Goal: Book appointment/travel/reservation

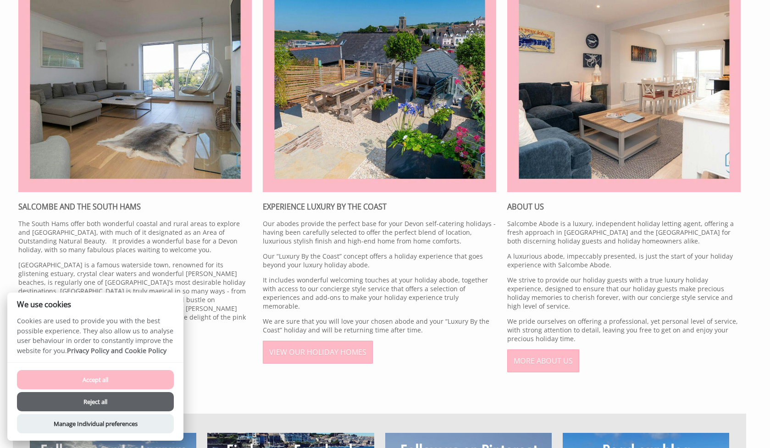
scroll to position [411, 0]
click at [118, 405] on button "Reject all" at bounding box center [95, 401] width 157 height 19
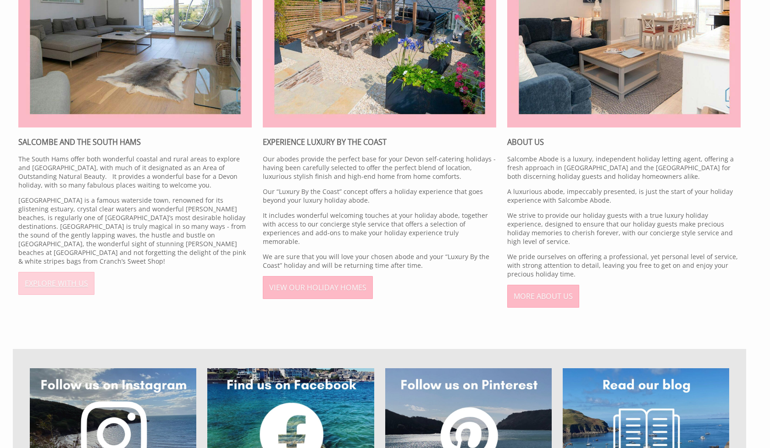
scroll to position [478, 0]
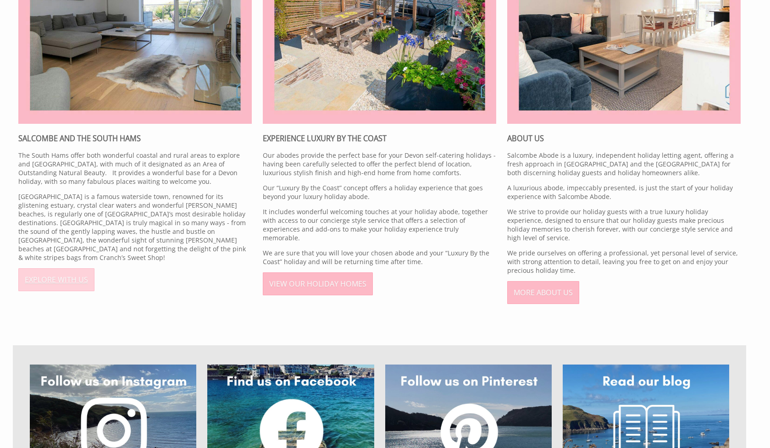
click at [61, 271] on link "EXPLORE WITH US" at bounding box center [56, 279] width 76 height 23
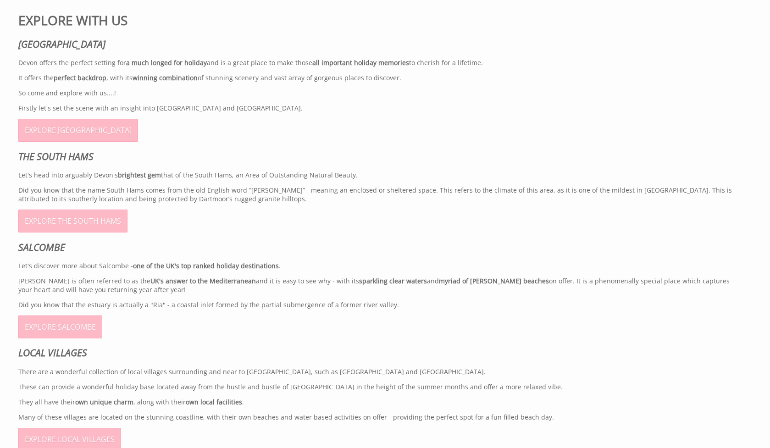
scroll to position [367, 0]
click at [71, 321] on link "EXPLORE SALCOMBE" at bounding box center [60, 326] width 84 height 23
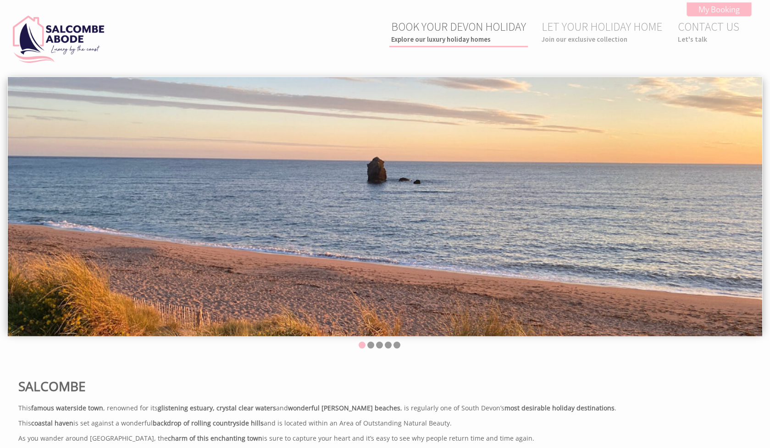
click at [504, 23] on link "BOOK YOUR DEVON HOLIDAY Explore our luxury holiday homes" at bounding box center [458, 31] width 135 height 24
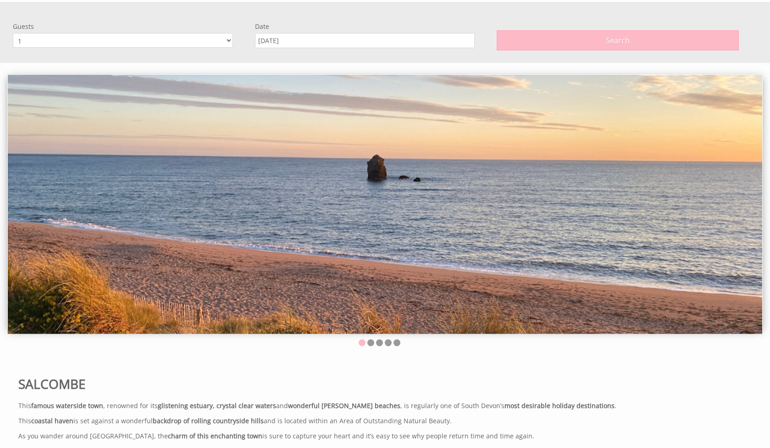
scroll to position [77, 0]
select select "3"
click at [334, 39] on input "[DATE]" at bounding box center [365, 38] width 220 height 15
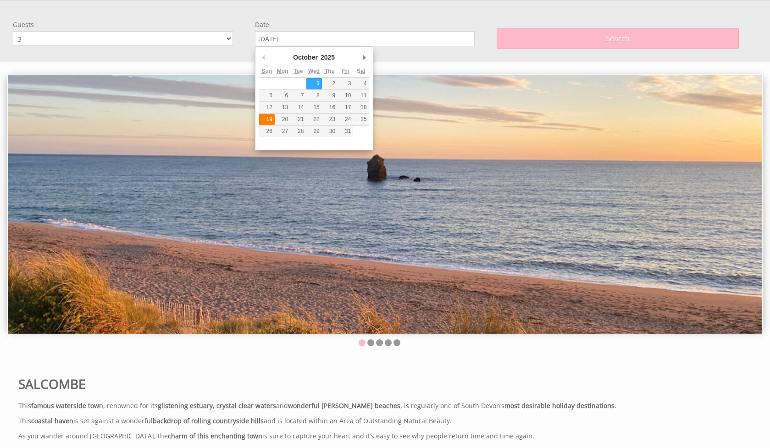
type input "19/10/2025"
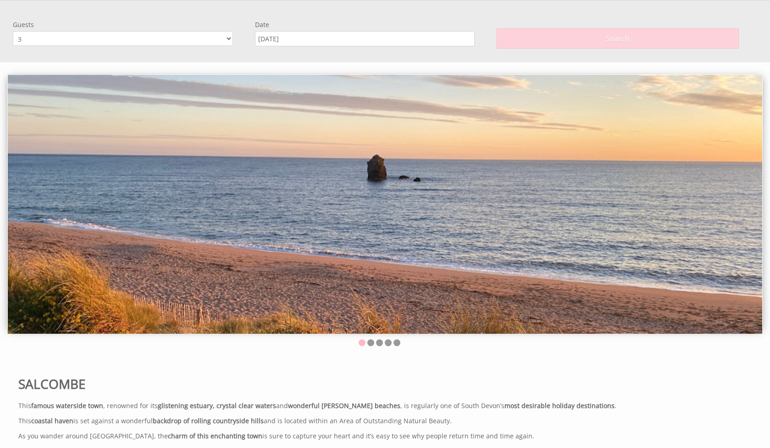
click at [542, 40] on button "Search" at bounding box center [618, 38] width 242 height 20
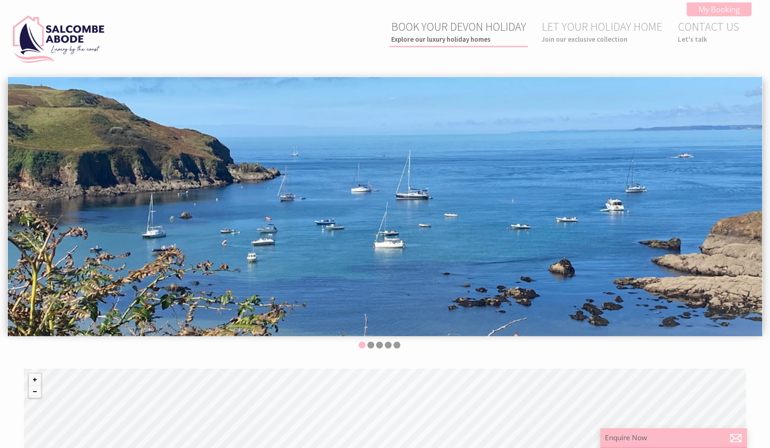
click at [444, 22] on link "BOOK YOUR DEVON HOLIDAY Explore our luxury holiday homes" at bounding box center [458, 31] width 135 height 24
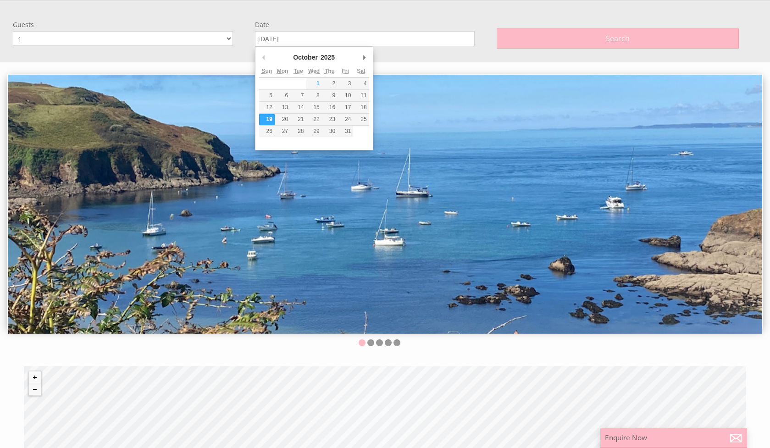
click at [309, 38] on input "19/10/2025" at bounding box center [365, 38] width 220 height 15
type input "[DATE]"
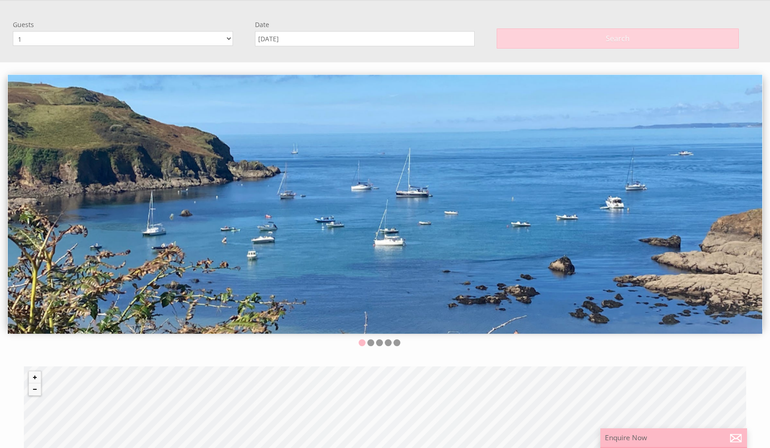
click at [577, 44] on button "Search" at bounding box center [618, 38] width 242 height 20
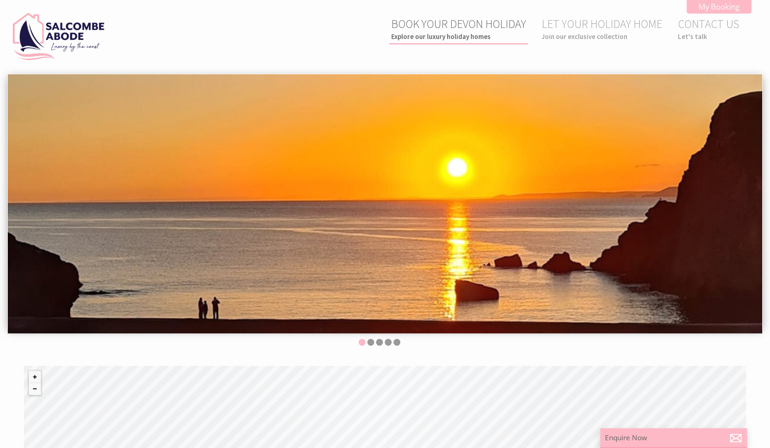
click at [410, 35] on small "Explore our luxury holiday homes" at bounding box center [458, 36] width 135 height 9
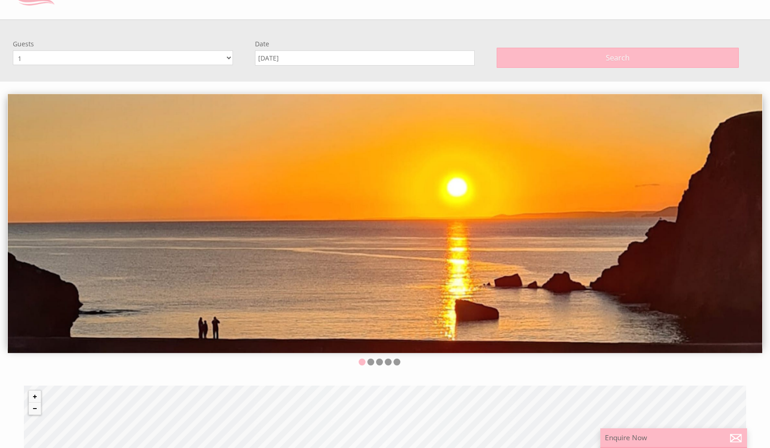
select select "4"
click at [285, 56] on input "[DATE]" at bounding box center [365, 57] width 220 height 15
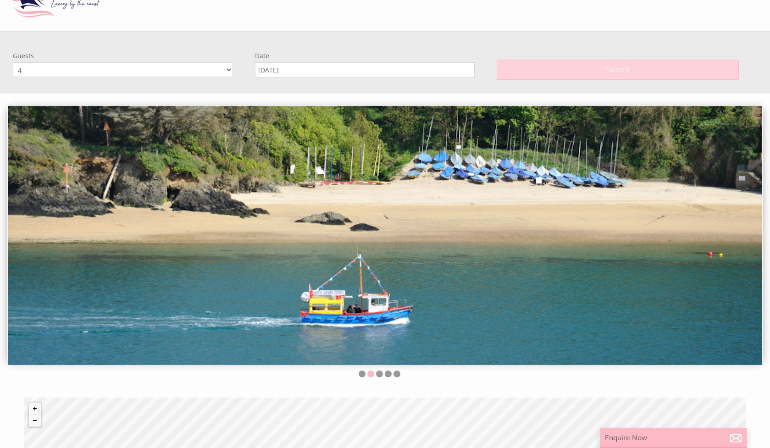
click at [529, 64] on button "Search" at bounding box center [618, 70] width 242 height 20
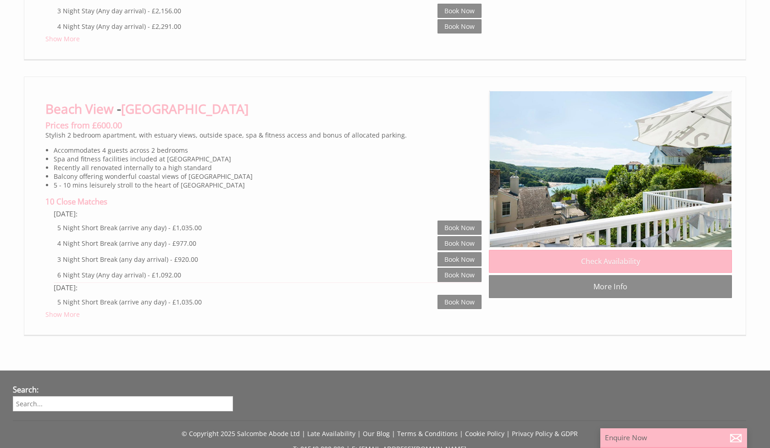
scroll to position [6116, 0]
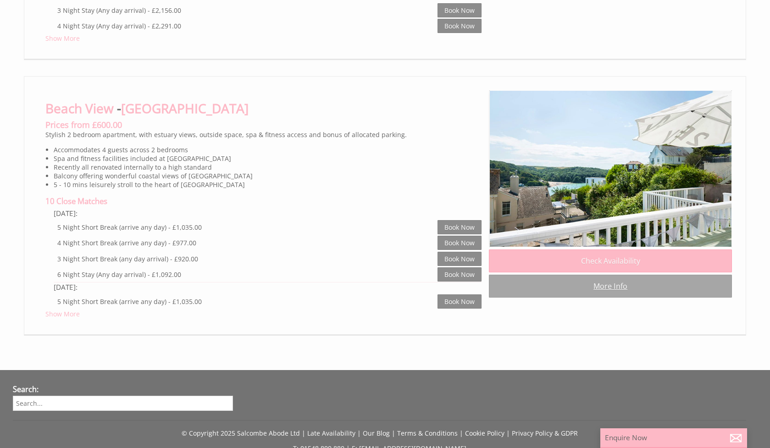
click at [606, 275] on link "More Info" at bounding box center [610, 286] width 243 height 23
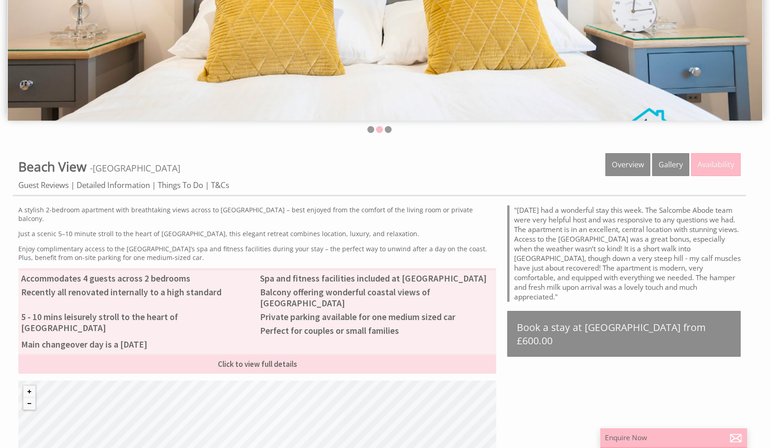
scroll to position [213, 0]
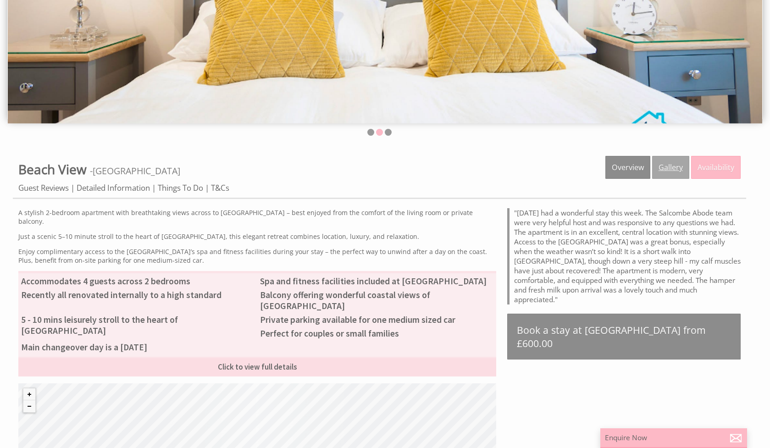
click at [667, 174] on link "Gallery" at bounding box center [670, 167] width 37 height 23
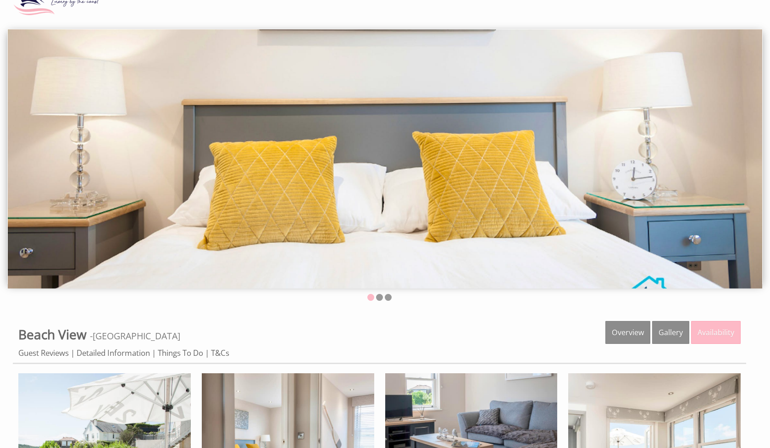
scroll to position [47, 0]
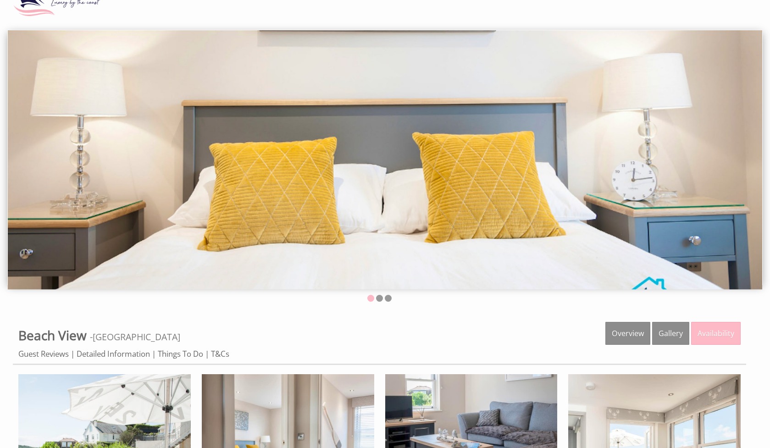
click at [502, 221] on img at bounding box center [385, 159] width 755 height 259
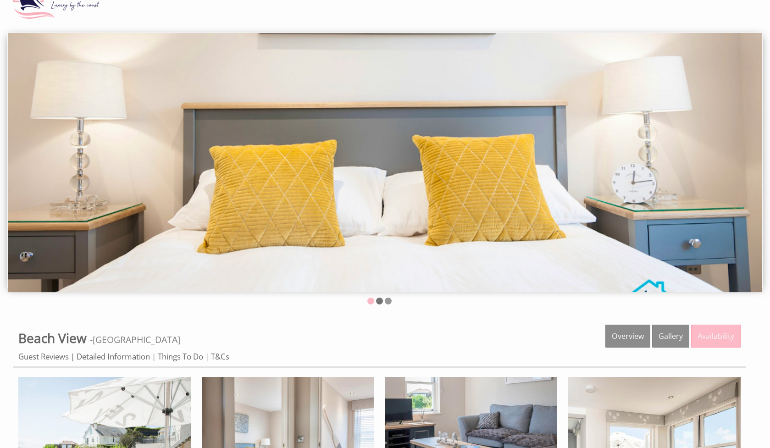
click at [378, 300] on li at bounding box center [379, 301] width 7 height 7
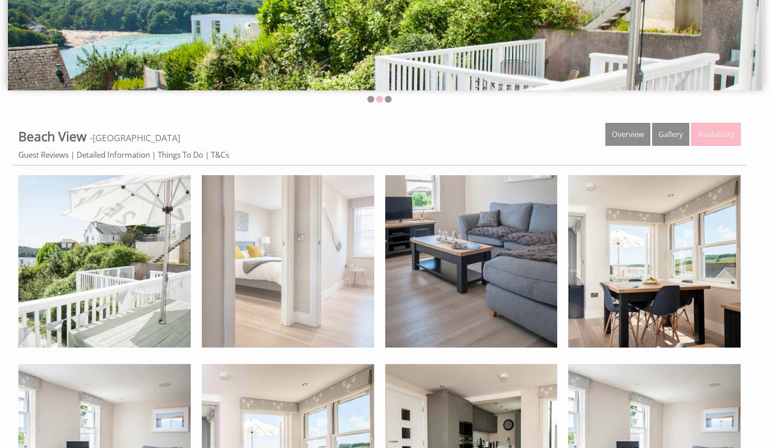
scroll to position [254, 0]
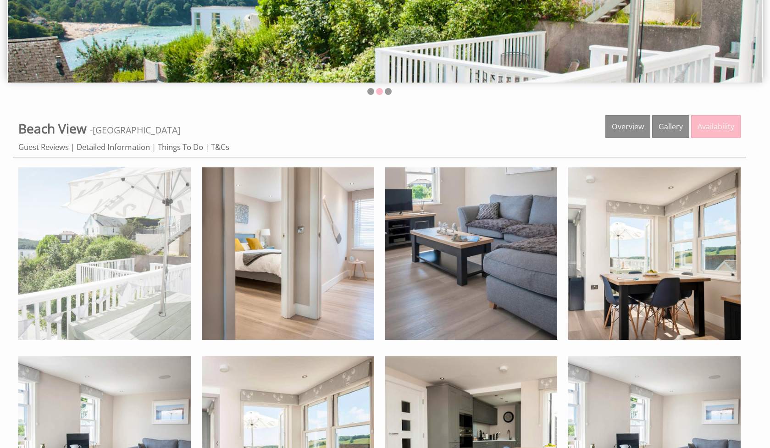
click at [143, 256] on img at bounding box center [104, 253] width 172 height 172
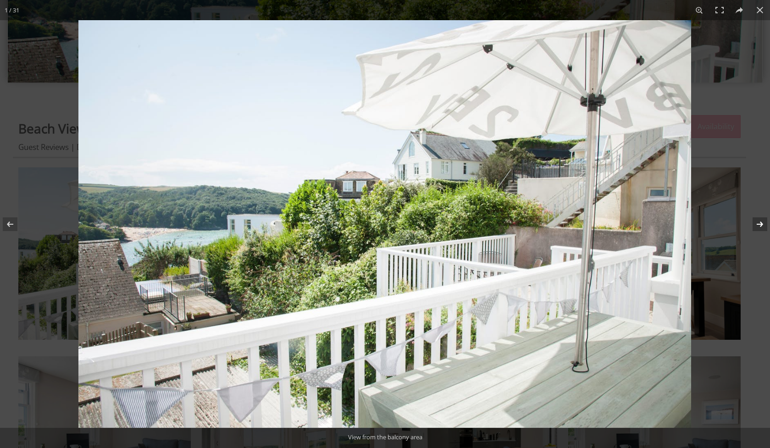
click at [759, 225] on button at bounding box center [754, 224] width 32 height 46
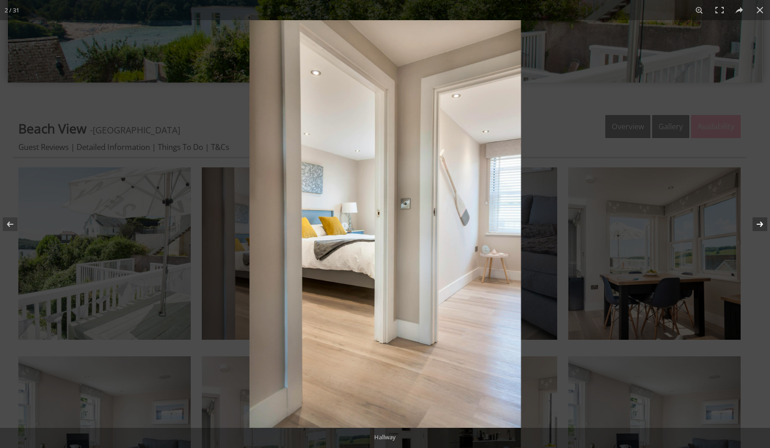
click at [759, 225] on button at bounding box center [754, 224] width 32 height 46
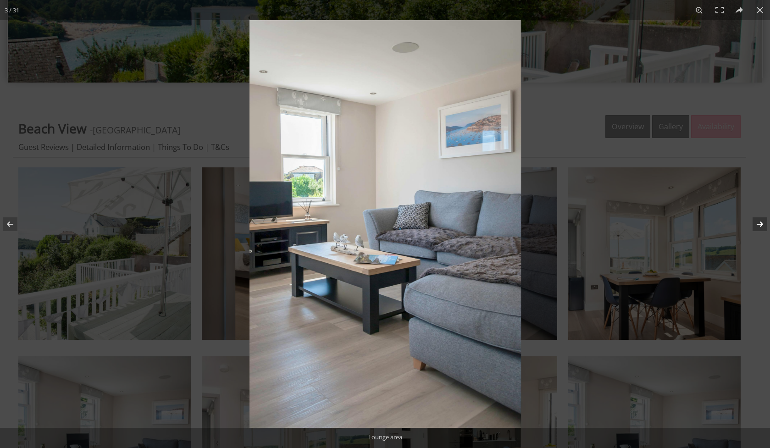
click at [759, 225] on button at bounding box center [754, 224] width 32 height 46
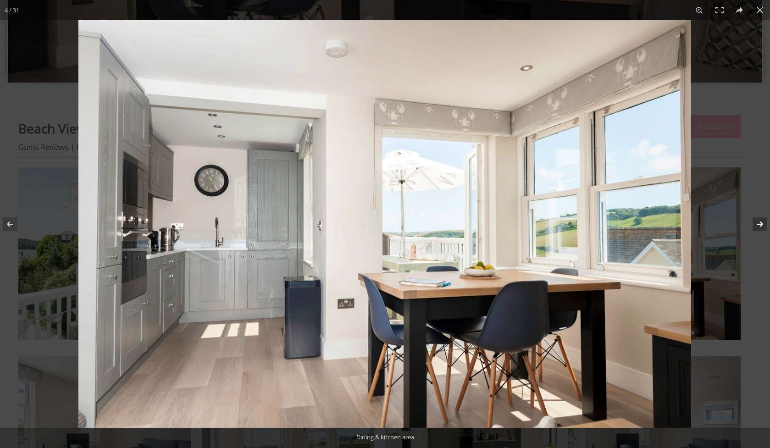
click at [759, 225] on button at bounding box center [754, 224] width 32 height 46
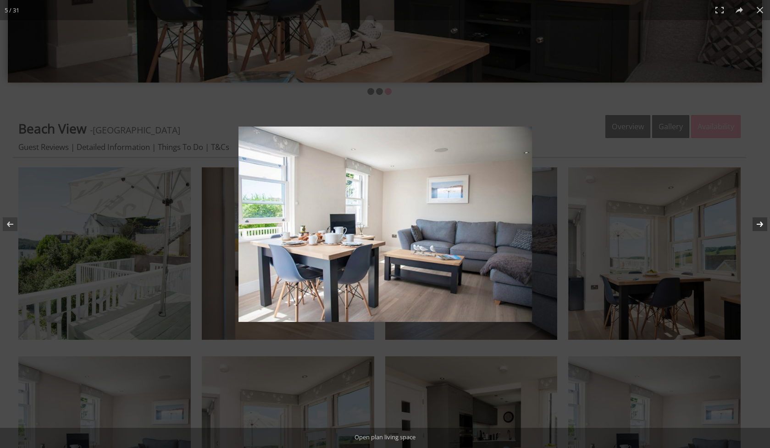
click at [759, 225] on button at bounding box center [754, 224] width 32 height 46
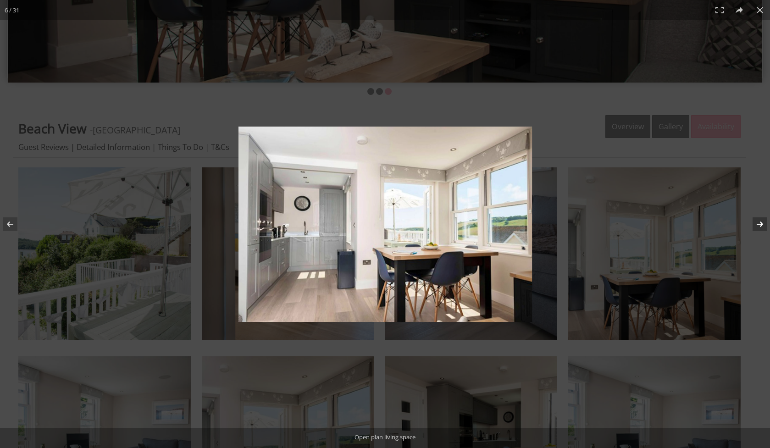
click at [759, 225] on button at bounding box center [754, 224] width 32 height 46
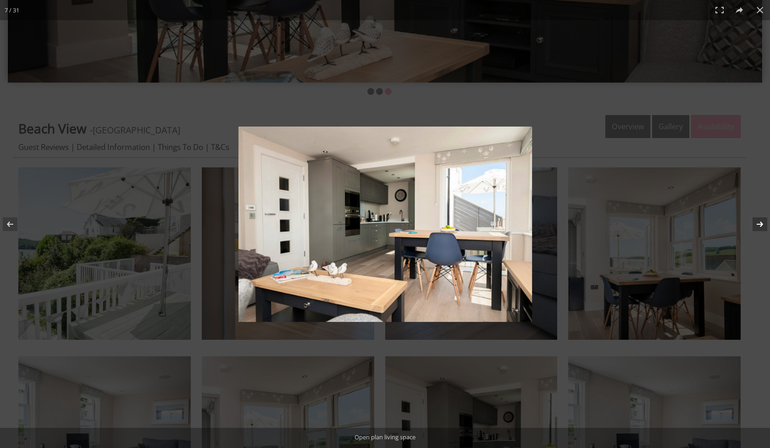
click at [759, 225] on button at bounding box center [754, 224] width 32 height 46
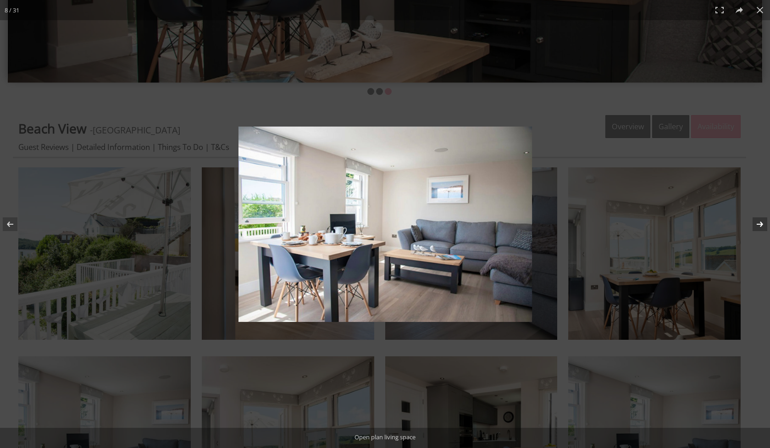
click at [759, 225] on button at bounding box center [754, 224] width 32 height 46
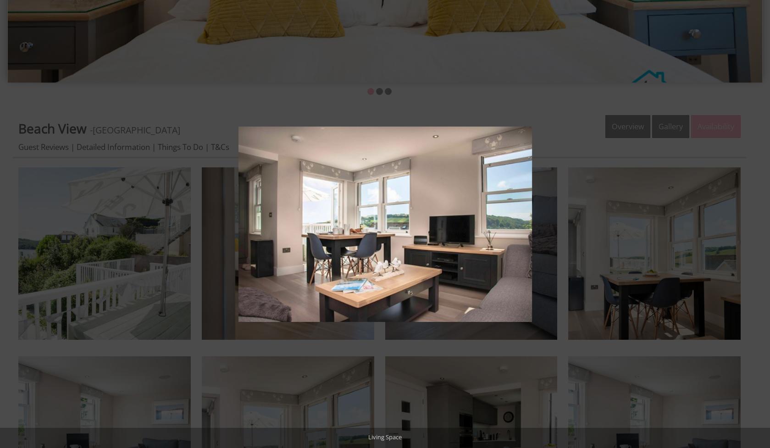
click at [759, 225] on button at bounding box center [754, 224] width 32 height 46
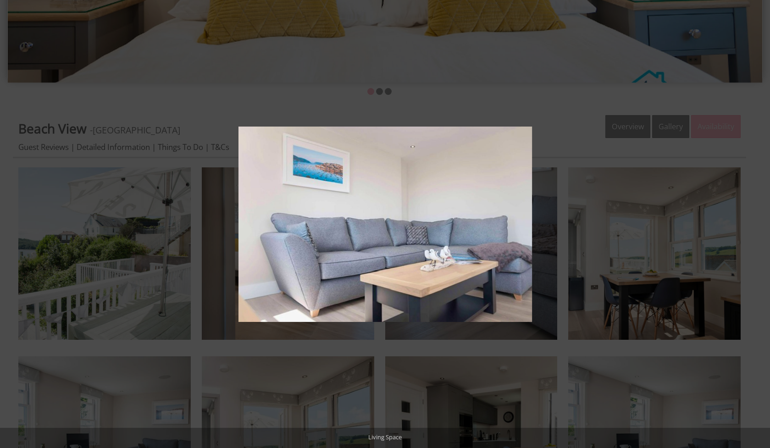
click at [759, 225] on button at bounding box center [754, 224] width 32 height 46
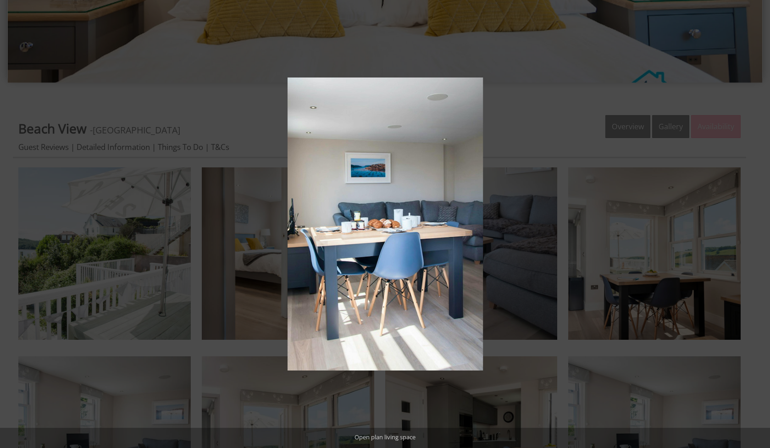
click at [759, 225] on button at bounding box center [754, 224] width 32 height 46
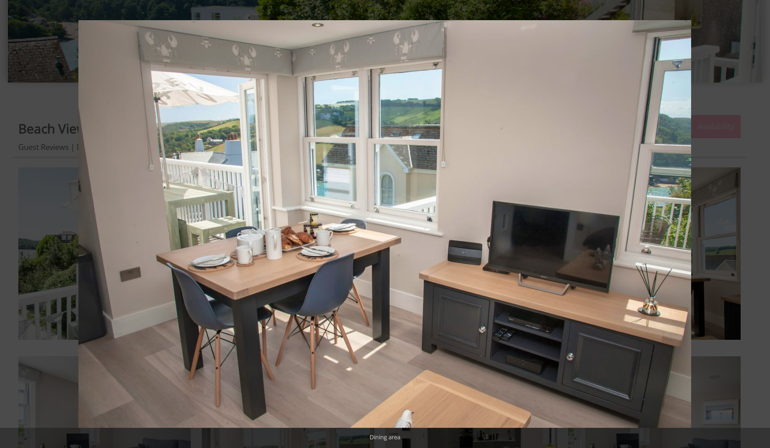
click at [759, 225] on button at bounding box center [754, 224] width 32 height 46
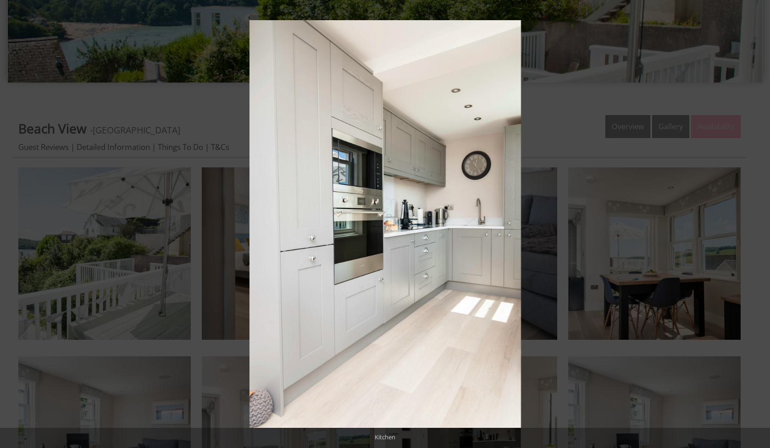
click at [759, 225] on button at bounding box center [754, 224] width 32 height 46
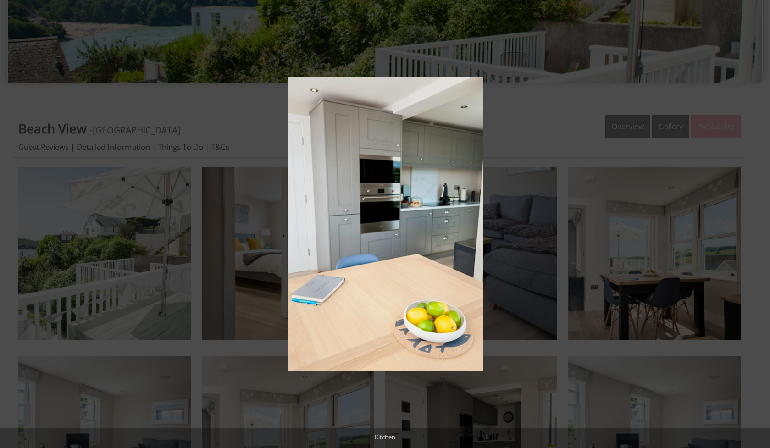
click at [759, 225] on button at bounding box center [754, 224] width 32 height 46
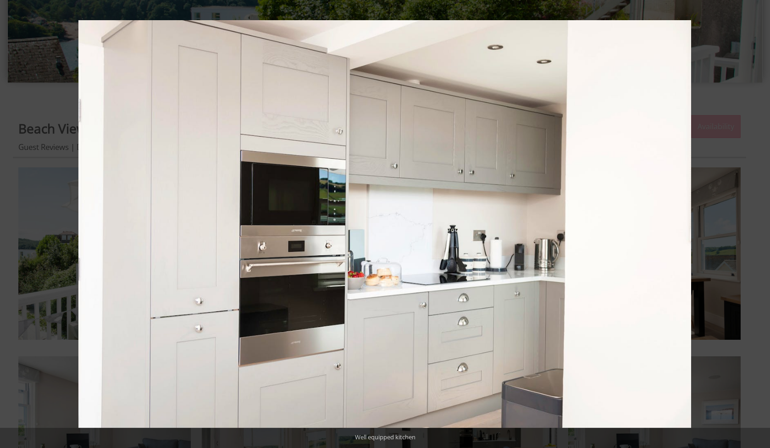
click at [759, 225] on button at bounding box center [754, 224] width 32 height 46
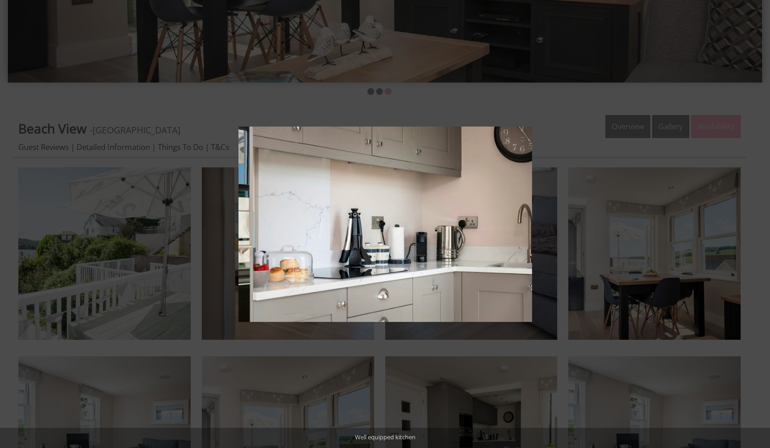
click at [759, 225] on button at bounding box center [754, 224] width 32 height 46
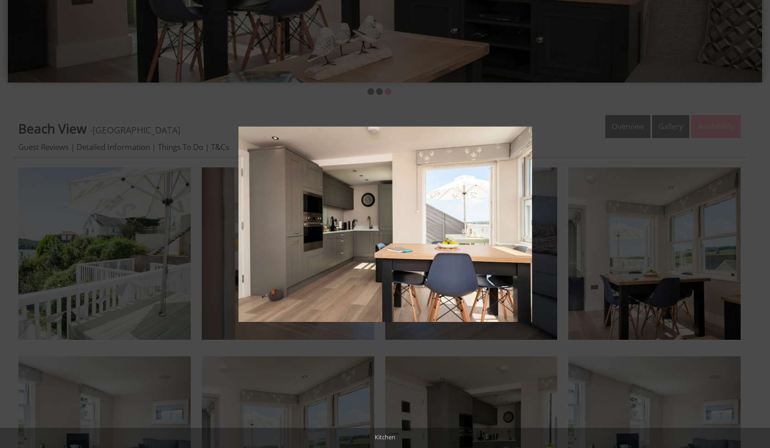
click at [759, 225] on button at bounding box center [754, 224] width 32 height 46
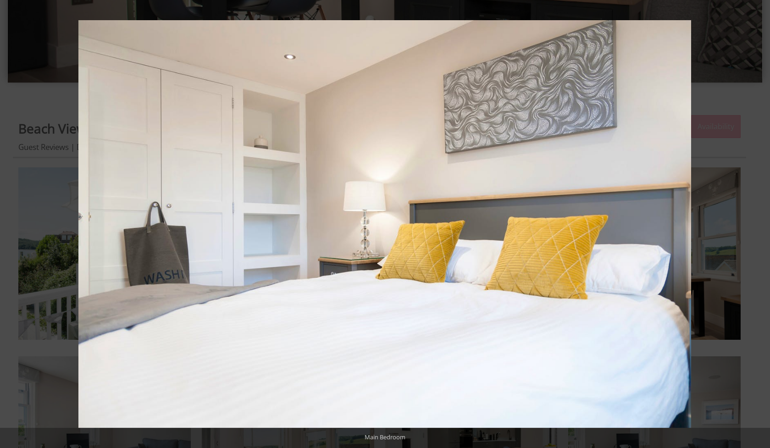
click at [759, 225] on button at bounding box center [754, 224] width 32 height 46
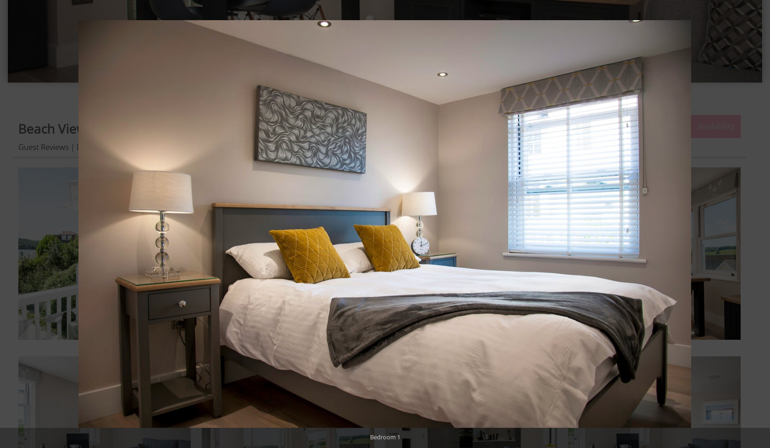
click at [759, 225] on button at bounding box center [754, 224] width 32 height 46
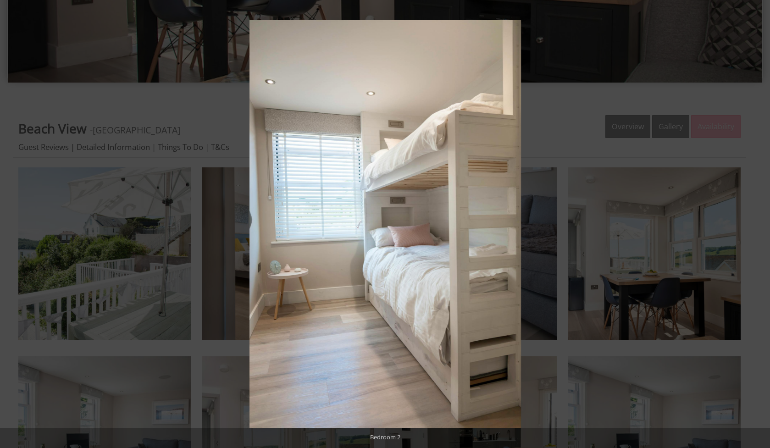
click at [759, 225] on button at bounding box center [754, 224] width 32 height 46
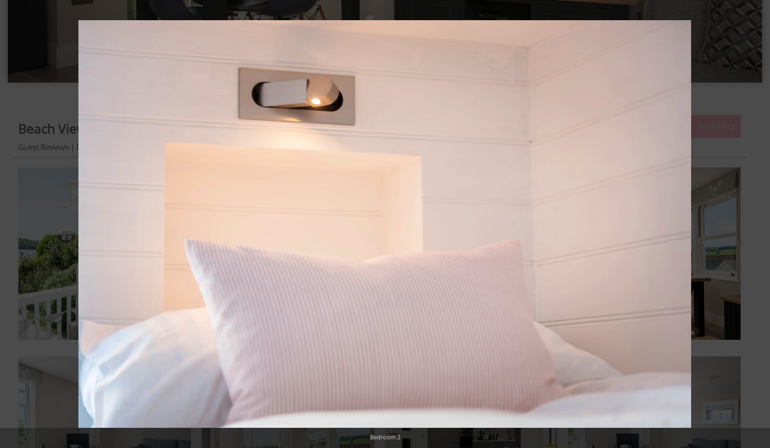
click at [759, 225] on button at bounding box center [754, 224] width 32 height 46
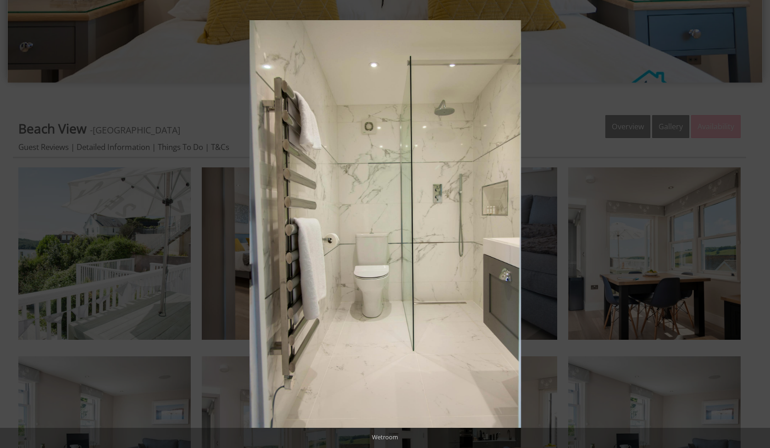
click at [759, 225] on button at bounding box center [754, 224] width 32 height 46
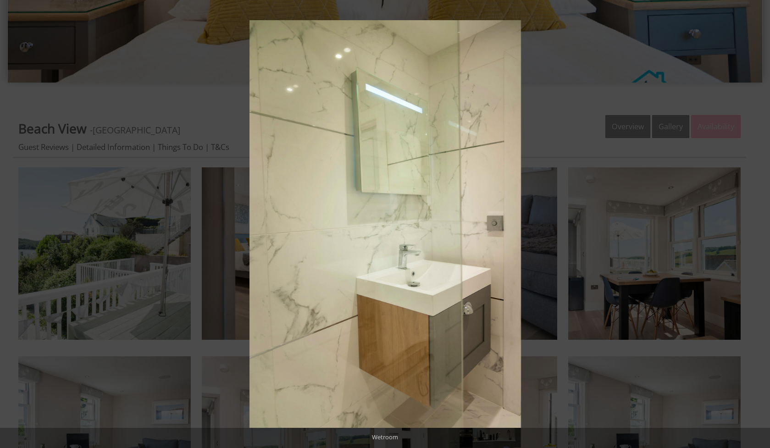
click at [759, 225] on button at bounding box center [754, 224] width 32 height 46
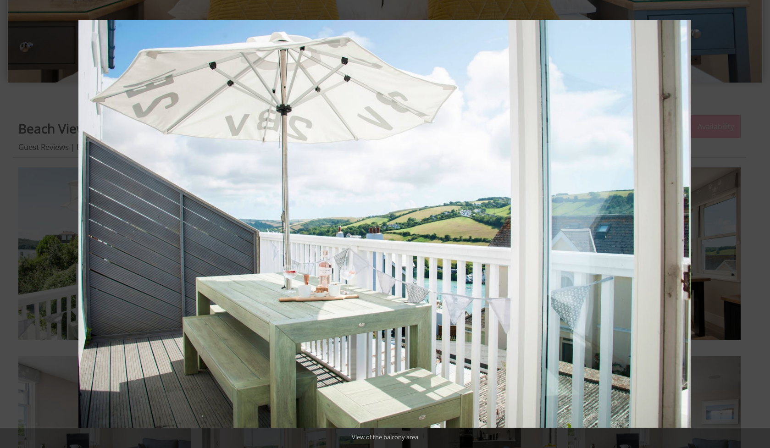
click at [759, 225] on button at bounding box center [754, 224] width 32 height 46
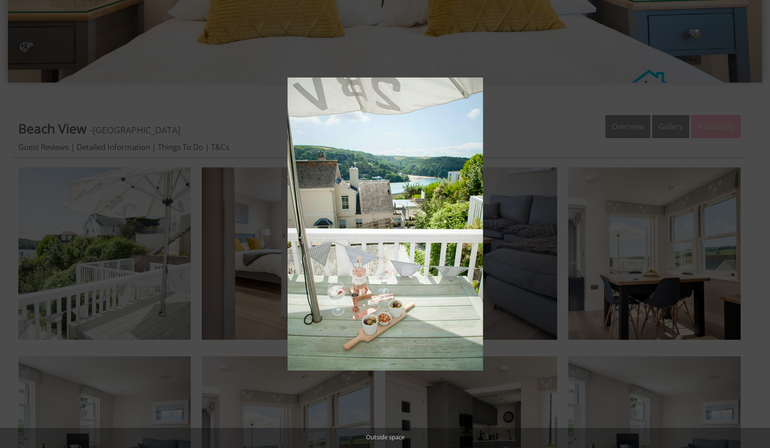
click at [759, 225] on button at bounding box center [754, 224] width 32 height 46
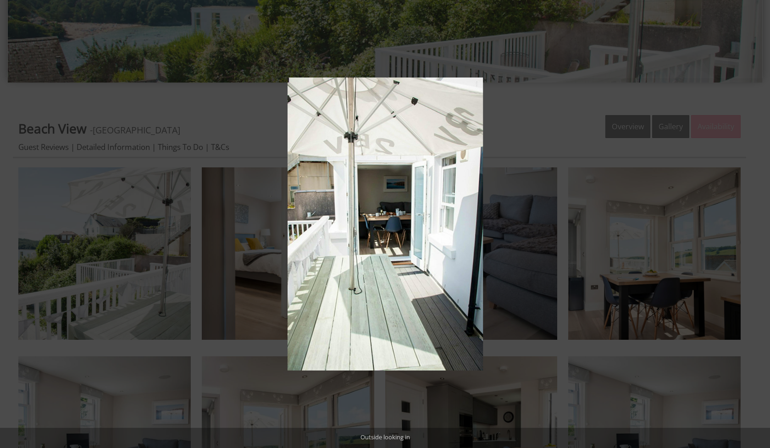
click at [759, 225] on button at bounding box center [754, 224] width 32 height 46
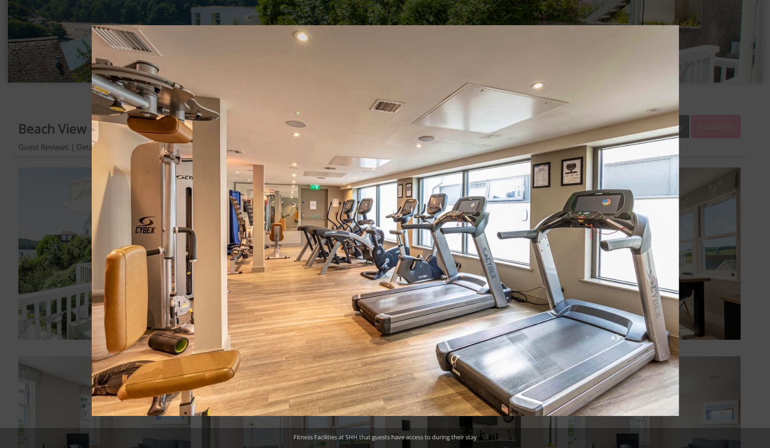
click at [759, 225] on button at bounding box center [754, 224] width 32 height 46
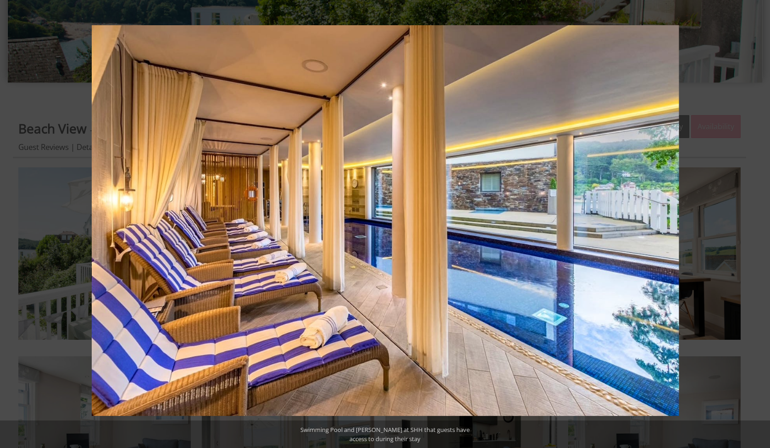
click at [759, 225] on button at bounding box center [754, 224] width 32 height 46
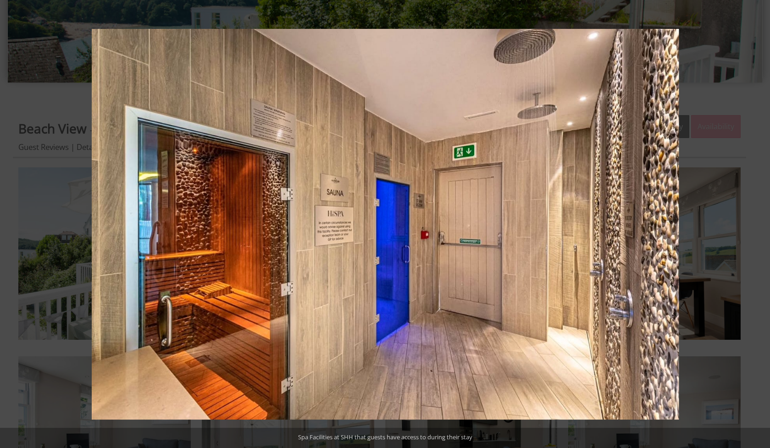
click at [759, 225] on button at bounding box center [754, 224] width 32 height 46
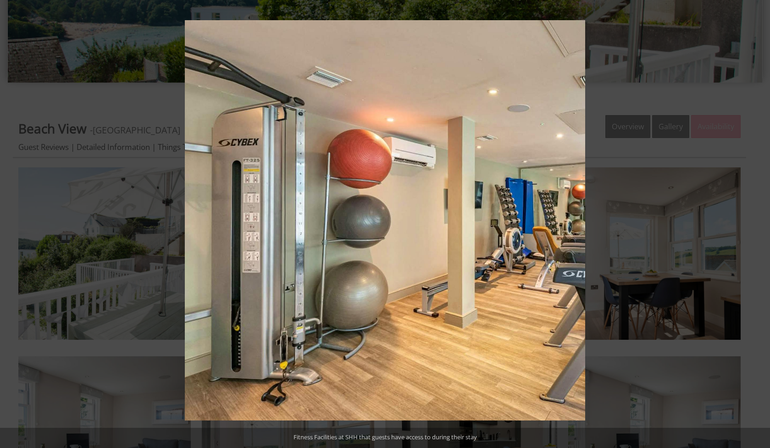
click at [759, 225] on button at bounding box center [754, 224] width 32 height 46
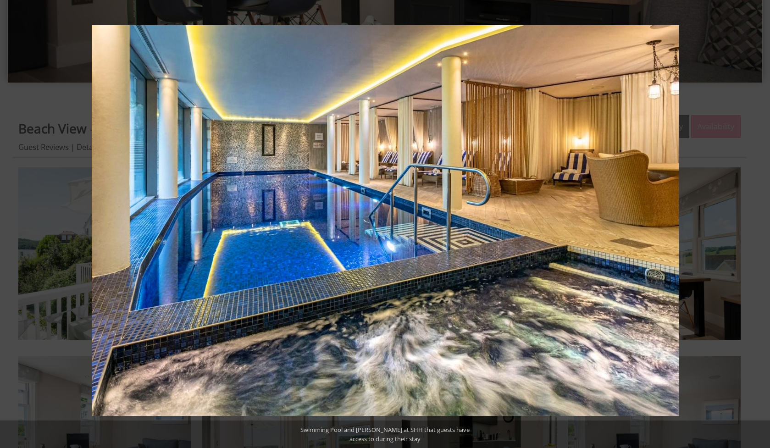
click at [759, 225] on button at bounding box center [754, 224] width 32 height 46
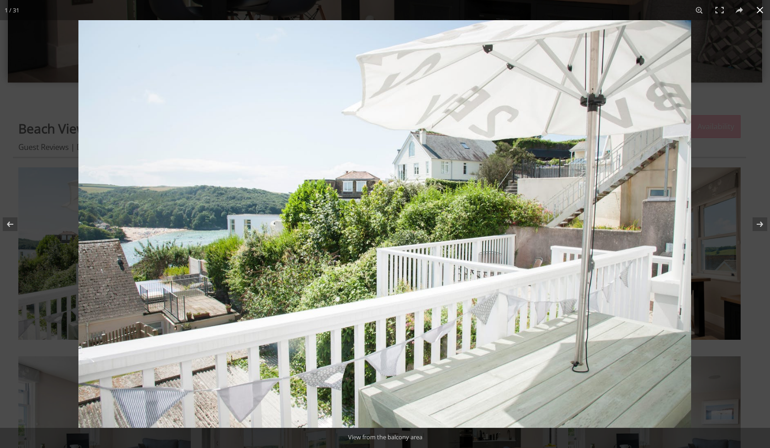
click at [764, 13] on button at bounding box center [760, 10] width 20 height 20
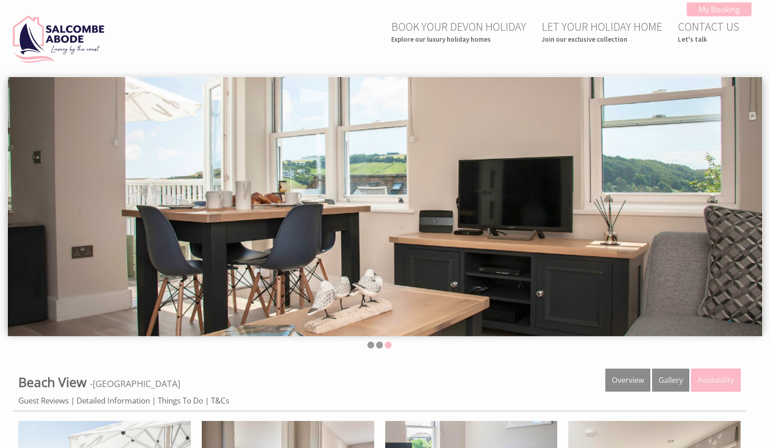
scroll to position [0, 0]
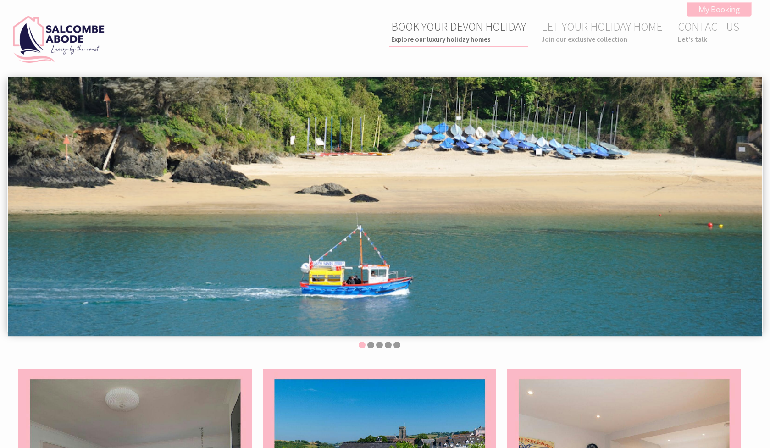
click at [471, 32] on link "BOOK YOUR DEVON HOLIDAY Explore our luxury holiday homes" at bounding box center [458, 31] width 135 height 24
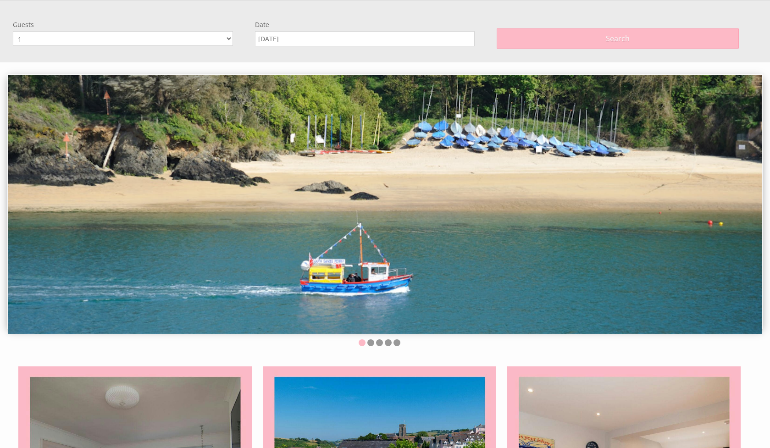
scroll to position [78, 0]
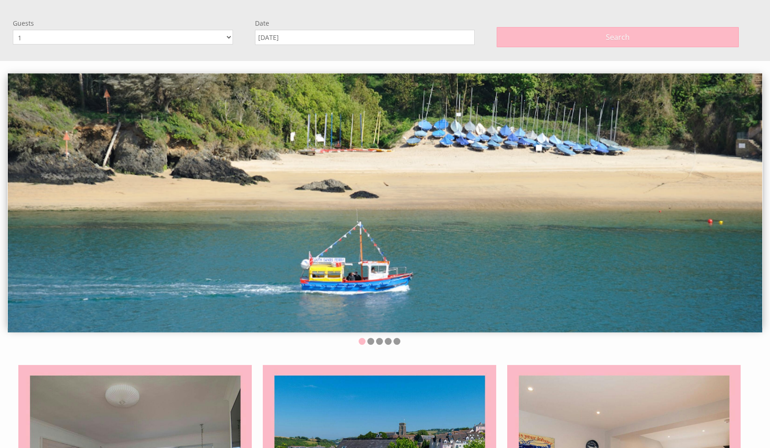
select select "4"
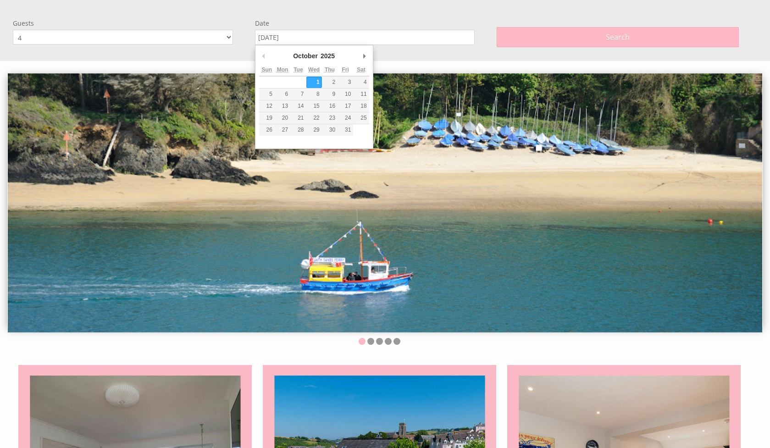
click at [276, 42] on input "[DATE]" at bounding box center [365, 37] width 220 height 15
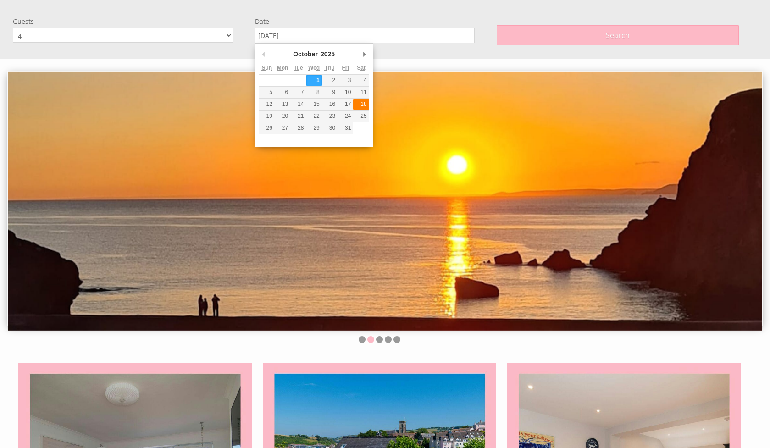
type input "[DATE]"
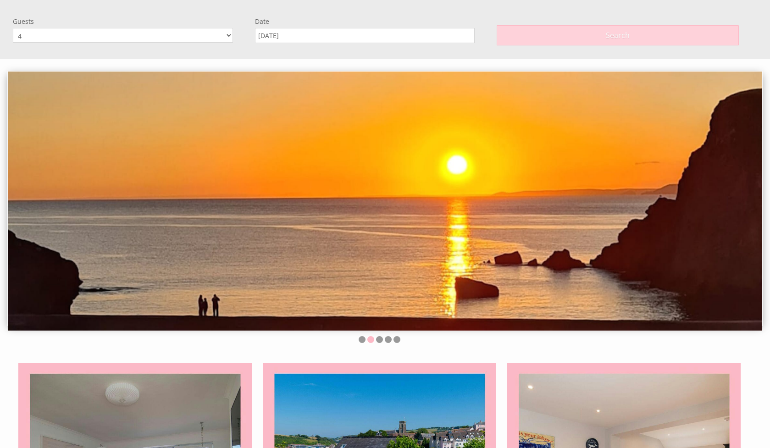
click at [536, 42] on button "Search" at bounding box center [618, 35] width 242 height 20
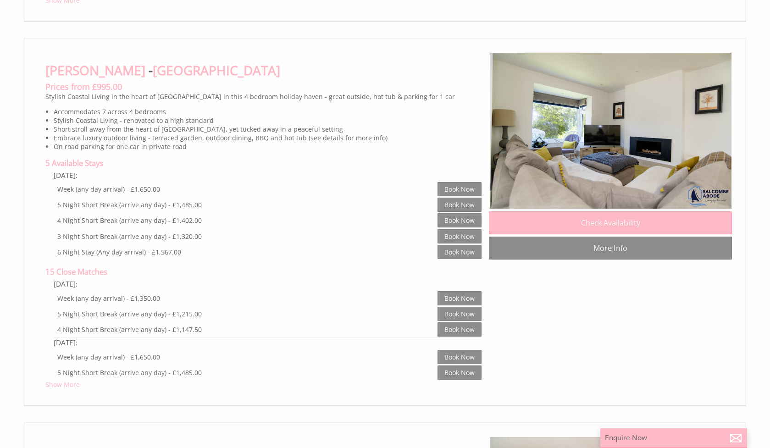
scroll to position [2766, 0]
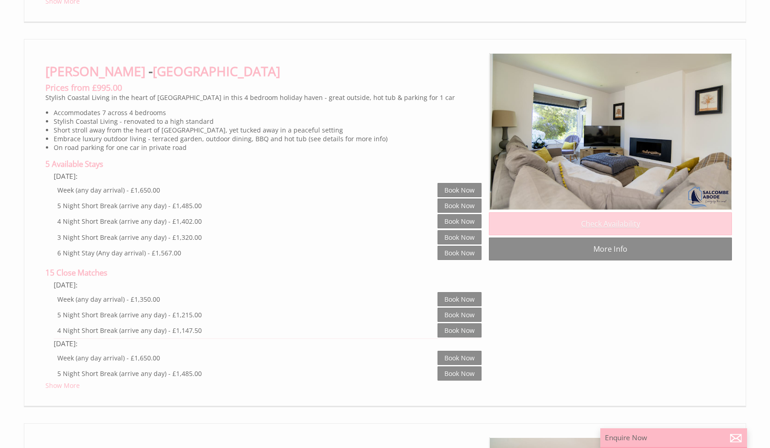
click at [612, 217] on link "Check Availability" at bounding box center [610, 223] width 243 height 23
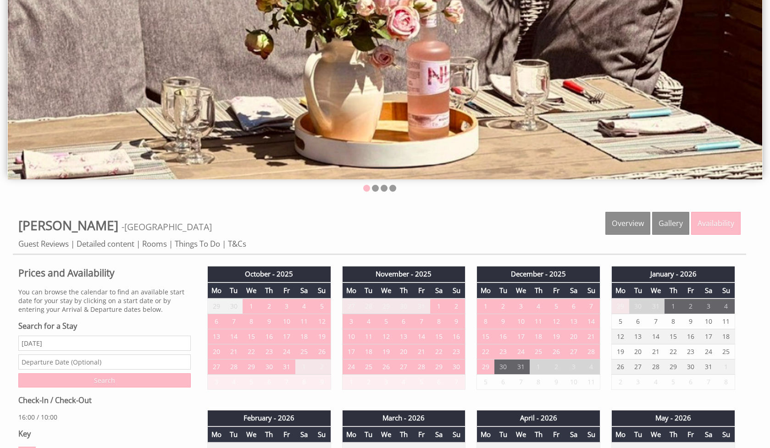
scroll to position [153, 0]
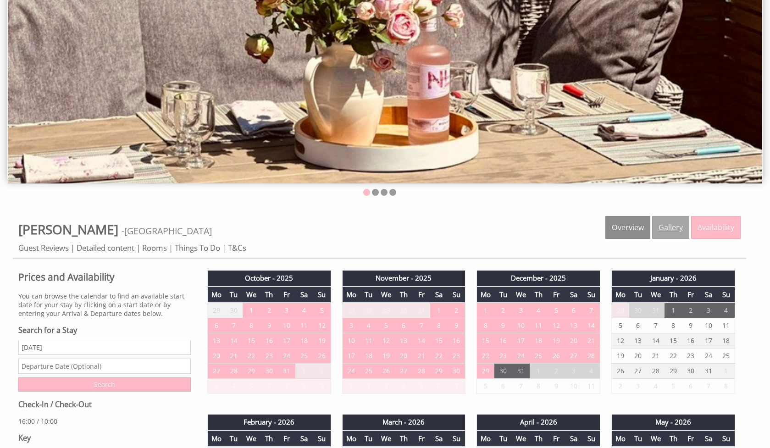
click at [672, 225] on link "Gallery" at bounding box center [670, 227] width 37 height 23
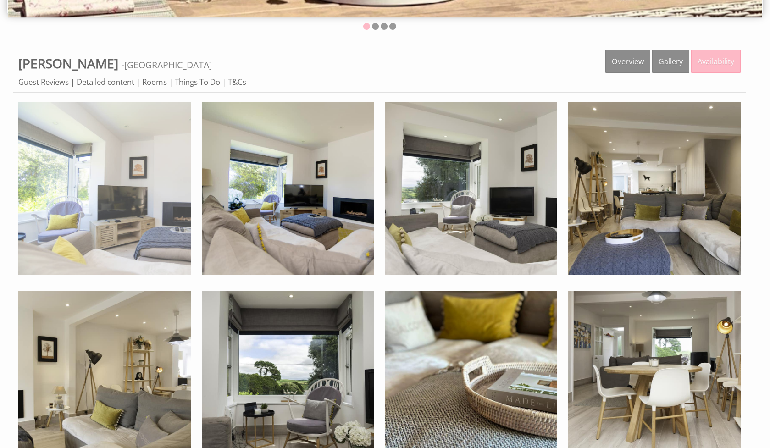
scroll to position [323, 0]
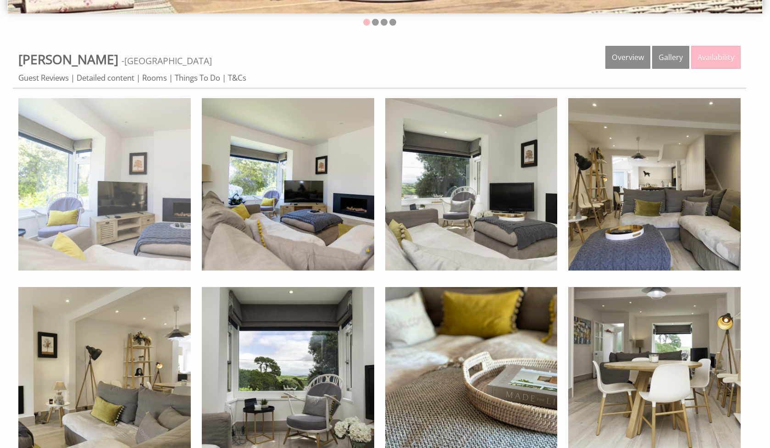
click at [153, 181] on img at bounding box center [104, 184] width 172 height 172
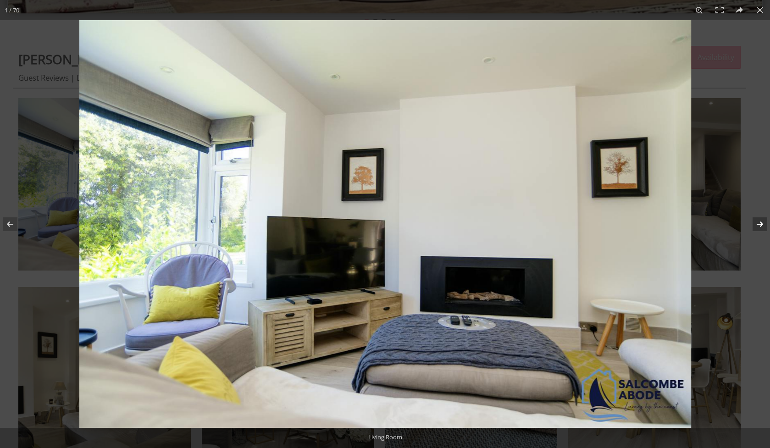
click at [757, 222] on button at bounding box center [754, 224] width 32 height 46
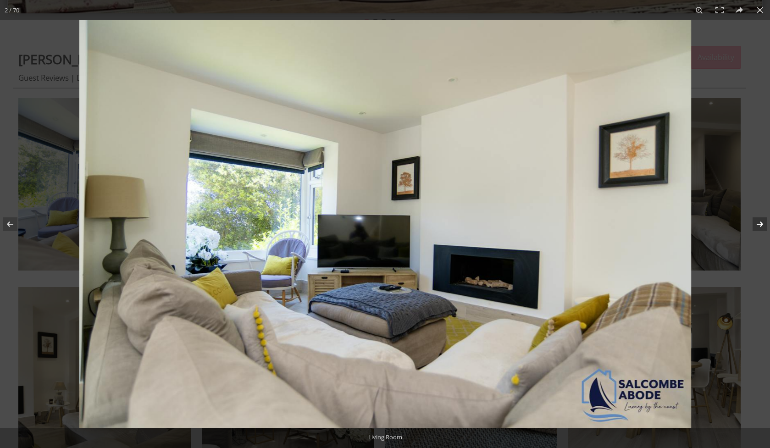
click at [757, 222] on button at bounding box center [754, 224] width 32 height 46
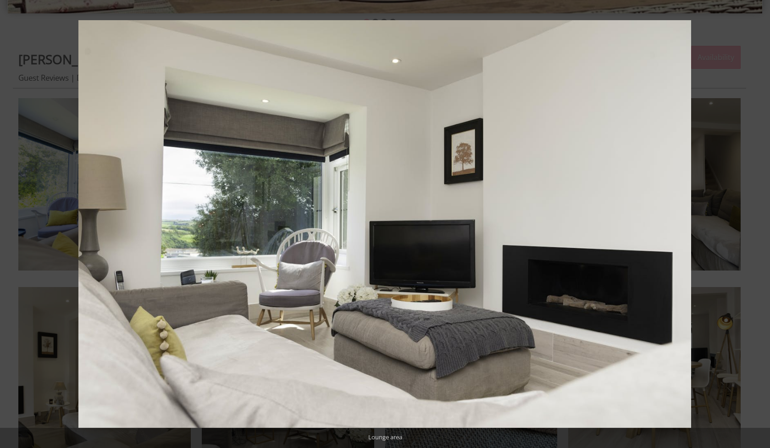
click at [757, 222] on button at bounding box center [754, 224] width 32 height 46
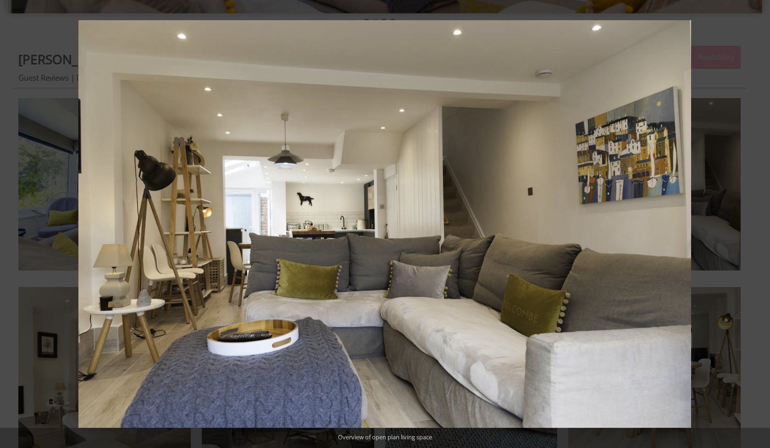
click at [757, 222] on button at bounding box center [754, 224] width 32 height 46
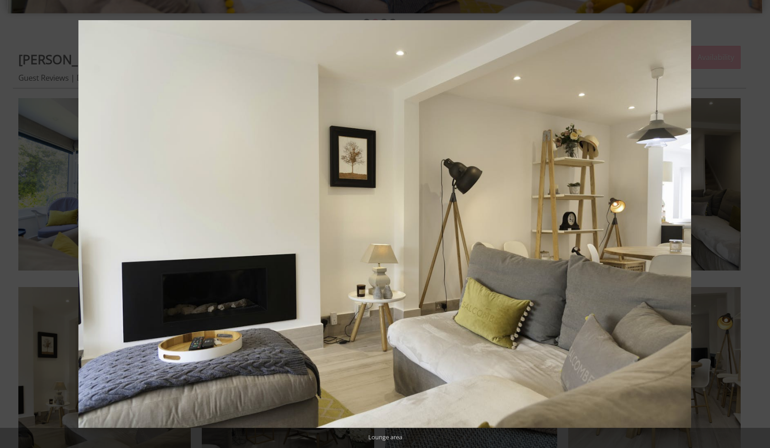
click at [757, 222] on button at bounding box center [754, 224] width 32 height 46
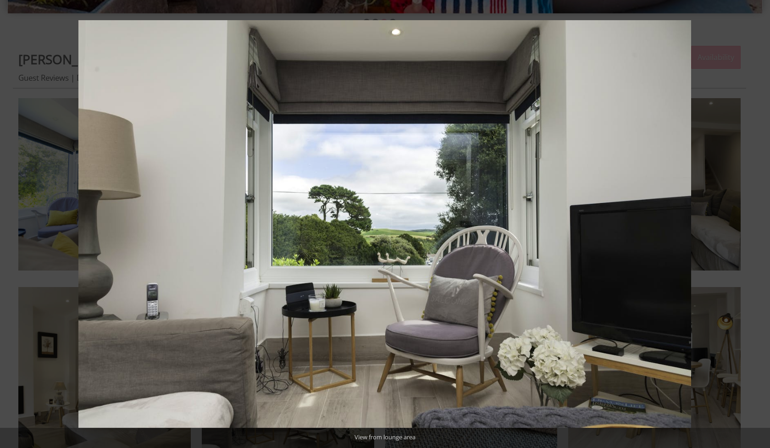
click at [757, 222] on button at bounding box center [754, 224] width 32 height 46
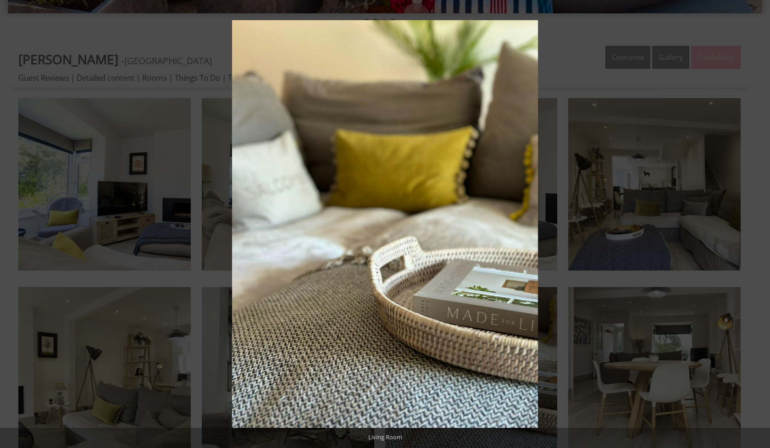
click at [757, 222] on button at bounding box center [754, 224] width 32 height 46
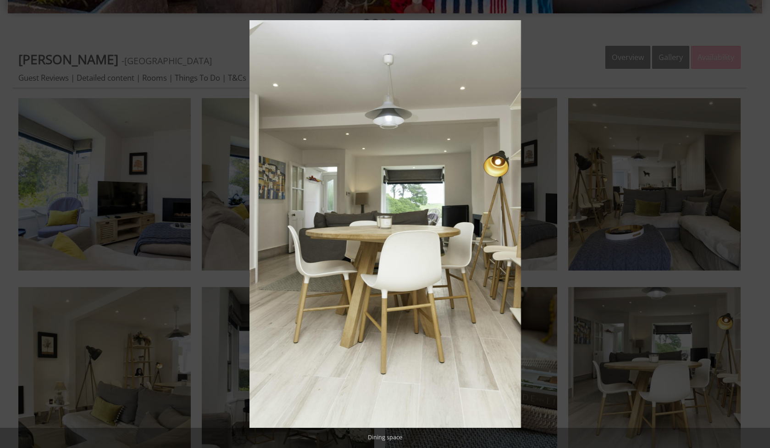
click at [757, 222] on button at bounding box center [754, 224] width 32 height 46
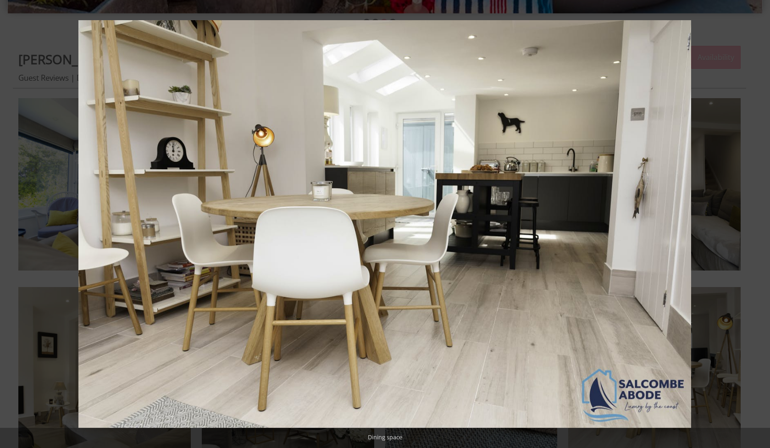
click at [757, 222] on button at bounding box center [754, 224] width 32 height 46
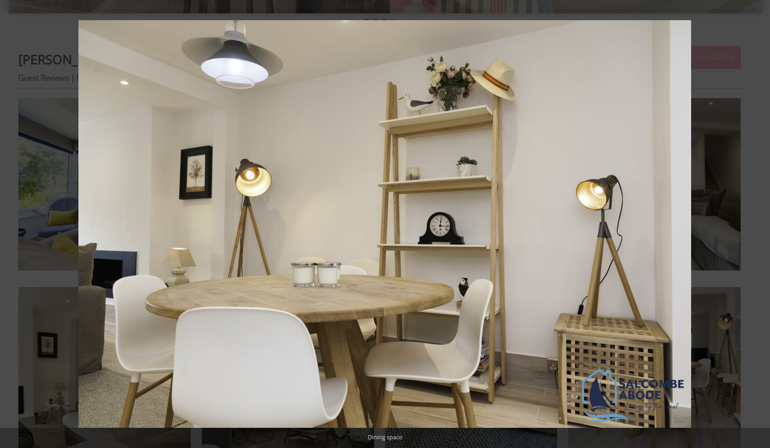
click at [757, 222] on button at bounding box center [754, 224] width 32 height 46
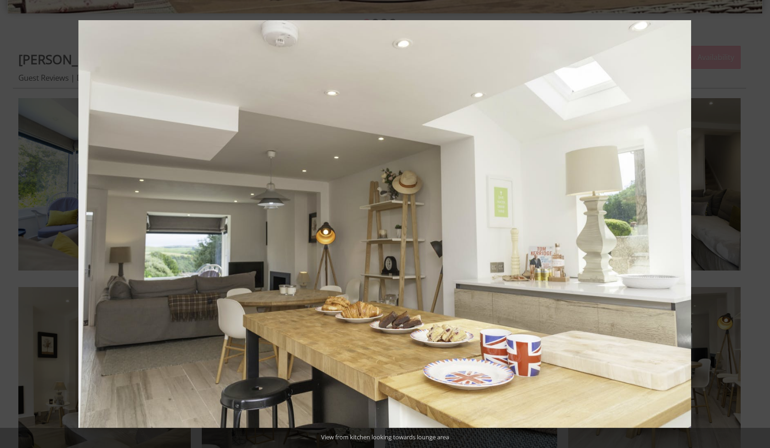
click at [757, 222] on button at bounding box center [754, 224] width 32 height 46
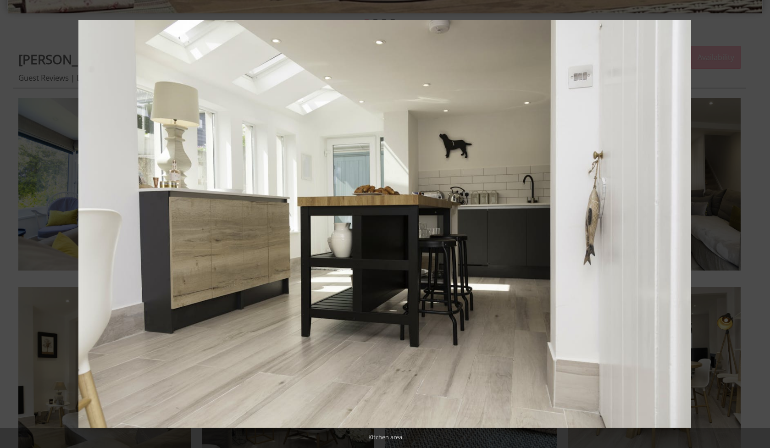
click at [757, 222] on button at bounding box center [754, 224] width 32 height 46
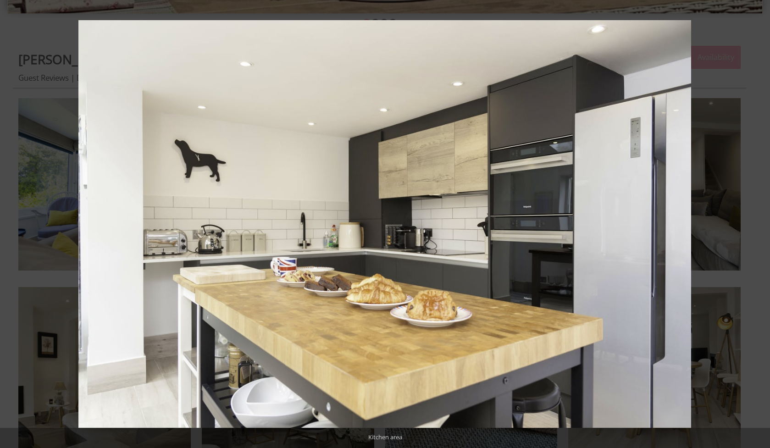
click at [757, 222] on button at bounding box center [754, 224] width 32 height 46
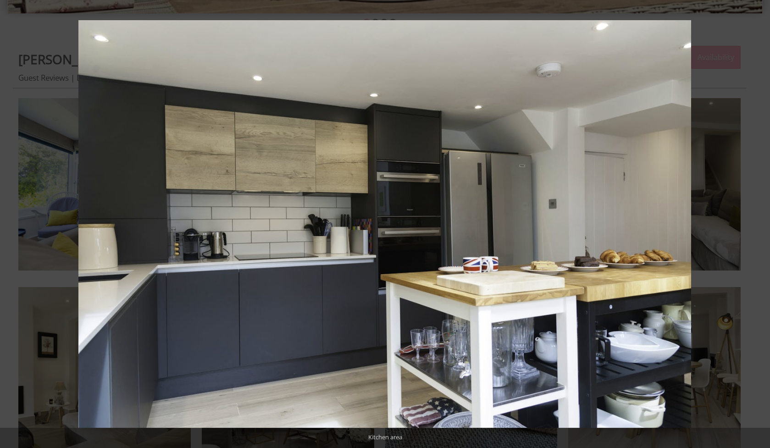
click at [757, 222] on button at bounding box center [754, 224] width 32 height 46
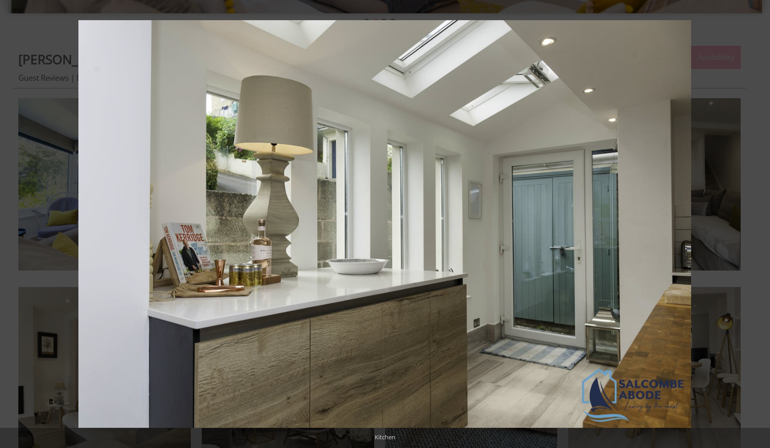
click at [757, 222] on button at bounding box center [754, 224] width 32 height 46
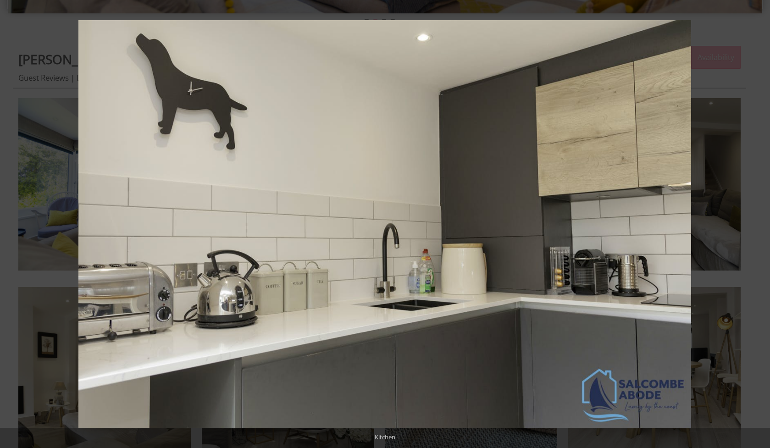
click at [757, 222] on button at bounding box center [754, 224] width 32 height 46
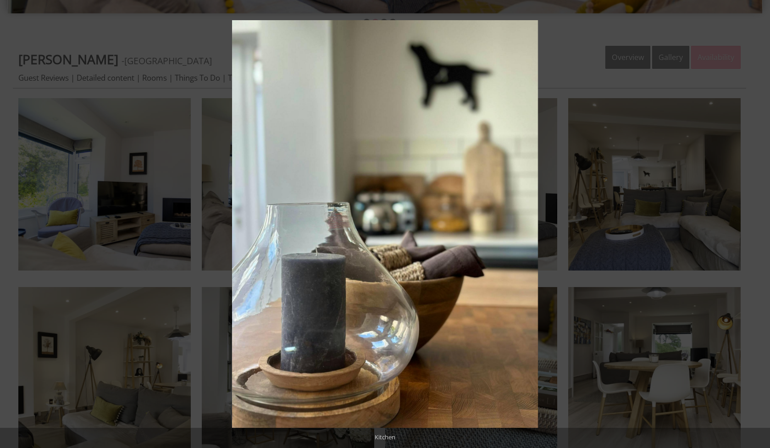
click at [757, 222] on button at bounding box center [754, 224] width 32 height 46
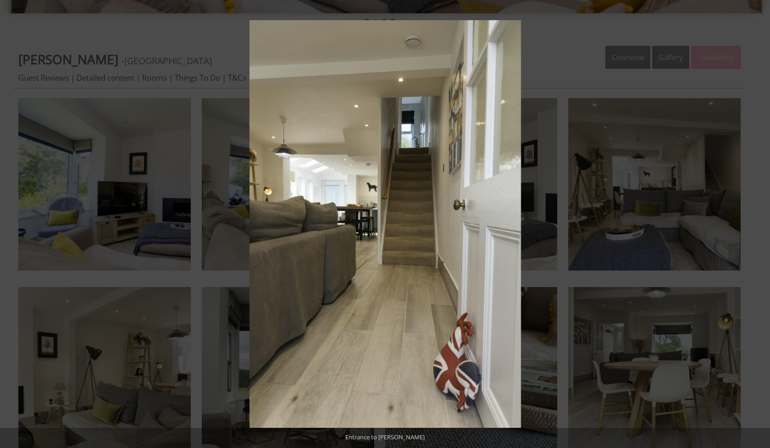
click at [757, 222] on button at bounding box center [754, 224] width 32 height 46
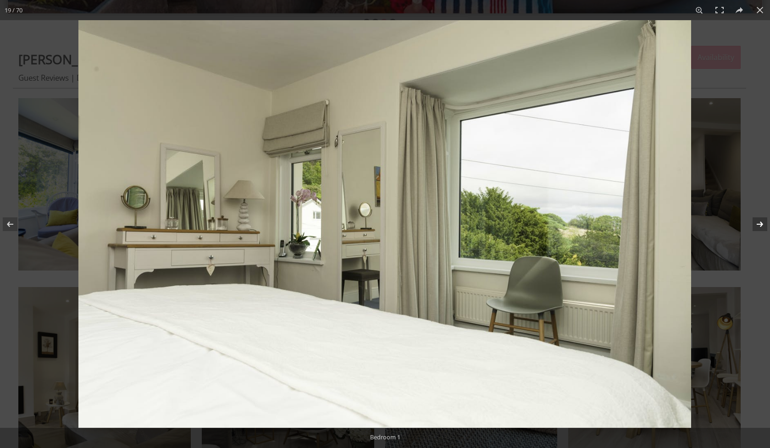
click at [757, 223] on button at bounding box center [754, 224] width 32 height 46
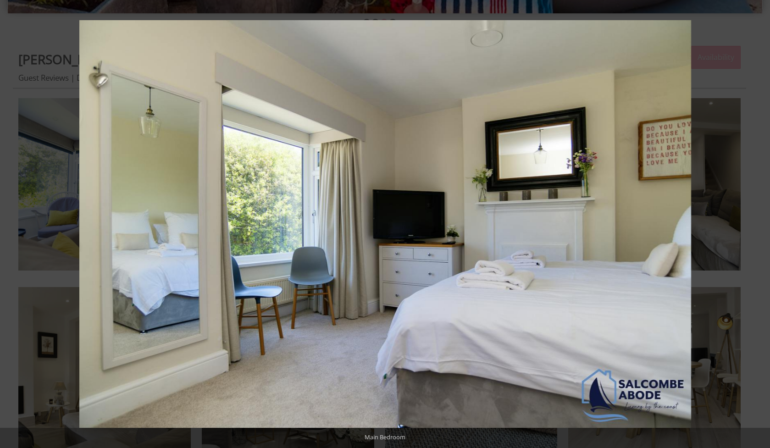
click at [757, 223] on button at bounding box center [754, 224] width 32 height 46
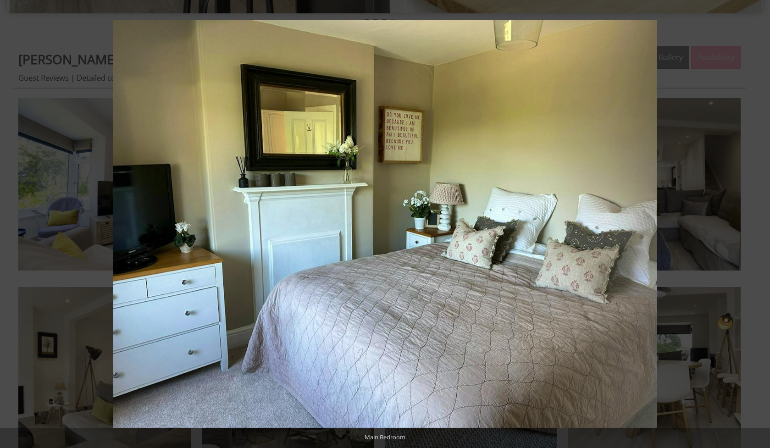
click at [757, 223] on button at bounding box center [754, 224] width 32 height 46
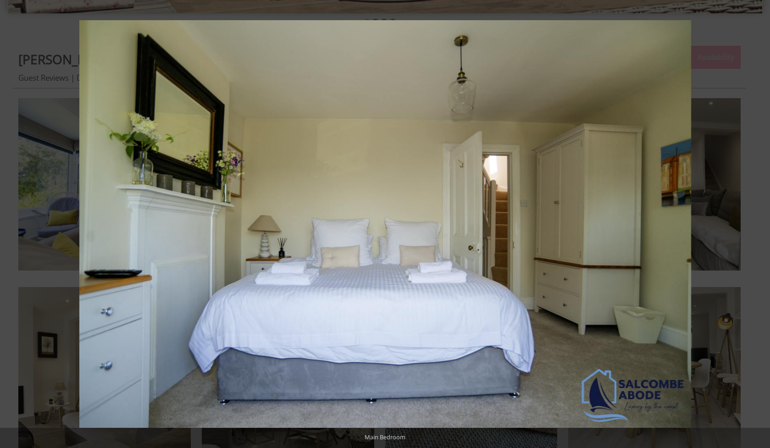
click at [757, 223] on button at bounding box center [754, 224] width 32 height 46
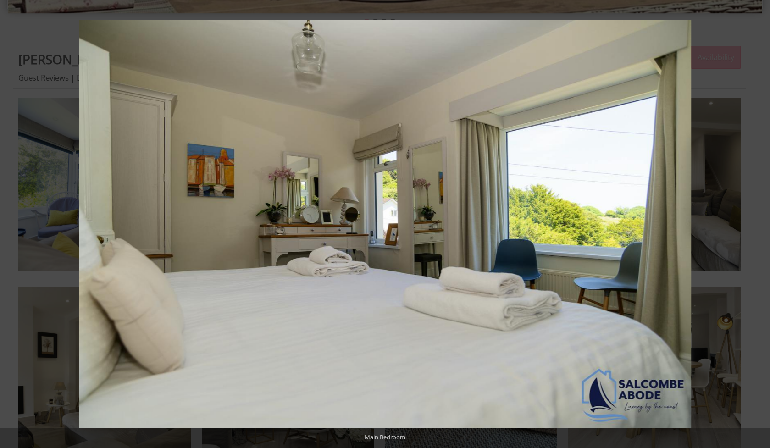
click at [757, 223] on button at bounding box center [754, 224] width 32 height 46
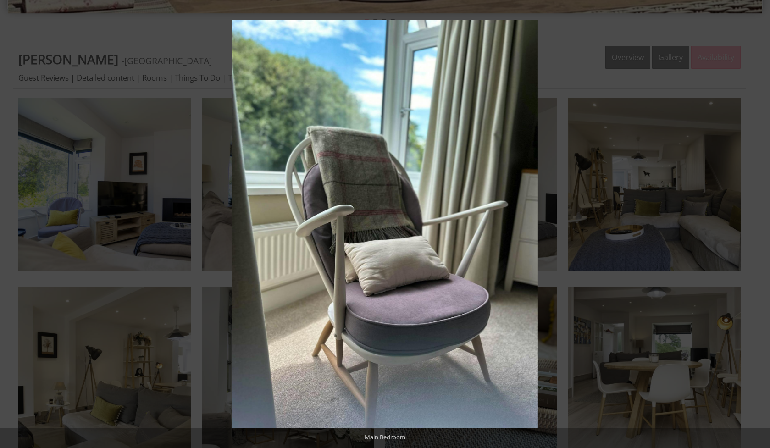
click at [757, 223] on button at bounding box center [754, 224] width 32 height 46
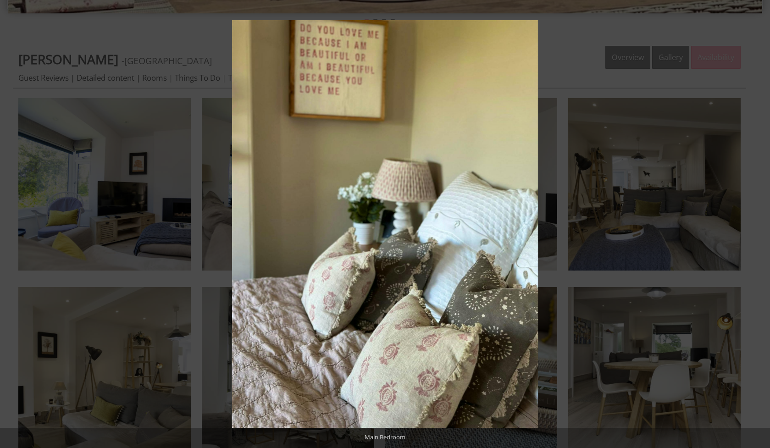
click at [757, 223] on button at bounding box center [754, 224] width 32 height 46
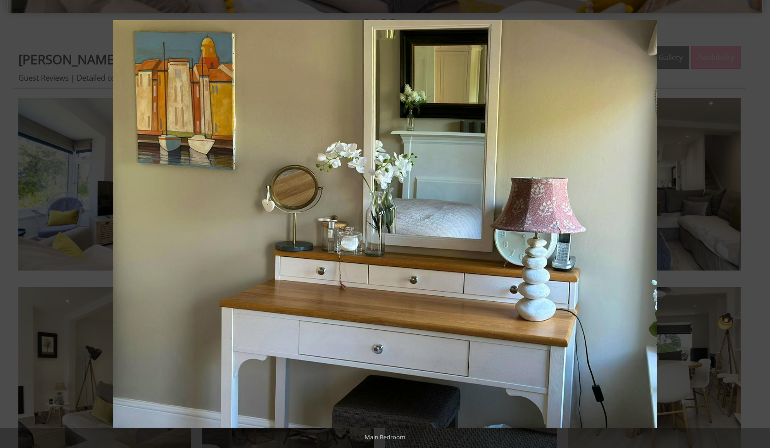
click at [757, 223] on button at bounding box center [754, 224] width 32 height 46
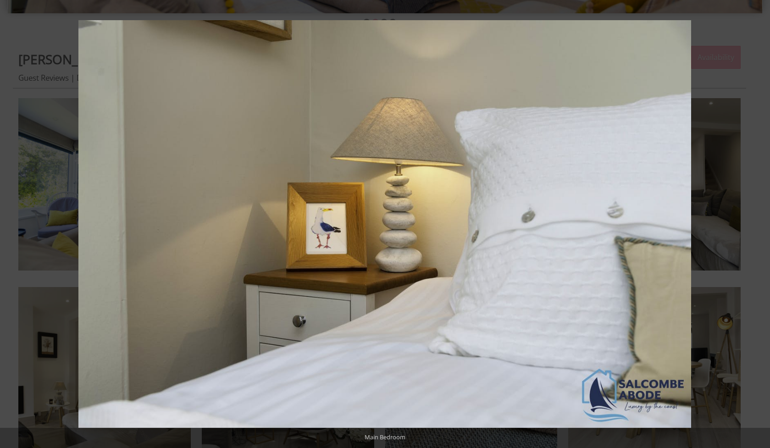
click at [757, 223] on button at bounding box center [754, 224] width 32 height 46
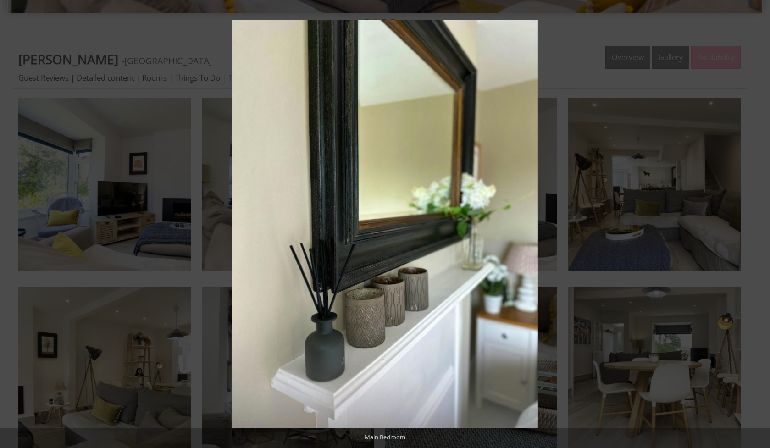
click at [757, 223] on button at bounding box center [754, 224] width 32 height 46
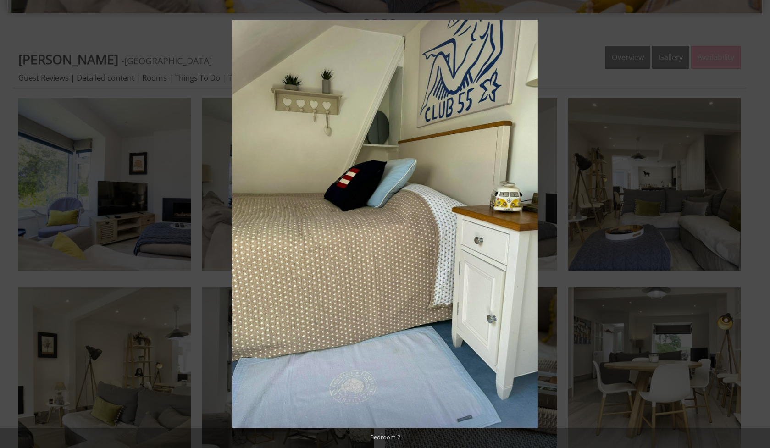
click at [757, 223] on button at bounding box center [754, 224] width 32 height 46
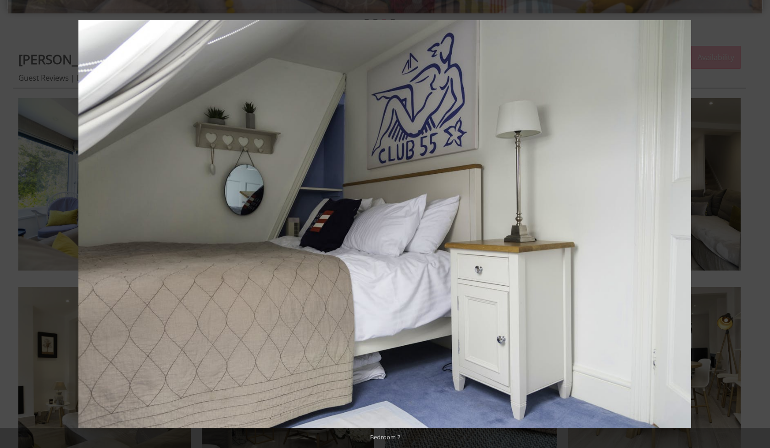
click at [757, 223] on button at bounding box center [754, 224] width 32 height 46
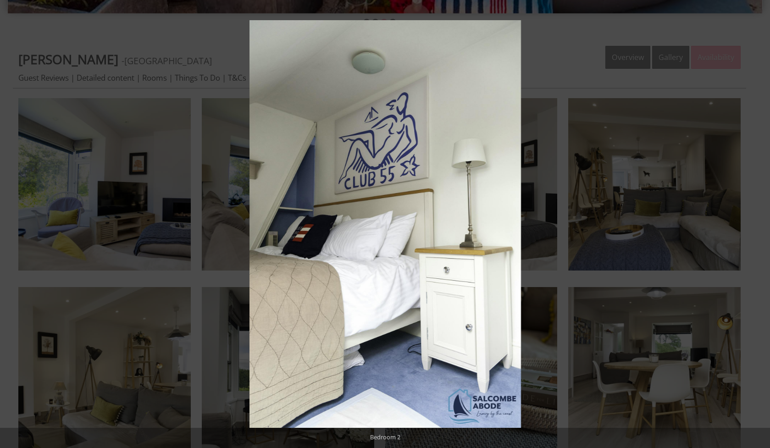
click at [757, 223] on button at bounding box center [754, 224] width 32 height 46
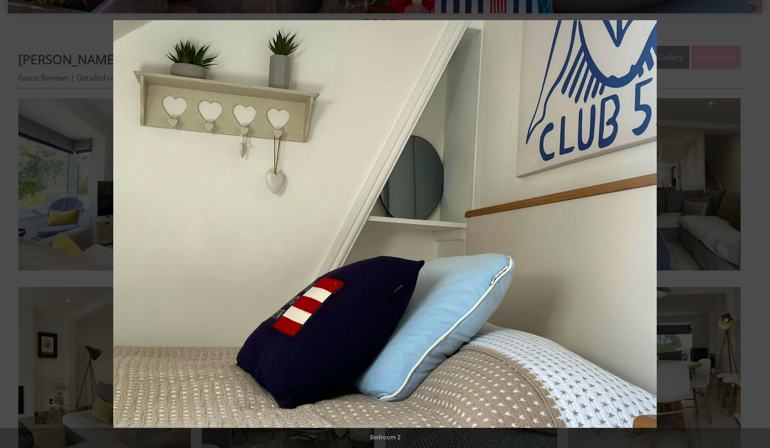
click at [757, 223] on button at bounding box center [754, 224] width 32 height 46
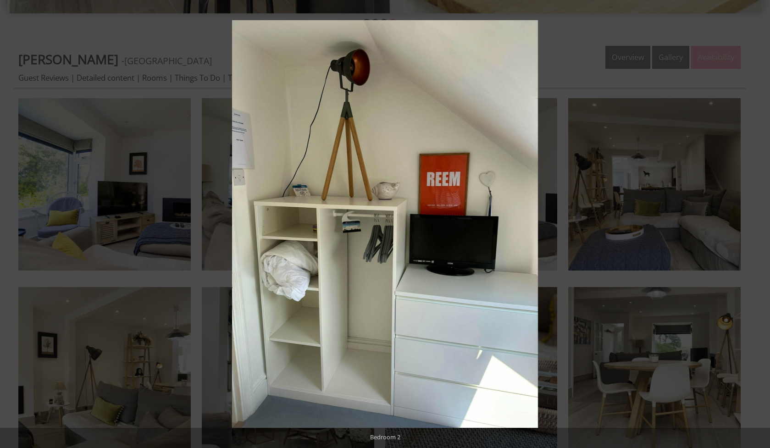
click at [757, 223] on button at bounding box center [754, 224] width 32 height 46
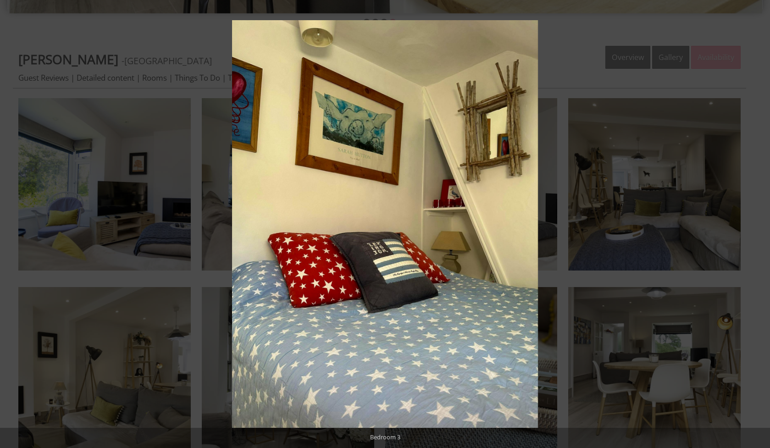
click at [757, 223] on button at bounding box center [754, 224] width 32 height 46
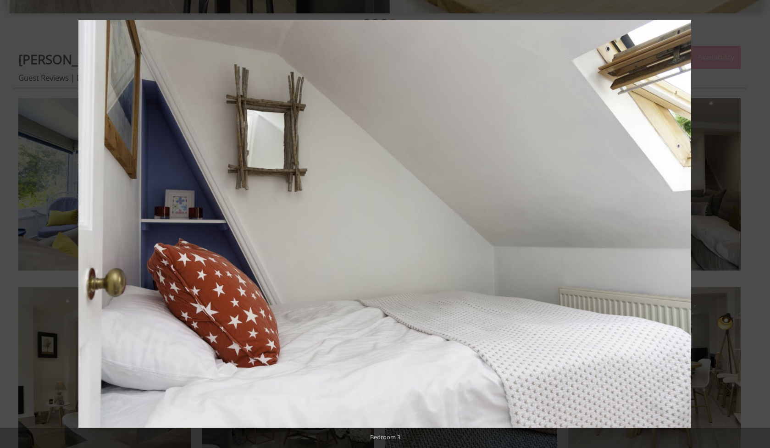
click at [757, 223] on button at bounding box center [754, 224] width 32 height 46
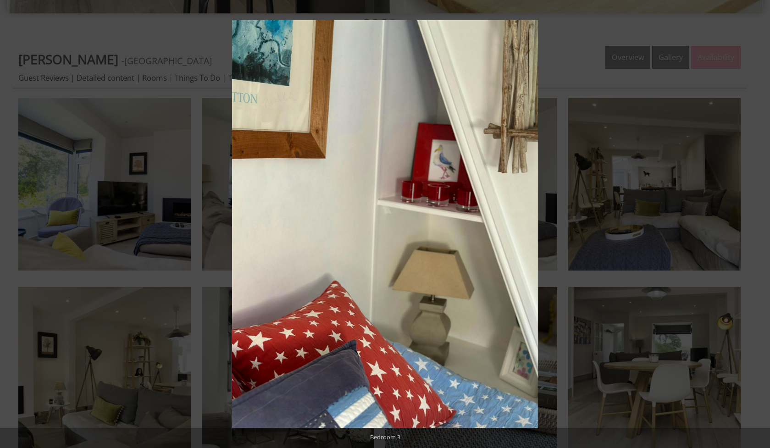
click at [757, 223] on button at bounding box center [754, 224] width 32 height 46
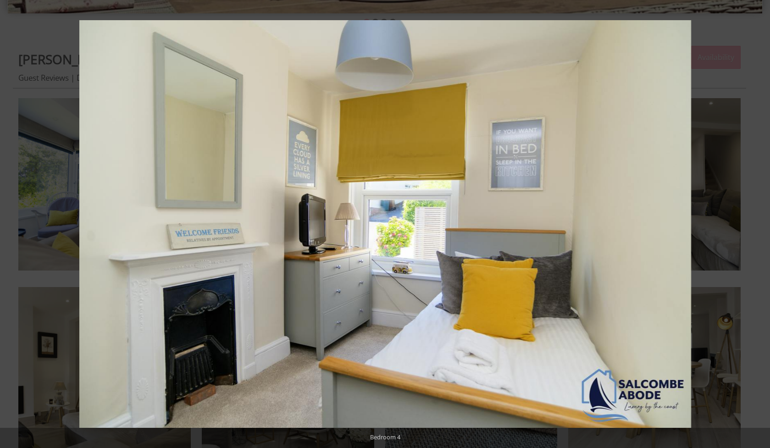
click at [757, 223] on button at bounding box center [754, 224] width 32 height 46
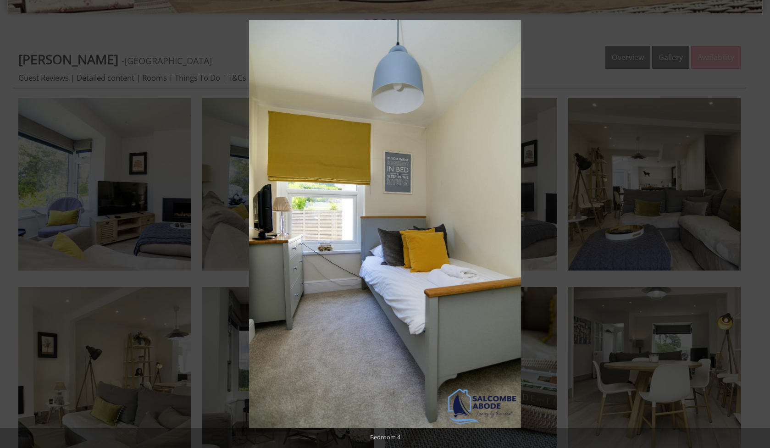
click at [757, 223] on button at bounding box center [754, 224] width 32 height 46
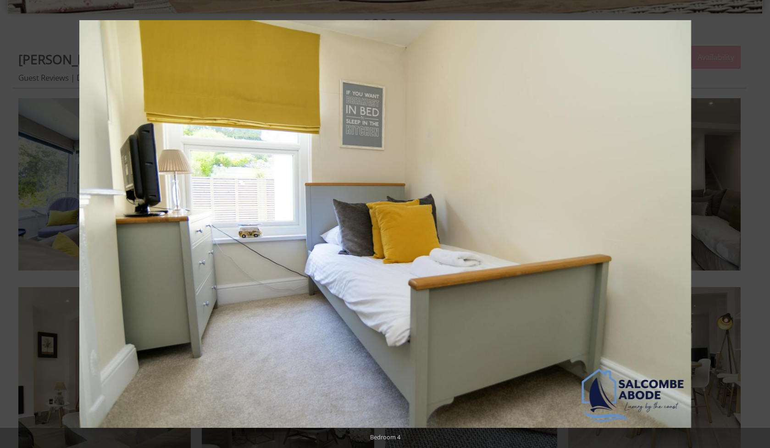
click at [757, 223] on button at bounding box center [754, 224] width 32 height 46
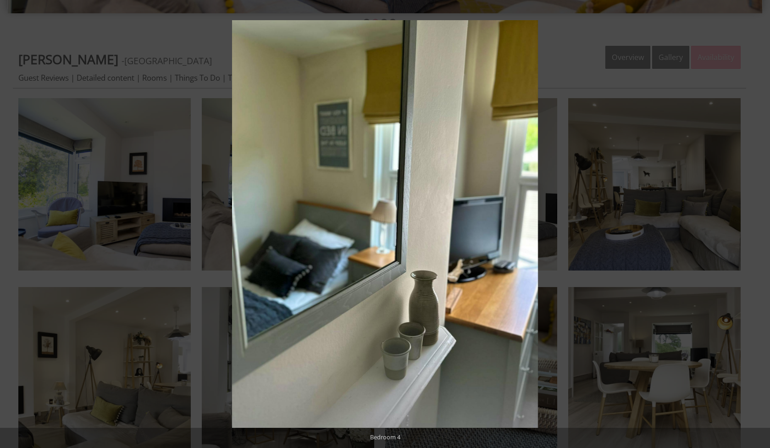
click at [757, 223] on button at bounding box center [754, 224] width 32 height 46
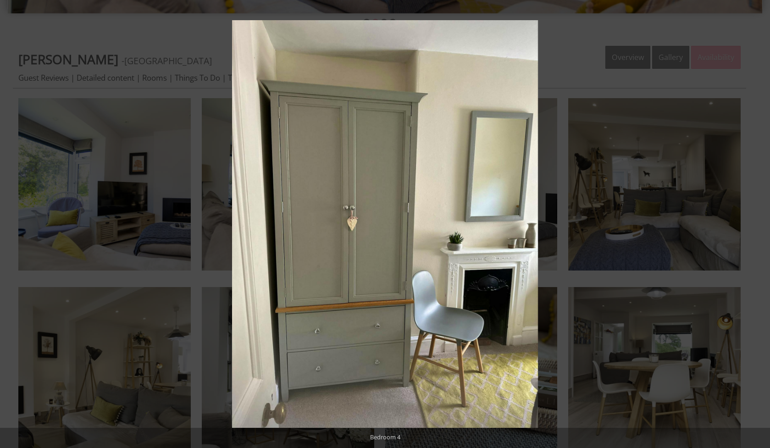
click at [757, 223] on button at bounding box center [754, 224] width 32 height 46
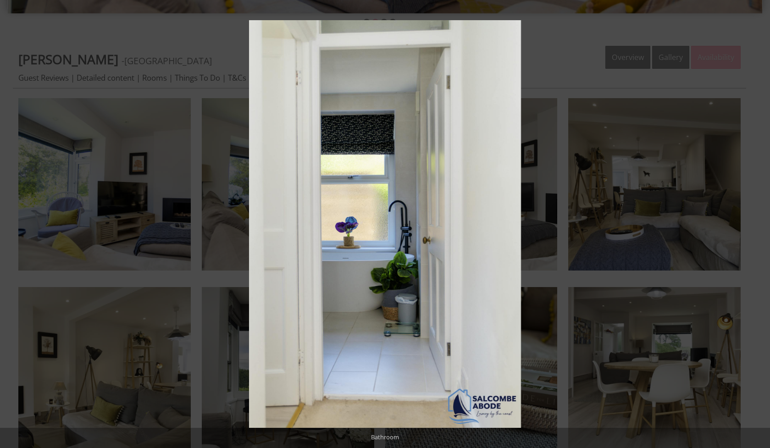
click at [757, 223] on button at bounding box center [754, 224] width 32 height 46
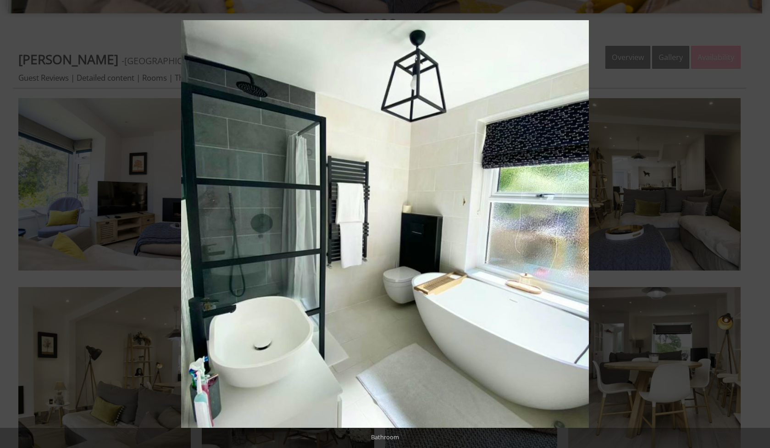
click at [757, 223] on button at bounding box center [754, 224] width 32 height 46
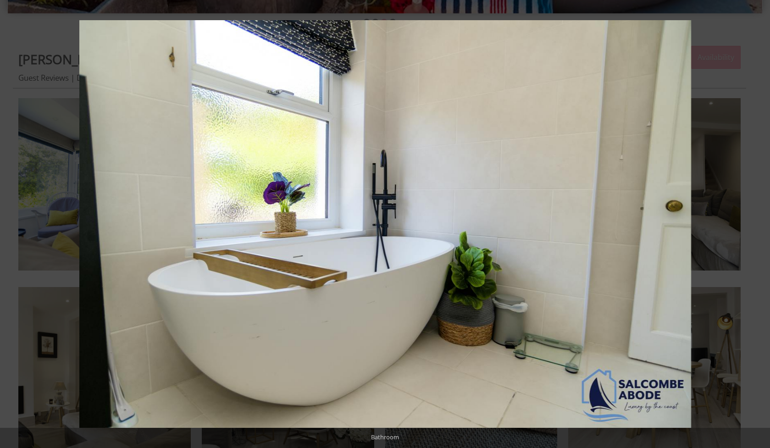
click at [757, 223] on button at bounding box center [754, 224] width 32 height 46
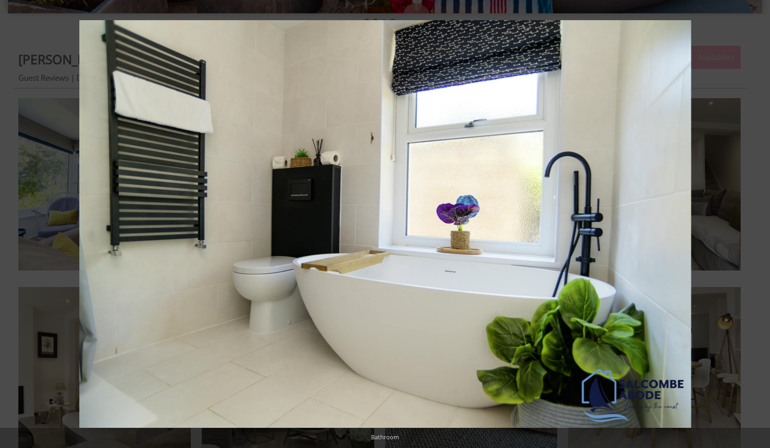
click at [757, 223] on button at bounding box center [754, 224] width 32 height 46
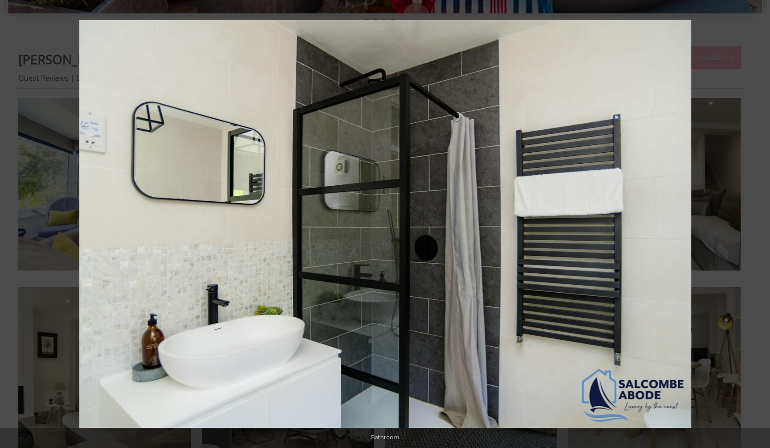
click at [757, 223] on button at bounding box center [754, 224] width 32 height 46
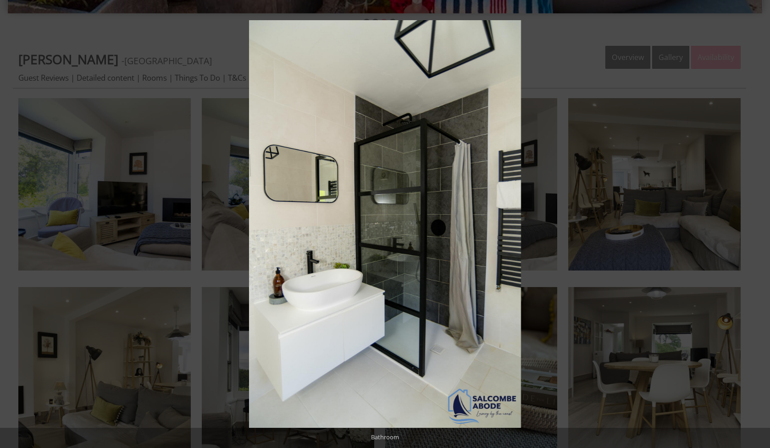
click at [757, 223] on button at bounding box center [754, 224] width 32 height 46
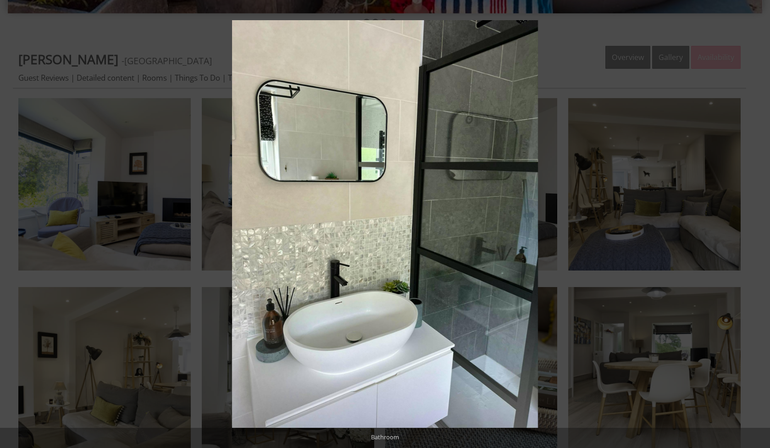
click at [757, 223] on button at bounding box center [754, 224] width 32 height 46
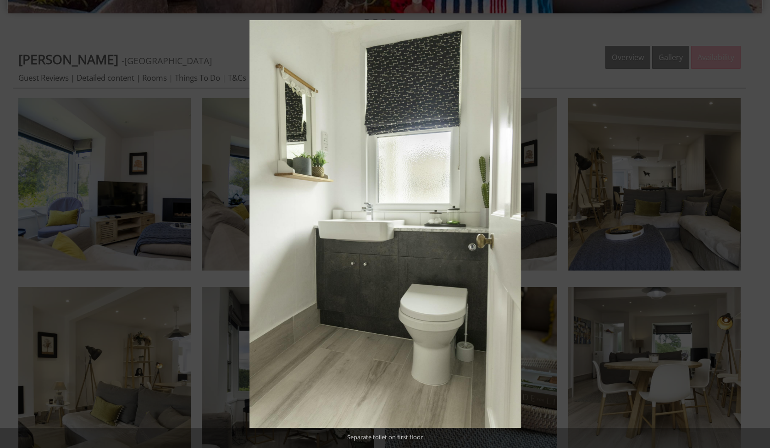
click at [757, 223] on button at bounding box center [754, 224] width 32 height 46
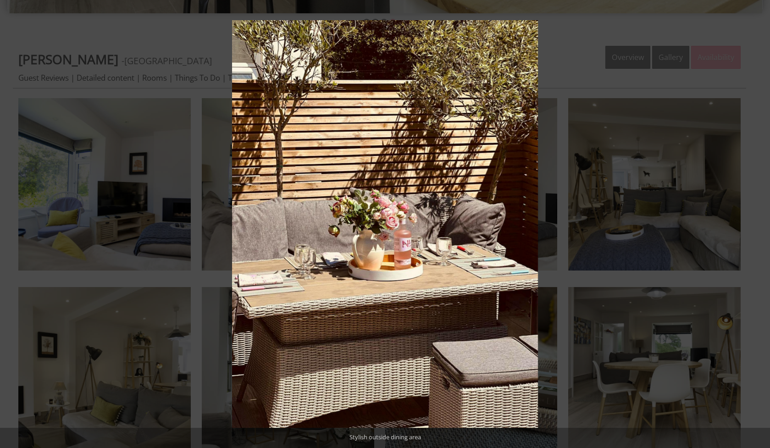
click at [757, 223] on button at bounding box center [754, 224] width 32 height 46
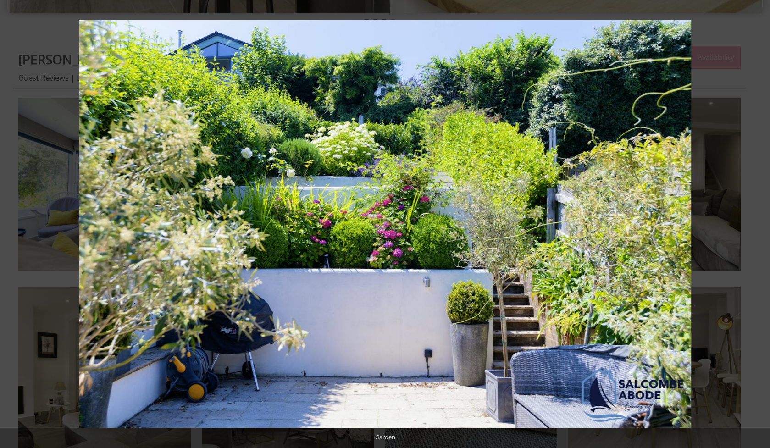
click at [757, 223] on button at bounding box center [754, 224] width 32 height 46
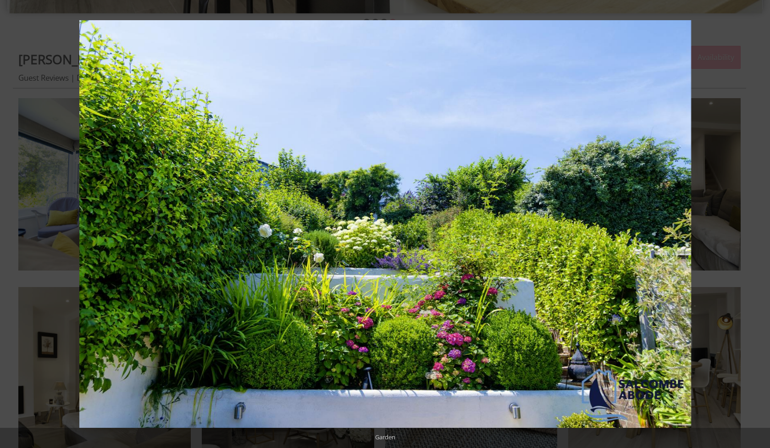
click at [757, 223] on button at bounding box center [754, 224] width 32 height 46
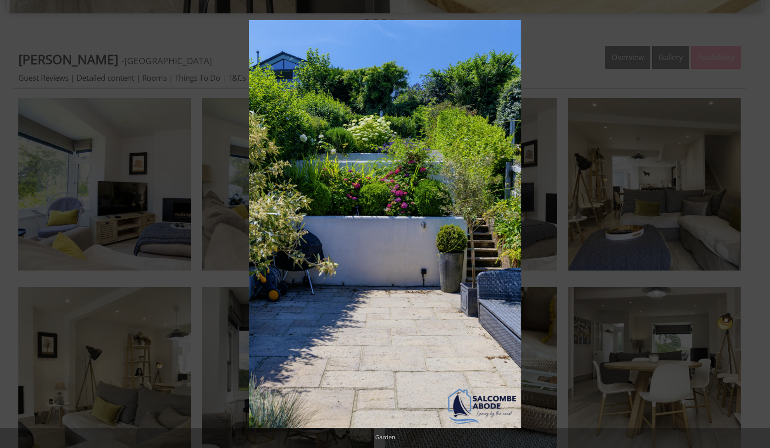
click at [757, 223] on button at bounding box center [754, 224] width 32 height 46
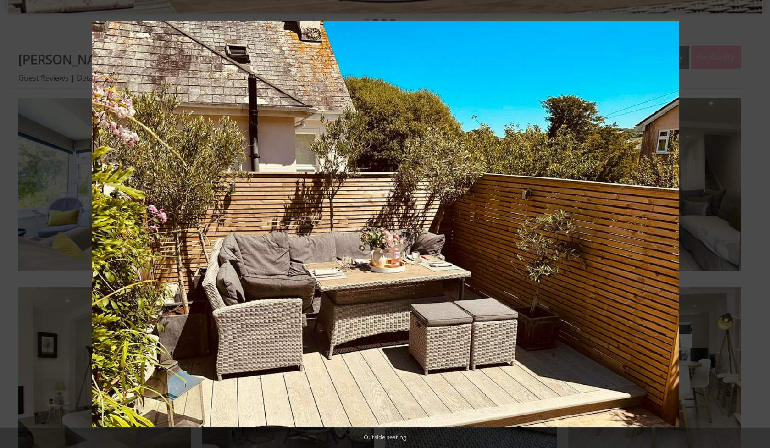
click at [757, 223] on button at bounding box center [754, 224] width 32 height 46
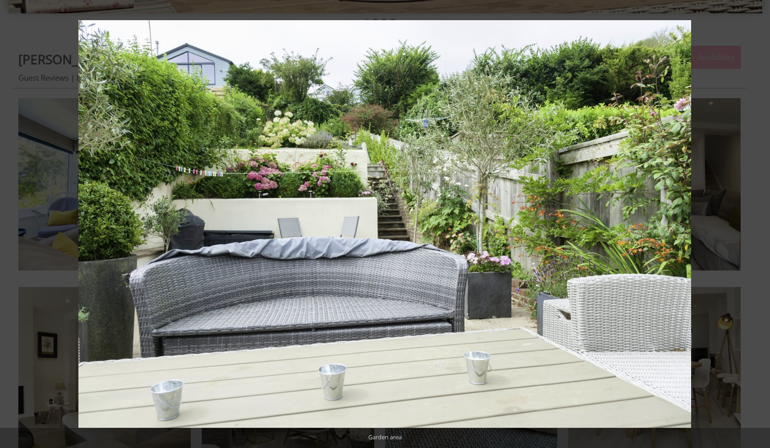
click at [757, 223] on button at bounding box center [754, 224] width 32 height 46
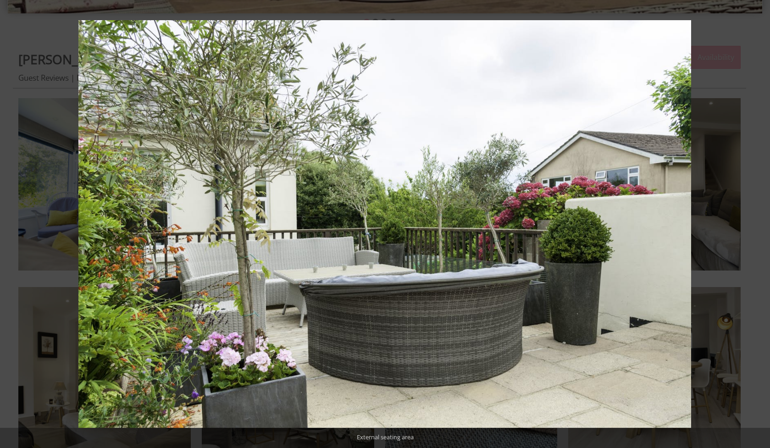
click at [757, 223] on button at bounding box center [754, 224] width 32 height 46
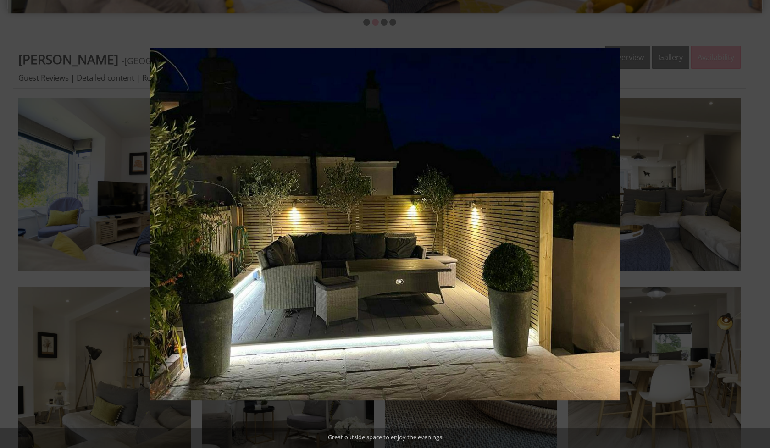
click at [757, 223] on button at bounding box center [754, 224] width 32 height 46
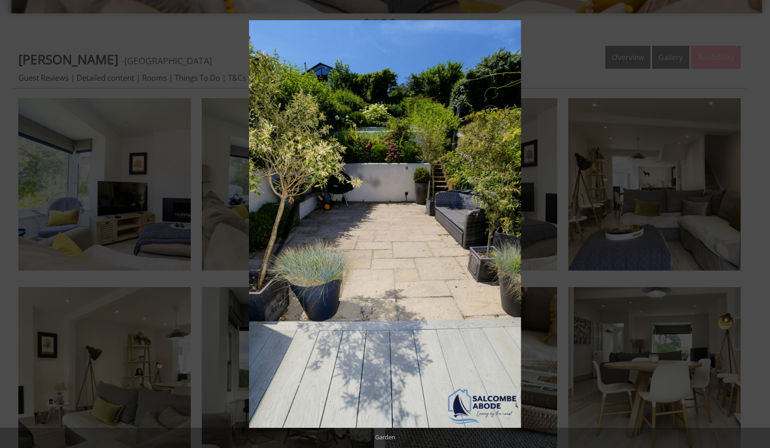
click at [757, 223] on button at bounding box center [754, 224] width 32 height 46
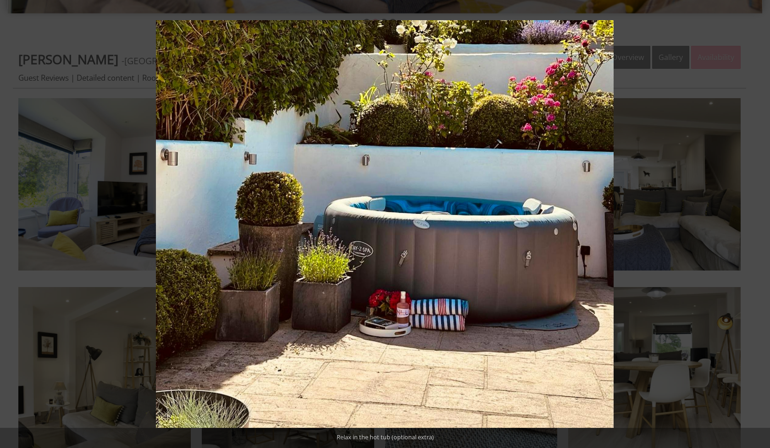
click at [757, 223] on button at bounding box center [754, 224] width 32 height 46
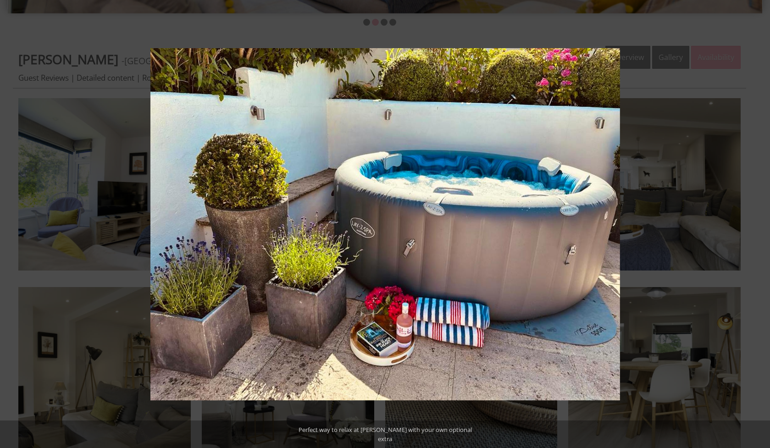
click at [757, 223] on button at bounding box center [754, 224] width 32 height 46
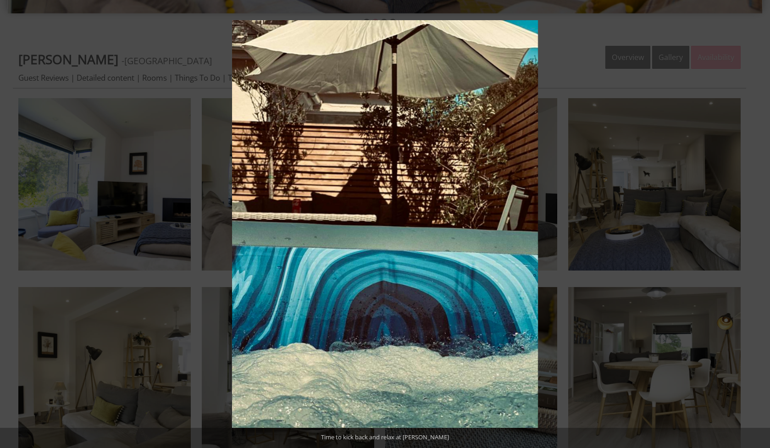
click at [757, 223] on button at bounding box center [754, 224] width 32 height 46
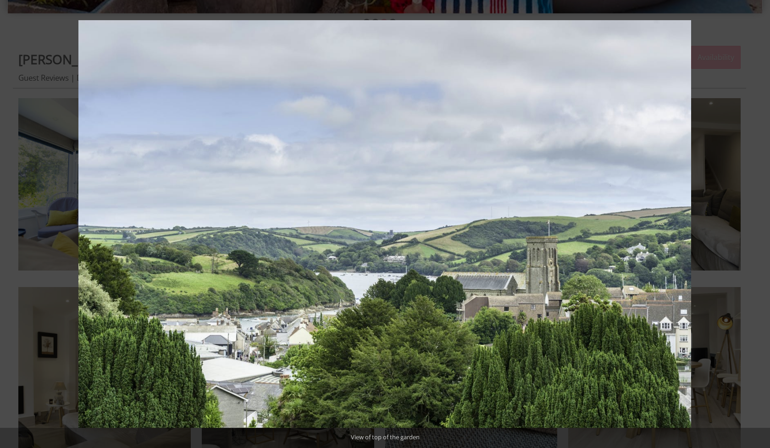
click at [757, 223] on button at bounding box center [754, 224] width 32 height 46
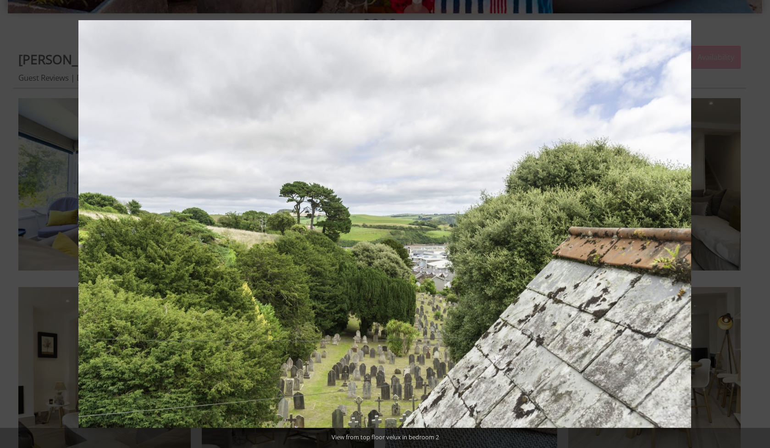
click at [757, 223] on button at bounding box center [754, 224] width 32 height 46
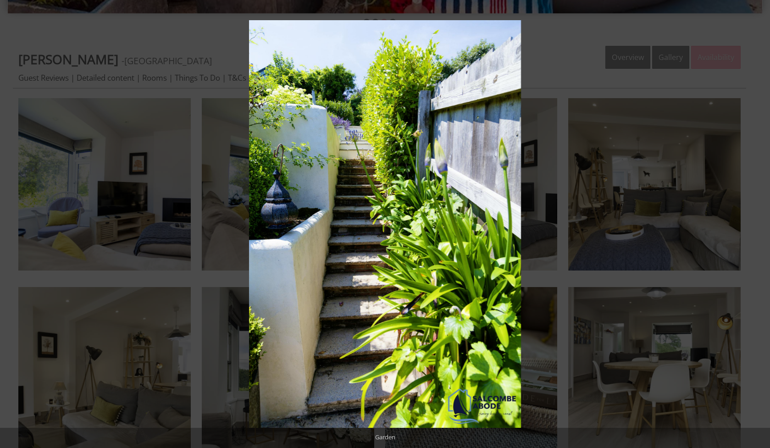
click at [757, 223] on button at bounding box center [754, 224] width 32 height 46
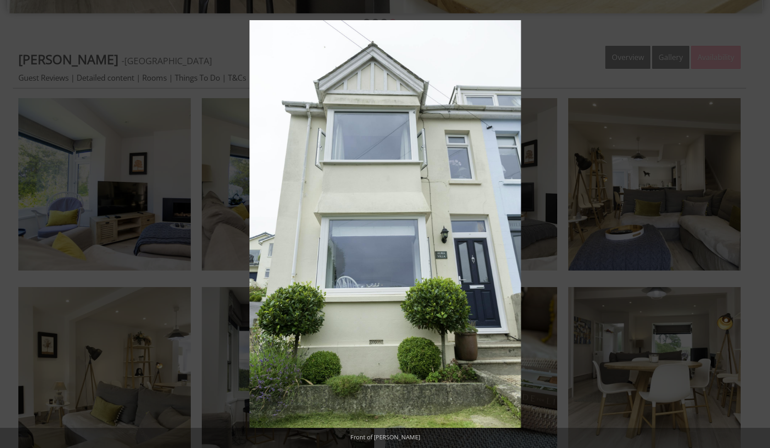
click at [757, 223] on button at bounding box center [754, 224] width 32 height 46
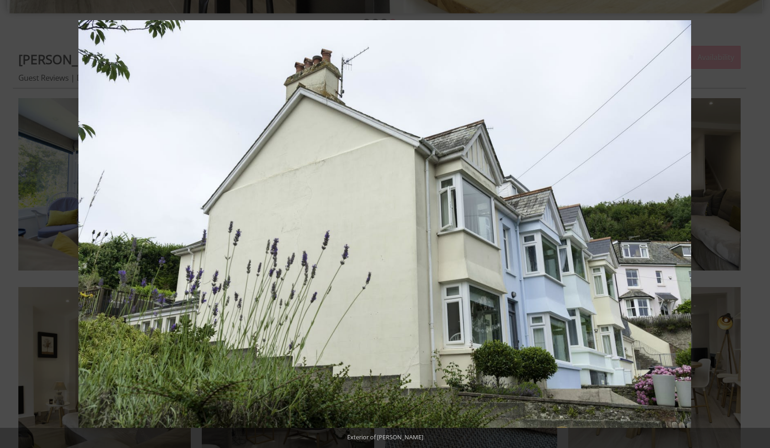
click at [757, 223] on button at bounding box center [754, 224] width 32 height 46
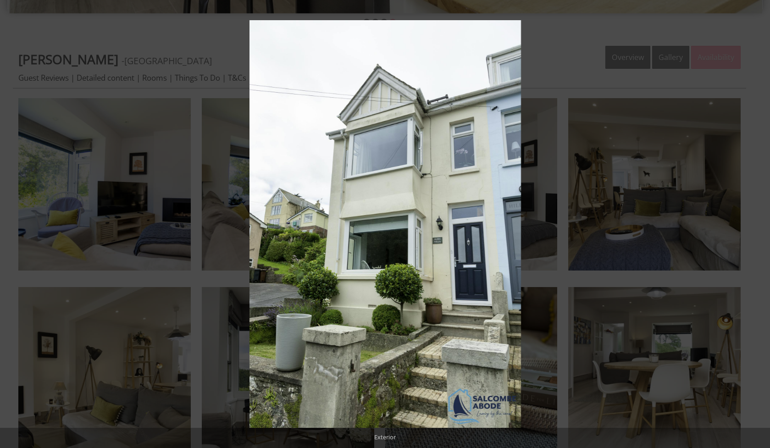
click at [757, 223] on button at bounding box center [754, 224] width 32 height 46
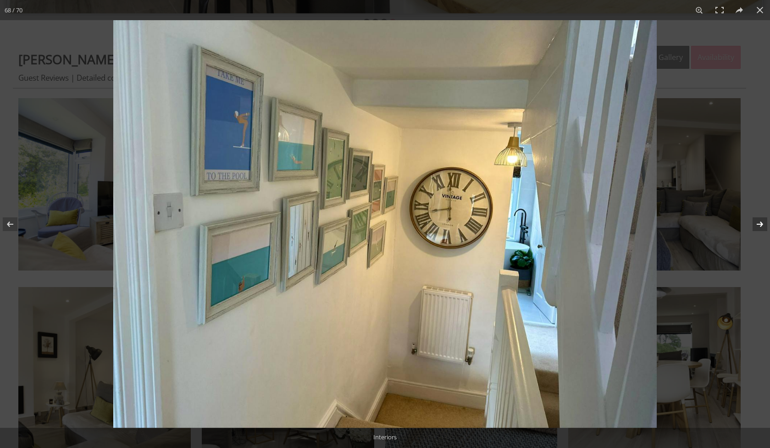
click at [758, 223] on button at bounding box center [754, 224] width 32 height 46
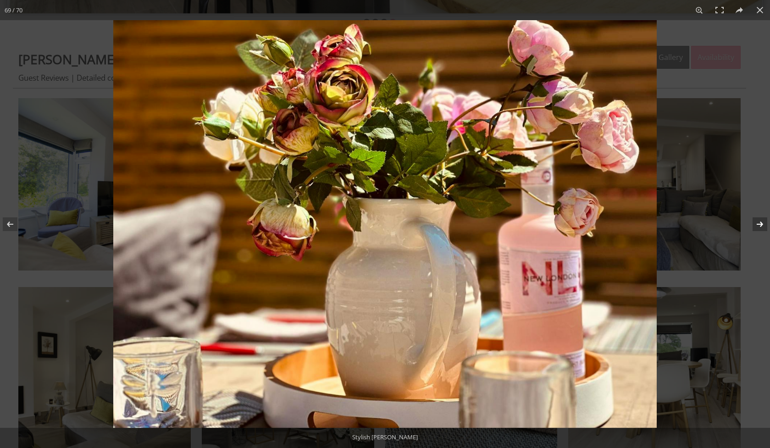
click at [758, 222] on button at bounding box center [754, 224] width 32 height 46
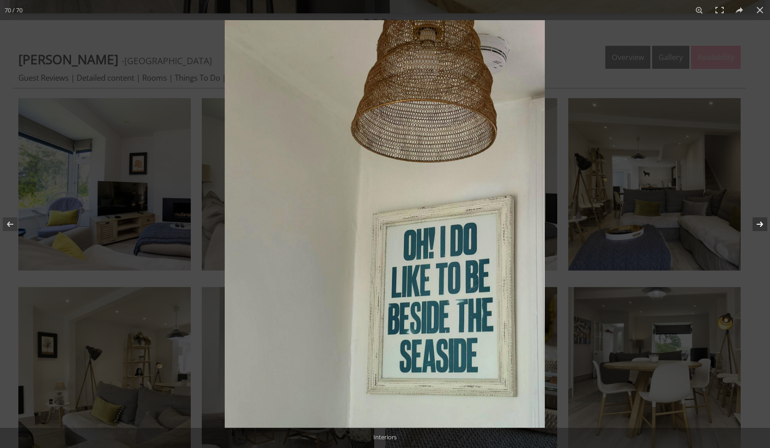
click at [757, 222] on button at bounding box center [754, 224] width 32 height 46
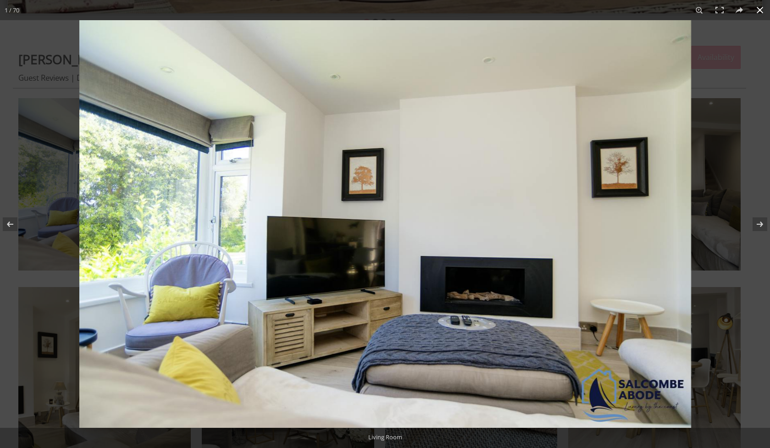
click at [766, 9] on button at bounding box center [760, 10] width 20 height 20
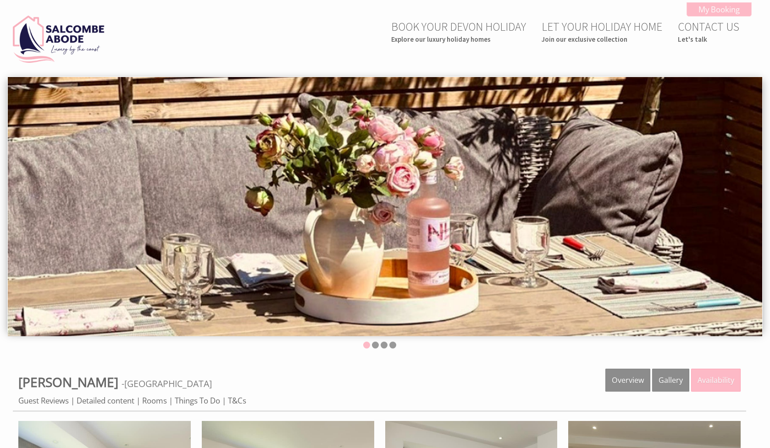
scroll to position [0, 0]
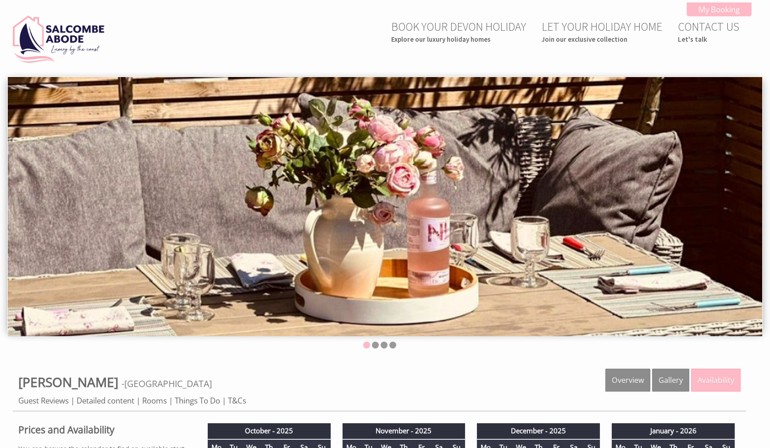
scroll to position [153, 0]
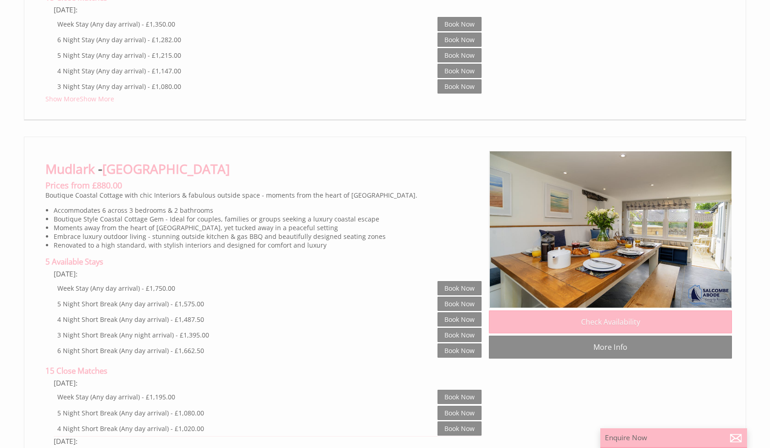
scroll to position [1923, 0]
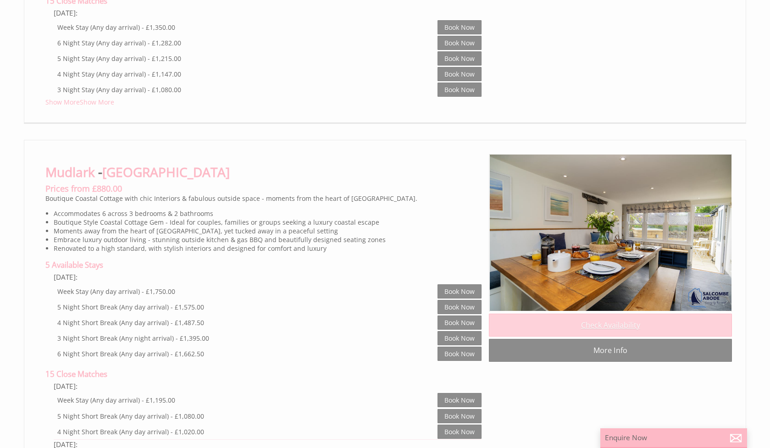
click at [629, 314] on link "Check Availability" at bounding box center [610, 325] width 243 height 23
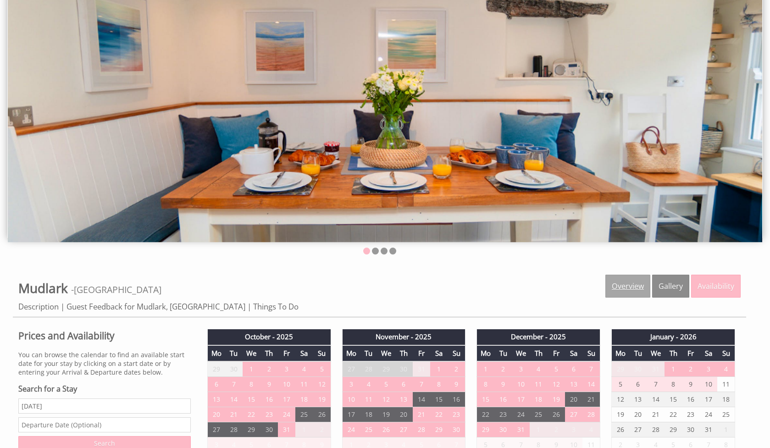
scroll to position [99, 0]
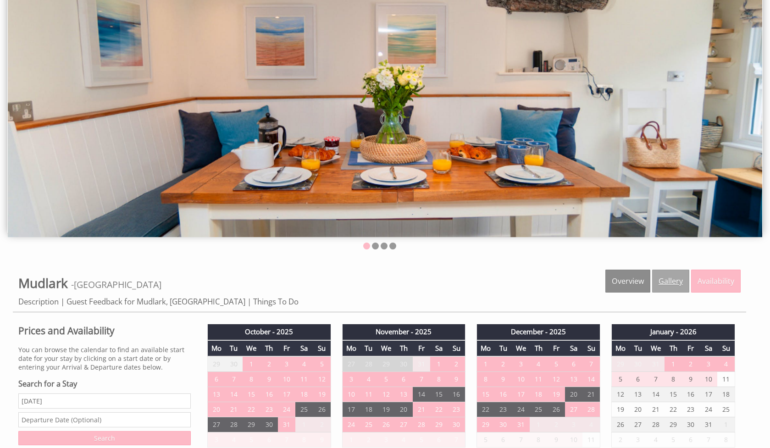
click at [657, 278] on link "Gallery" at bounding box center [670, 281] width 37 height 23
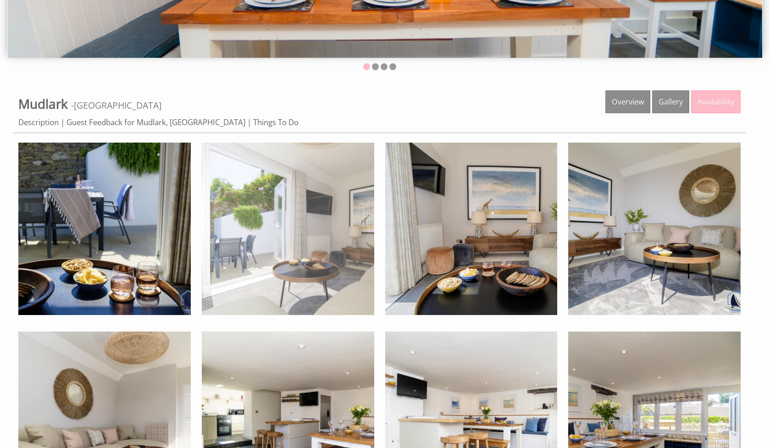
scroll to position [282, 0]
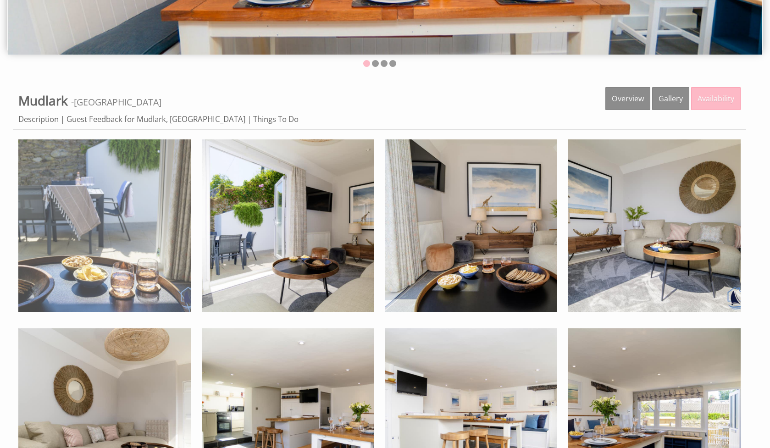
click at [127, 225] on img at bounding box center [104, 225] width 172 height 172
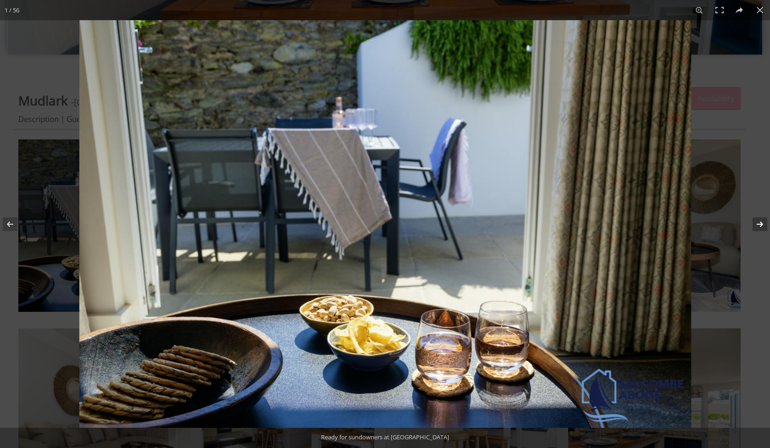
click at [754, 222] on button at bounding box center [754, 224] width 32 height 46
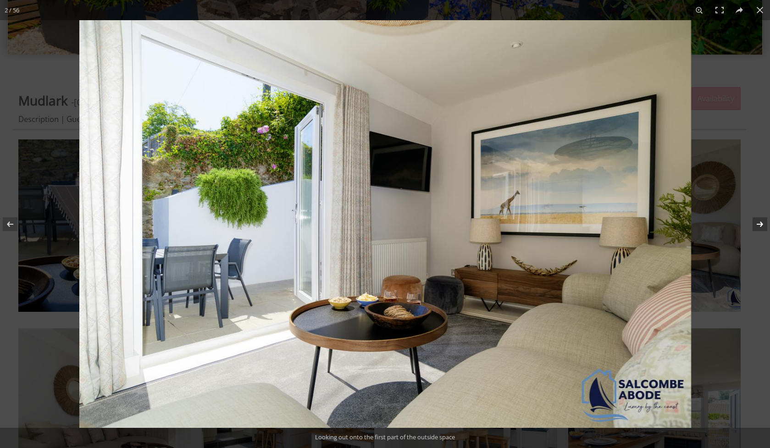
click at [757, 226] on button at bounding box center [754, 224] width 32 height 46
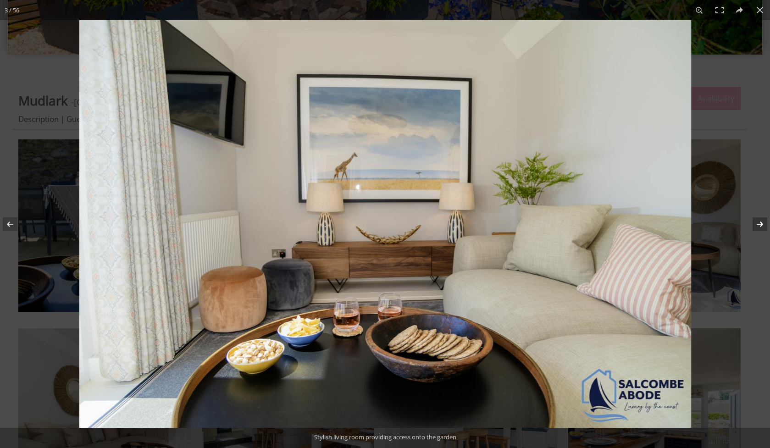
click at [757, 226] on button at bounding box center [754, 224] width 32 height 46
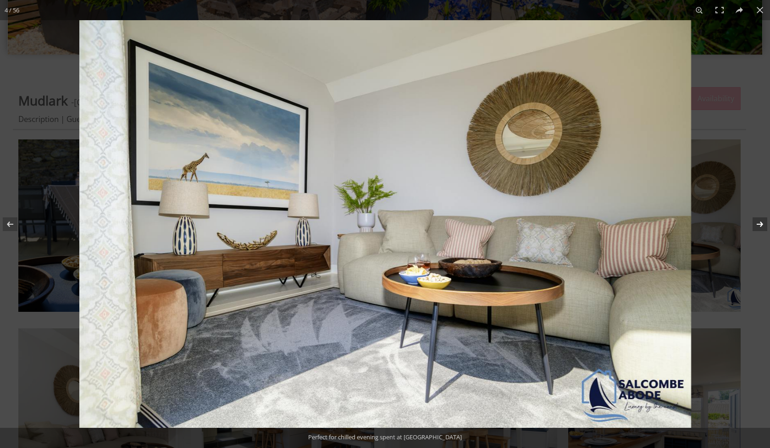
click at [757, 226] on button at bounding box center [754, 224] width 32 height 46
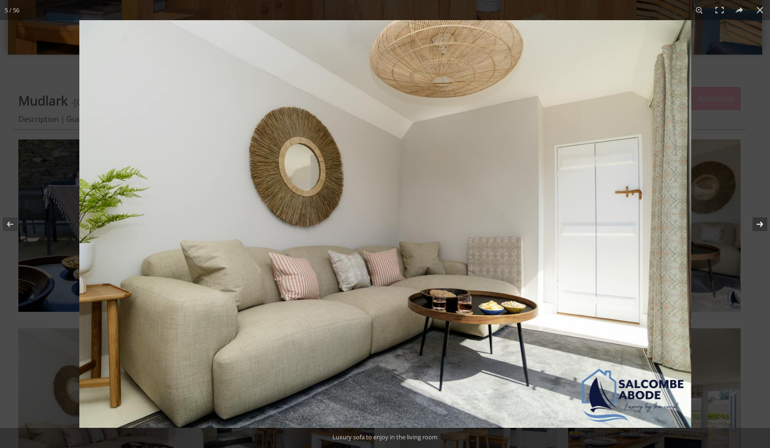
click at [757, 226] on button at bounding box center [754, 224] width 32 height 46
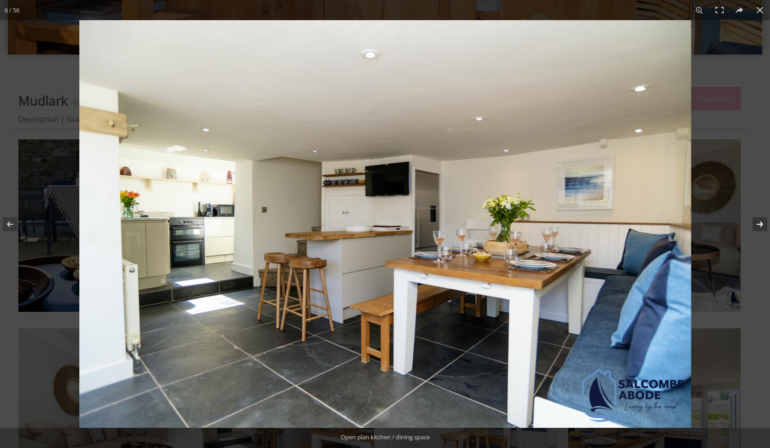
click at [757, 226] on button at bounding box center [754, 224] width 32 height 46
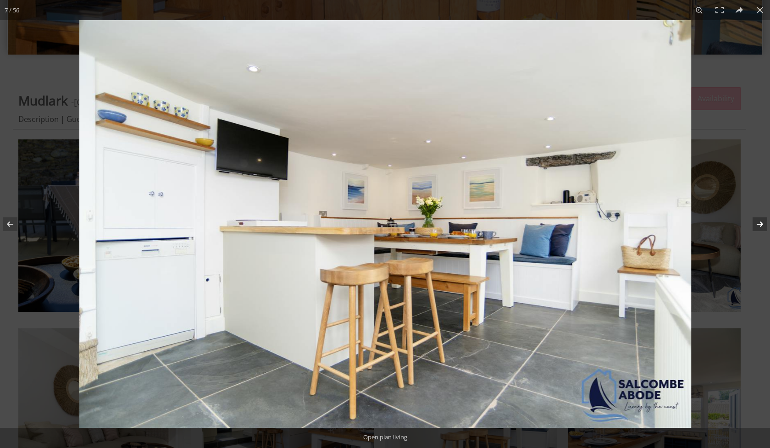
click at [757, 226] on button at bounding box center [754, 224] width 32 height 46
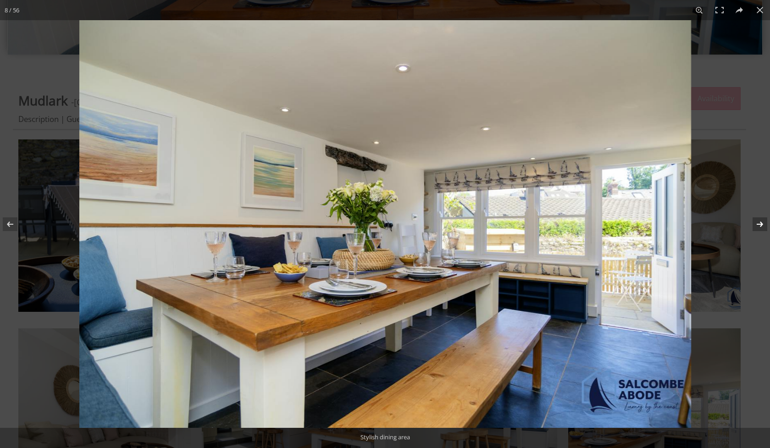
click at [757, 226] on button at bounding box center [754, 224] width 32 height 46
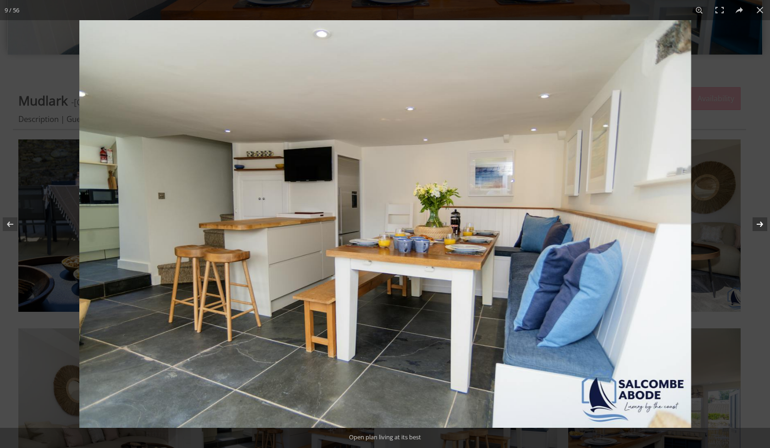
click at [757, 226] on button at bounding box center [754, 224] width 32 height 46
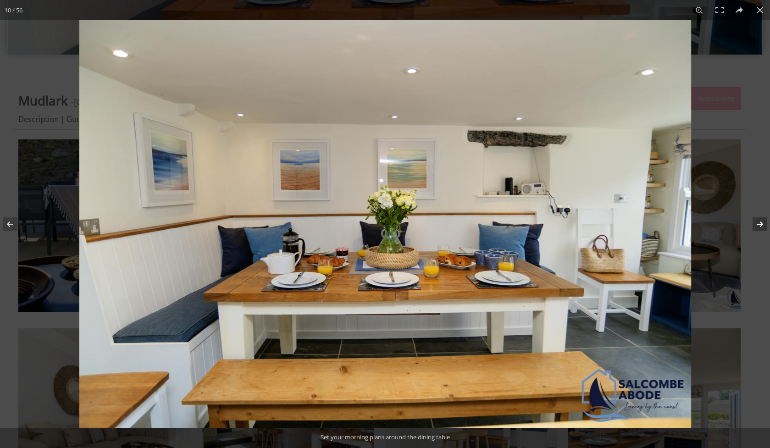
click at [757, 226] on button at bounding box center [754, 224] width 32 height 46
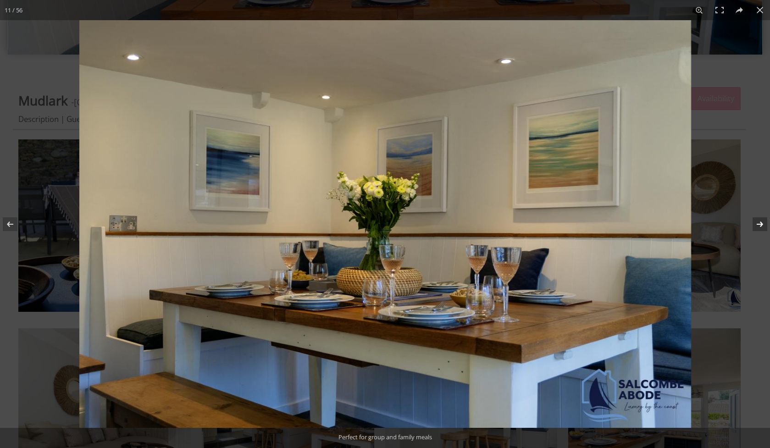
click at [757, 226] on button at bounding box center [754, 224] width 32 height 46
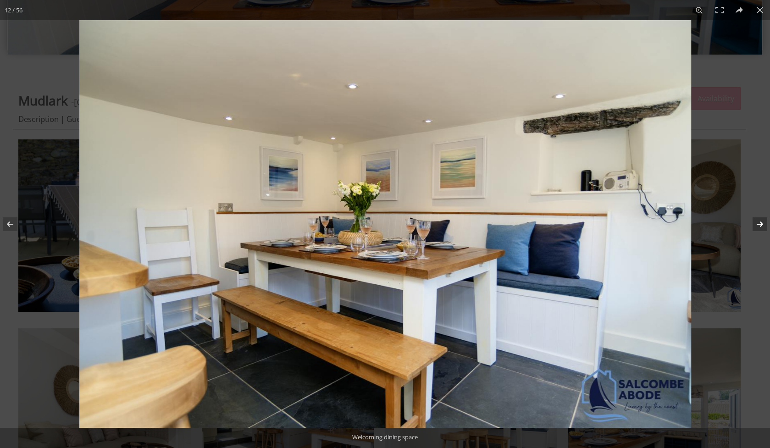
click at [757, 226] on button at bounding box center [754, 224] width 32 height 46
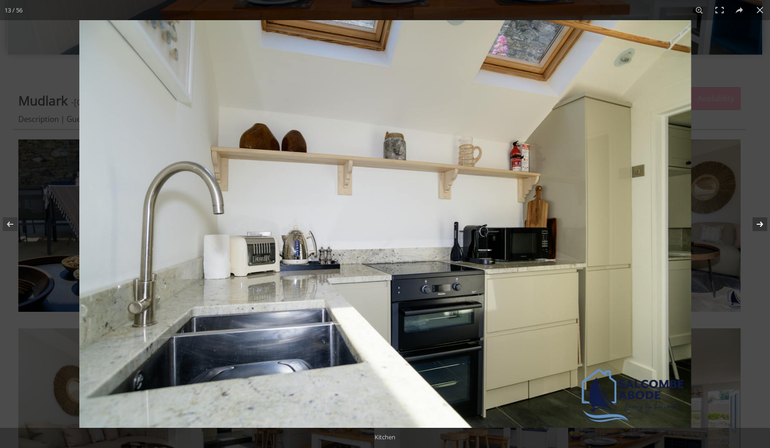
click at [757, 226] on button at bounding box center [754, 224] width 32 height 46
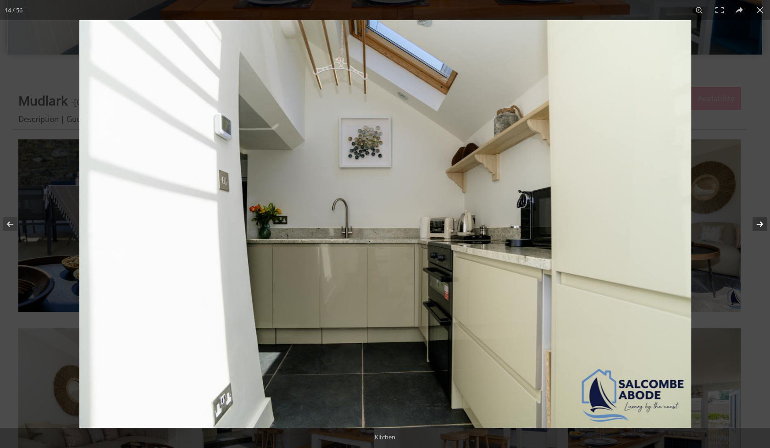
click at [757, 226] on button at bounding box center [754, 224] width 32 height 46
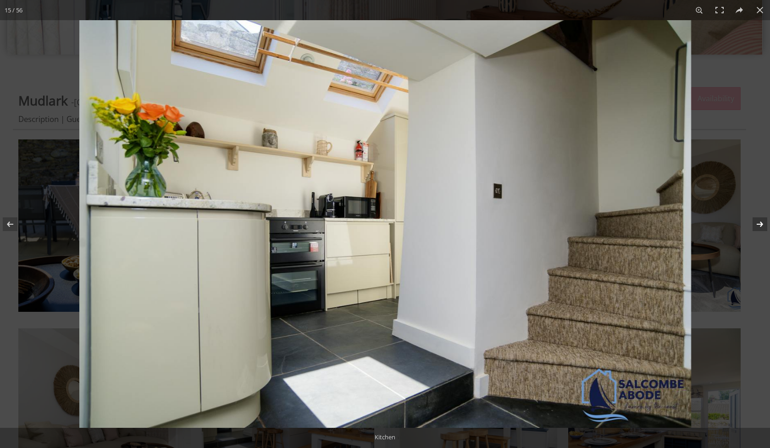
click at [757, 226] on button at bounding box center [754, 224] width 32 height 46
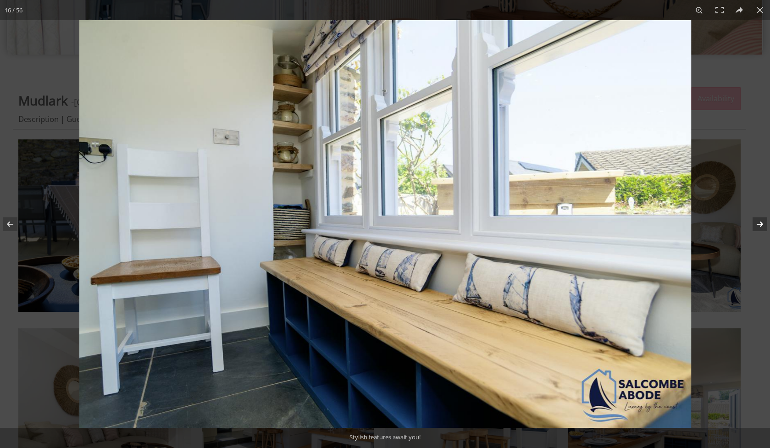
click at [757, 226] on button at bounding box center [754, 224] width 32 height 46
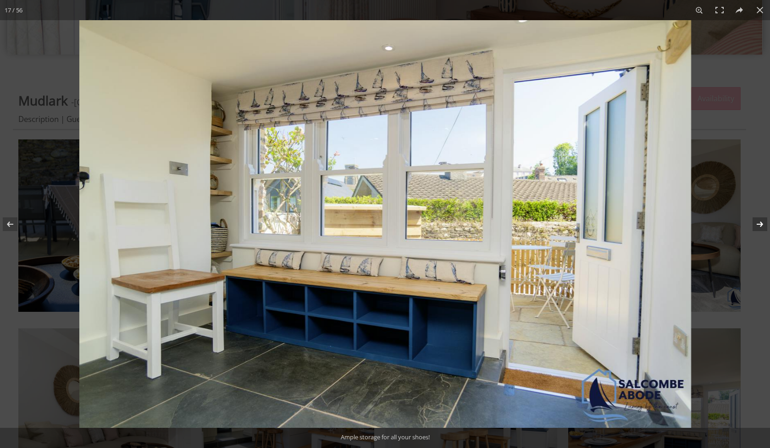
click at [757, 226] on button at bounding box center [754, 224] width 32 height 46
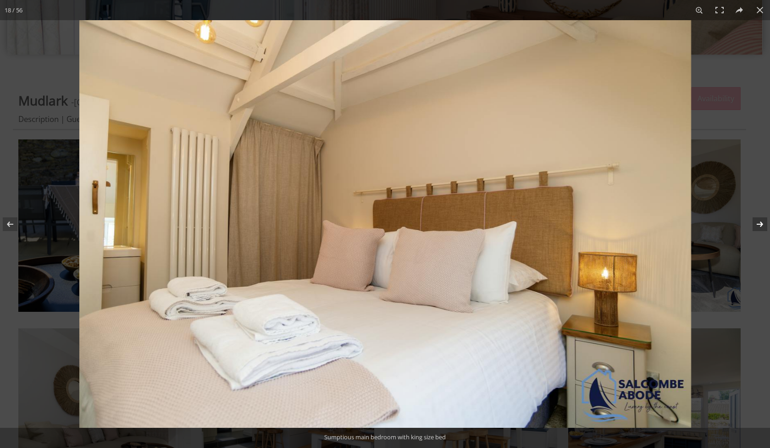
click at [757, 226] on button at bounding box center [754, 224] width 32 height 46
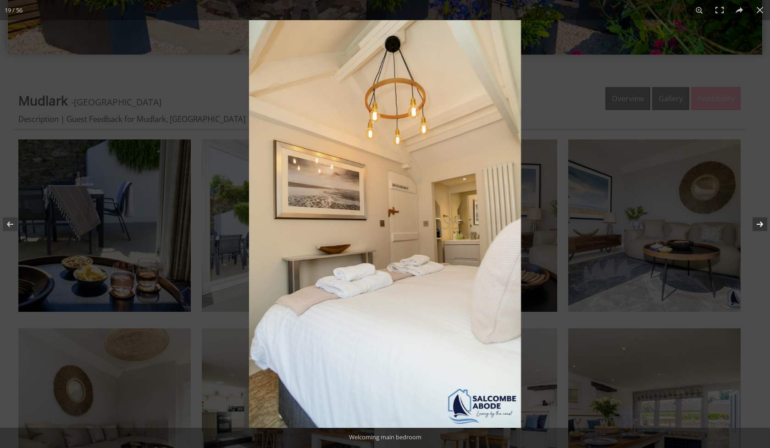
click at [757, 226] on button at bounding box center [754, 224] width 32 height 46
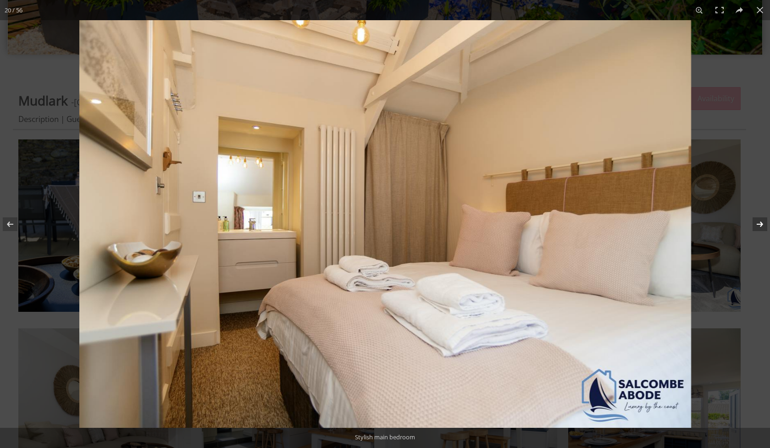
click at [757, 226] on button at bounding box center [754, 224] width 32 height 46
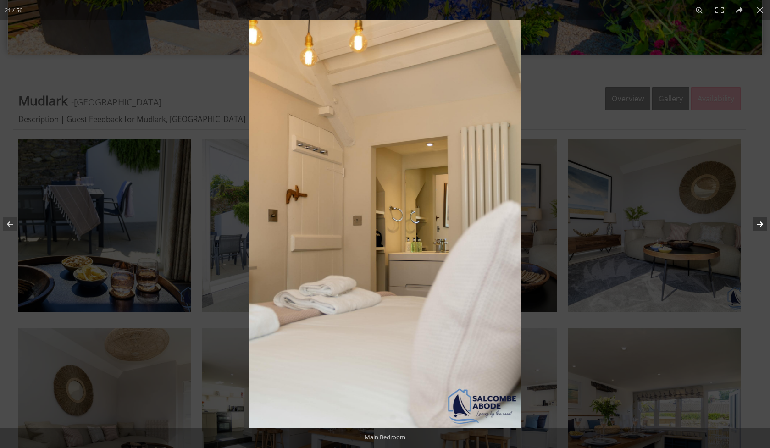
click at [757, 226] on button at bounding box center [754, 224] width 32 height 46
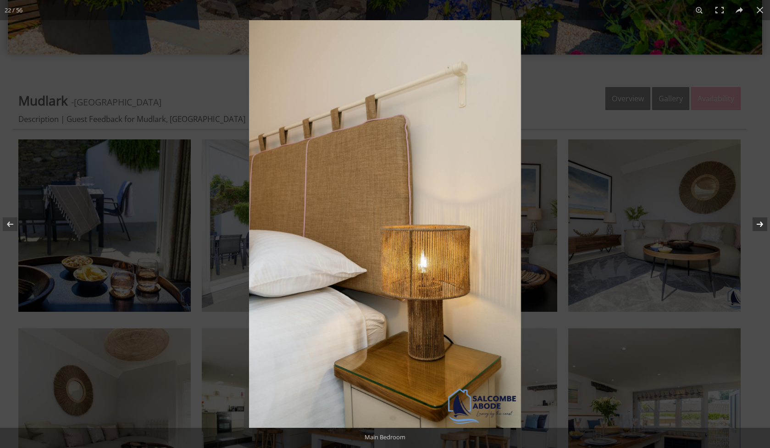
click at [757, 226] on button at bounding box center [754, 224] width 32 height 46
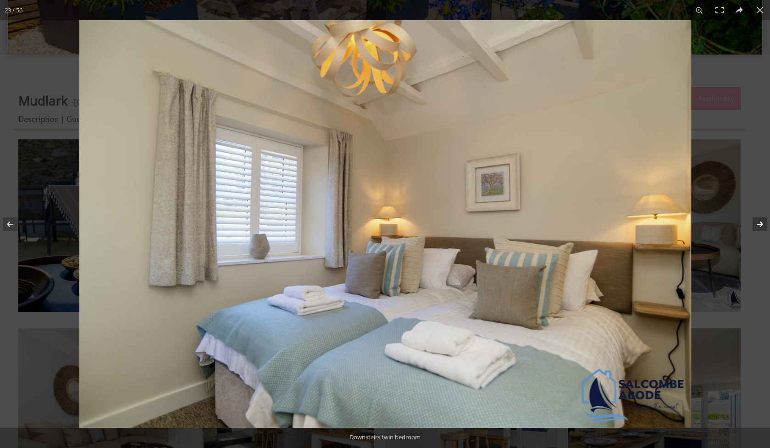
click at [757, 226] on button at bounding box center [754, 224] width 32 height 46
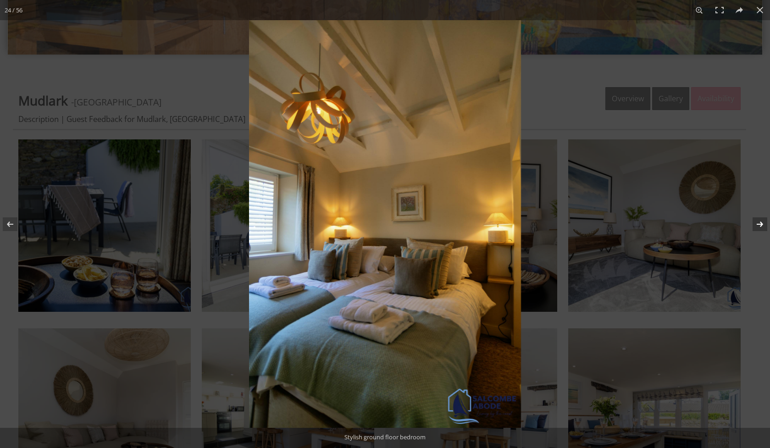
click at [757, 226] on button at bounding box center [754, 224] width 32 height 46
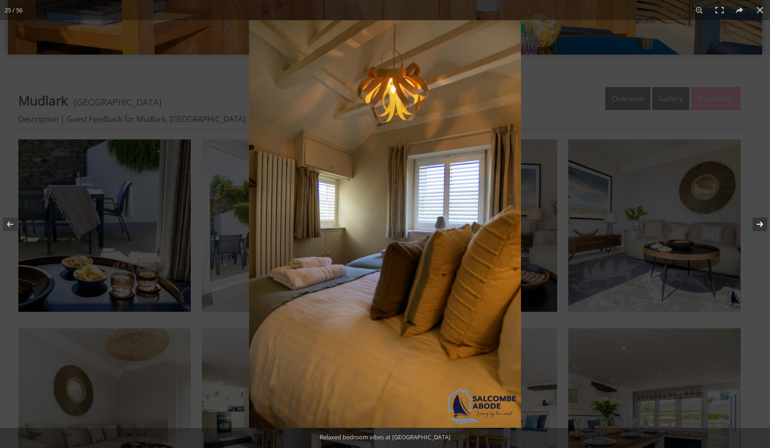
click at [757, 226] on button at bounding box center [754, 224] width 32 height 46
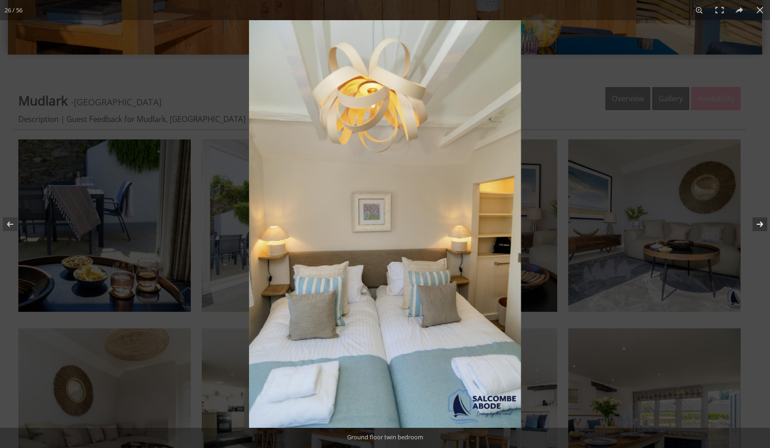
click at [757, 226] on button at bounding box center [754, 224] width 32 height 46
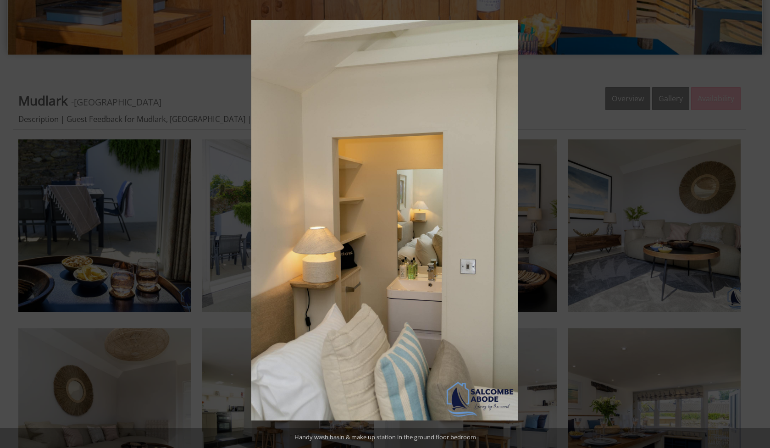
click at [757, 226] on button at bounding box center [754, 224] width 32 height 46
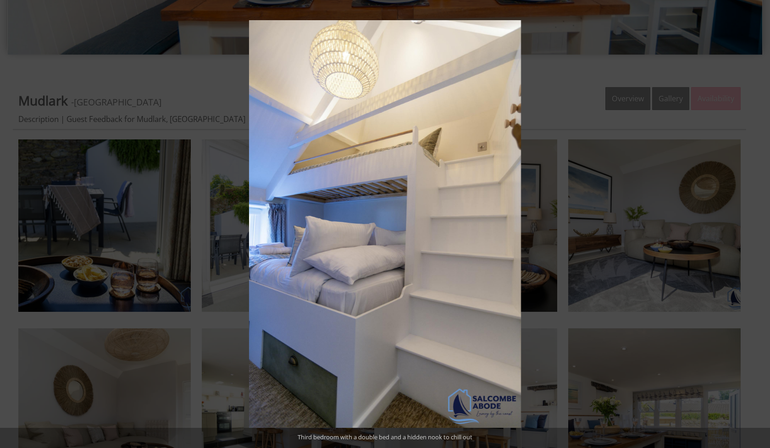
click at [757, 226] on button at bounding box center [754, 224] width 32 height 46
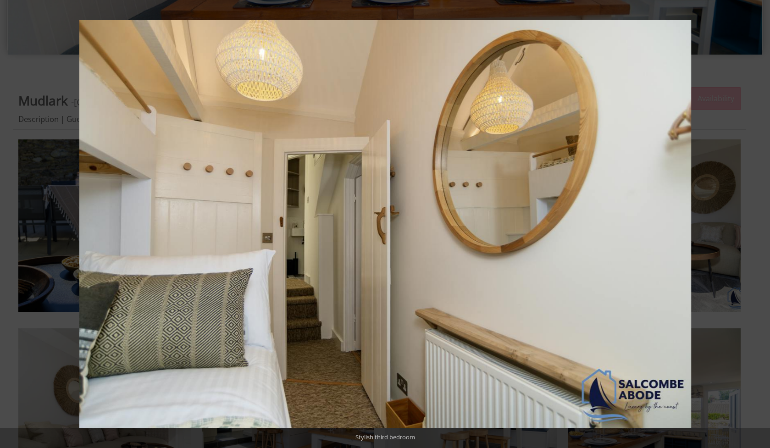
click at [757, 226] on button at bounding box center [754, 224] width 32 height 46
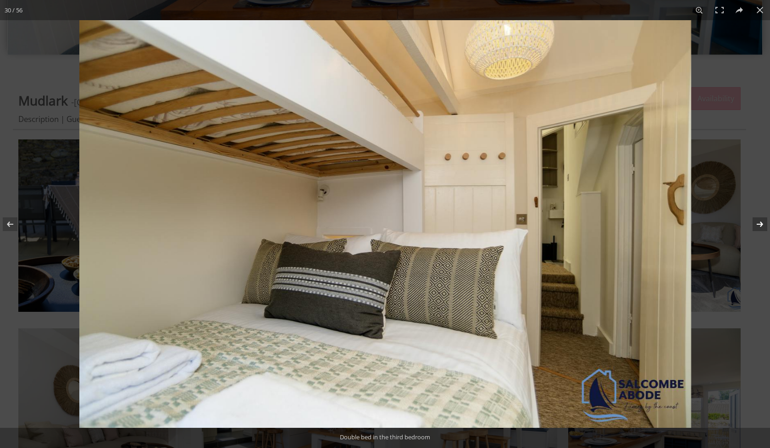
click at [757, 226] on button at bounding box center [754, 224] width 32 height 46
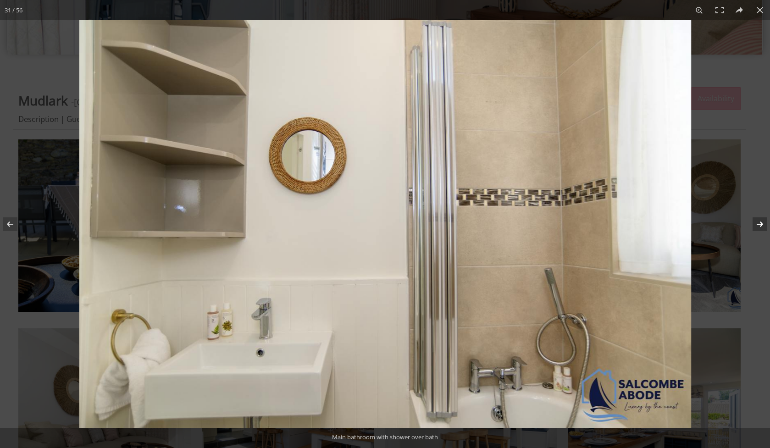
click at [757, 226] on button at bounding box center [754, 224] width 32 height 46
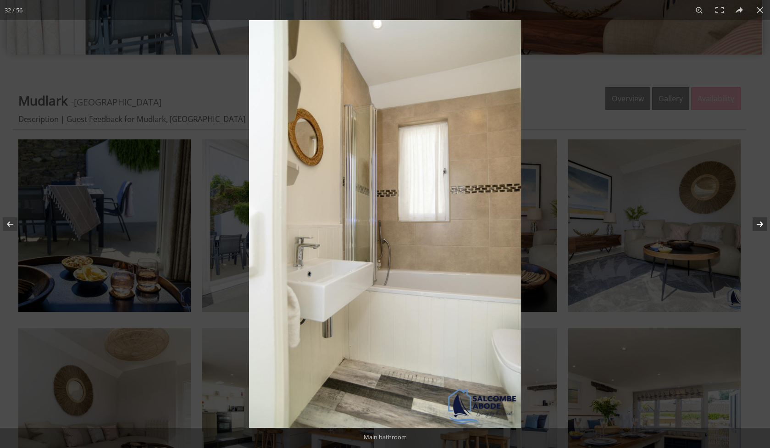
click at [757, 226] on button at bounding box center [754, 224] width 32 height 46
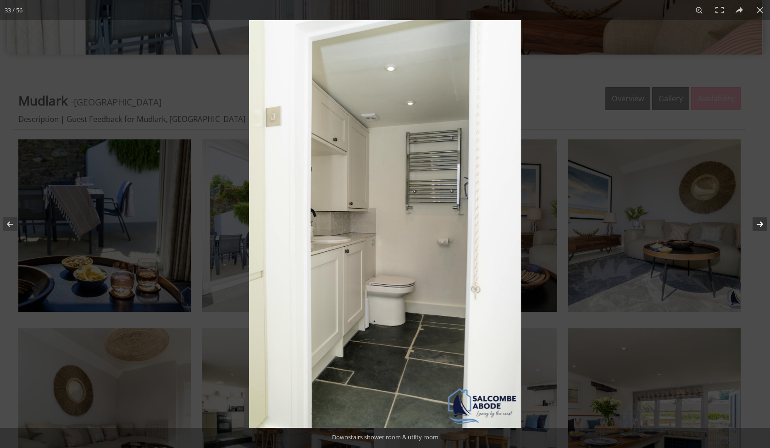
click at [757, 226] on button at bounding box center [754, 224] width 32 height 46
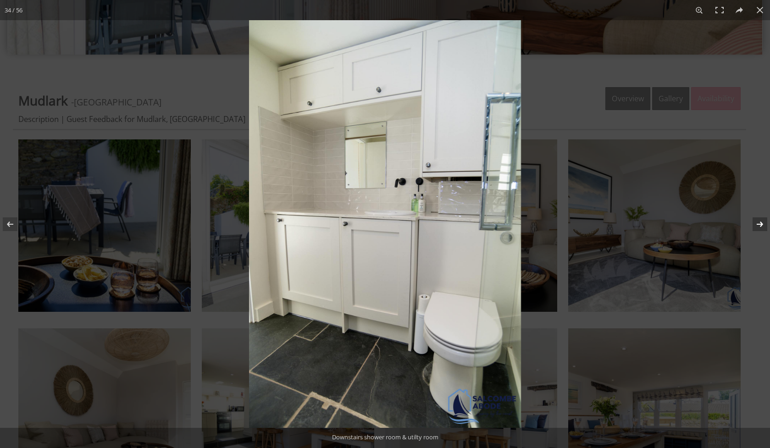
click at [757, 226] on button at bounding box center [754, 224] width 32 height 46
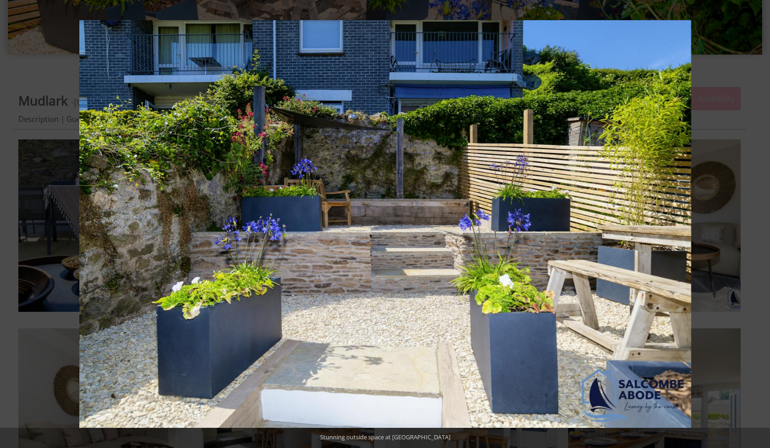
click at [757, 226] on button at bounding box center [754, 224] width 32 height 46
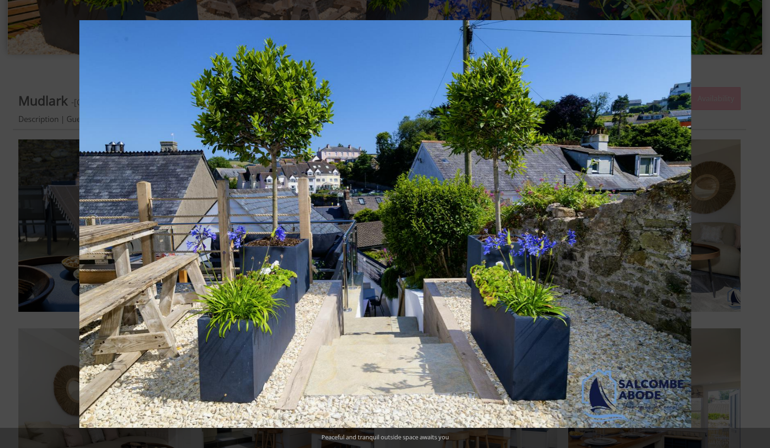
click at [757, 226] on button at bounding box center [754, 224] width 32 height 46
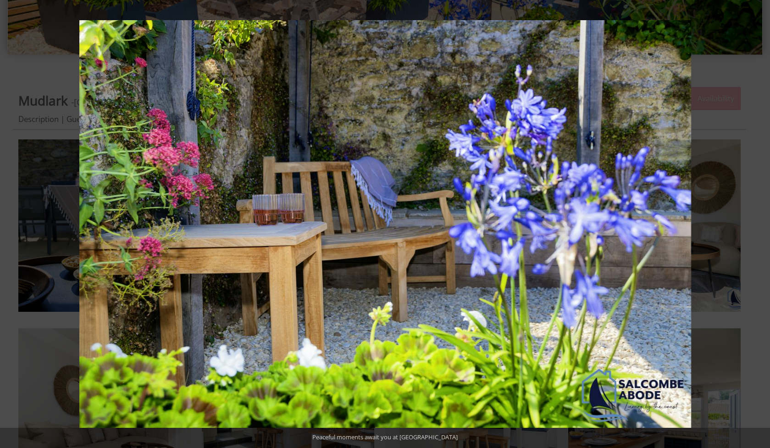
click at [757, 226] on button at bounding box center [754, 224] width 32 height 46
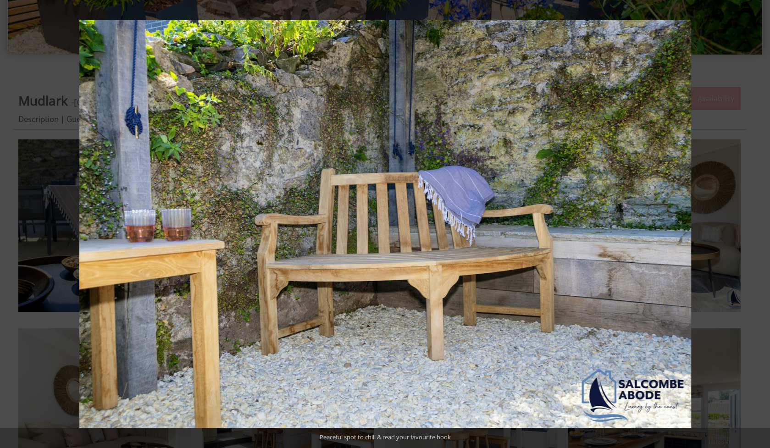
click at [757, 226] on button at bounding box center [754, 224] width 32 height 46
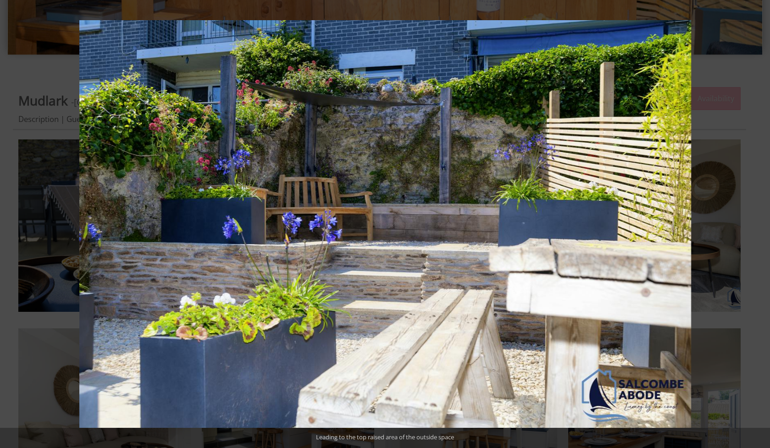
click at [757, 226] on button at bounding box center [754, 224] width 32 height 46
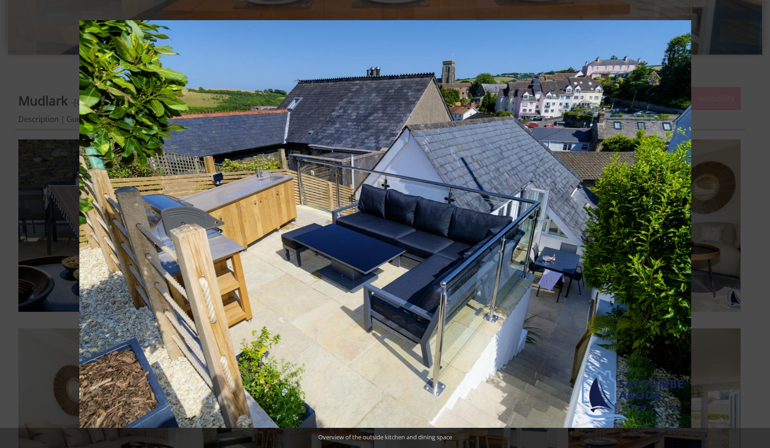
click at [757, 226] on button at bounding box center [754, 224] width 32 height 46
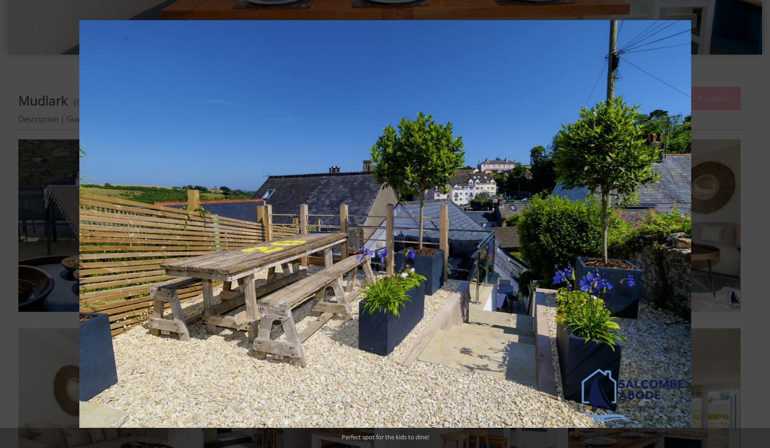
click at [757, 226] on button at bounding box center [754, 224] width 32 height 46
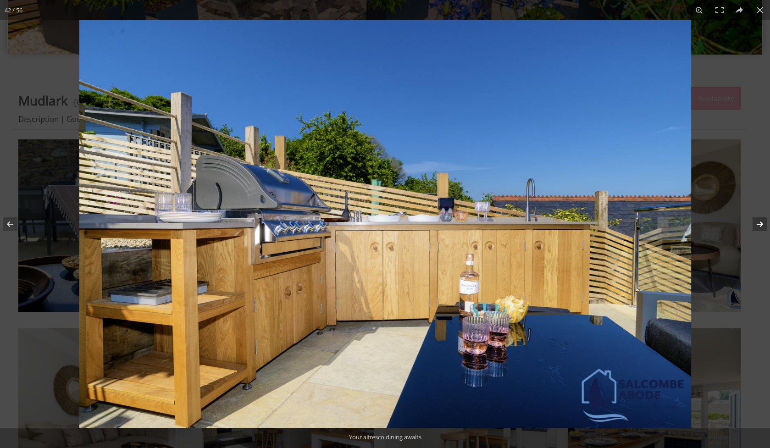
click at [758, 223] on button at bounding box center [754, 224] width 32 height 46
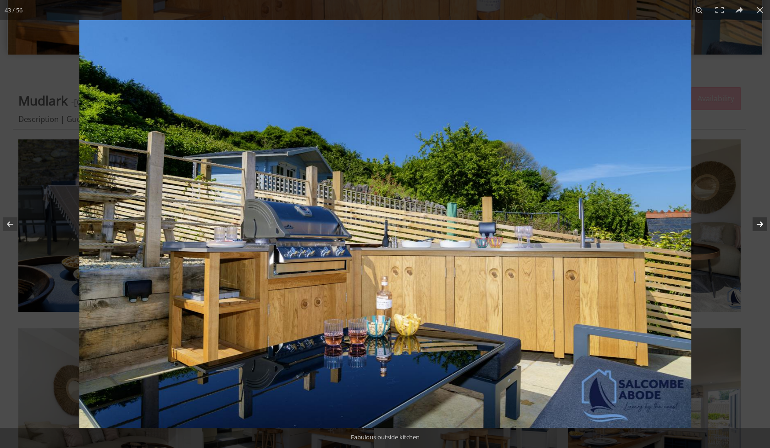
click at [758, 224] on button at bounding box center [754, 224] width 32 height 46
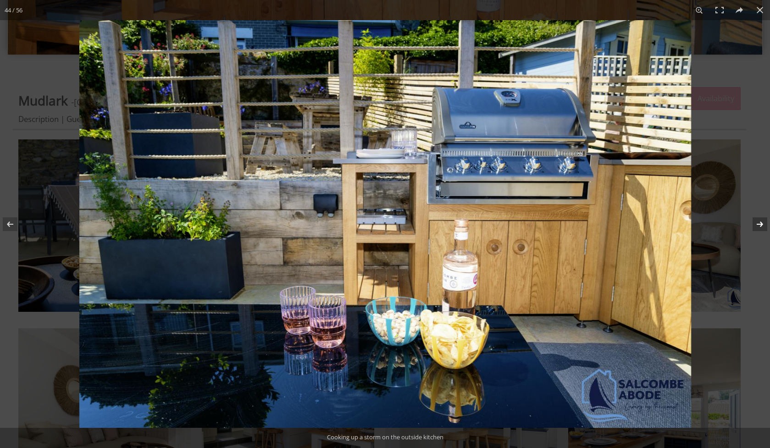
click at [758, 224] on button at bounding box center [754, 224] width 32 height 46
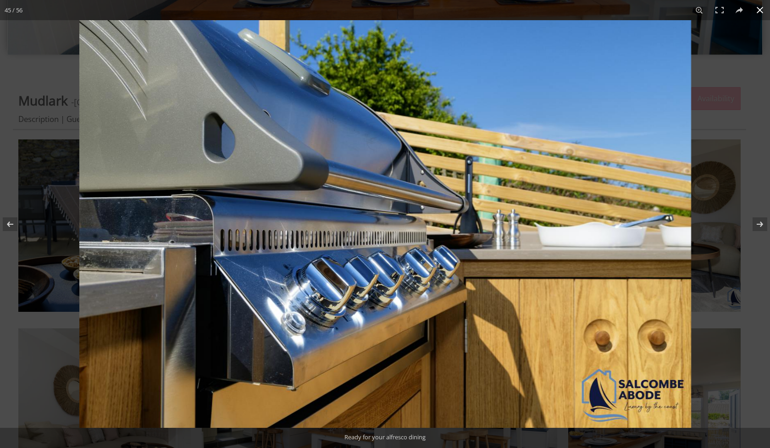
click at [765, 8] on button at bounding box center [760, 10] width 20 height 20
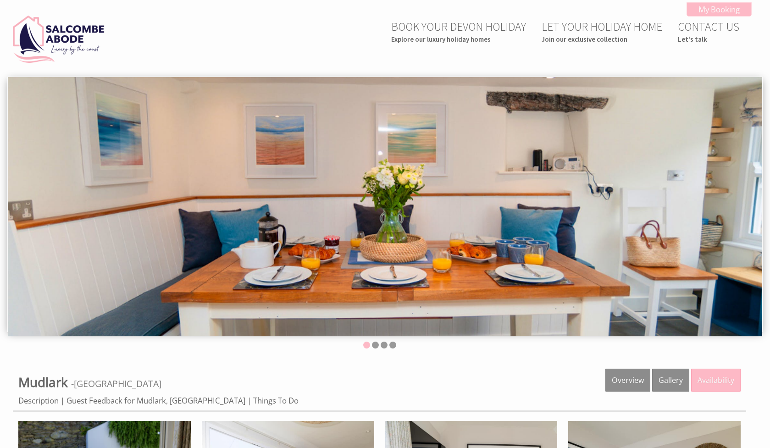
scroll to position [0, 0]
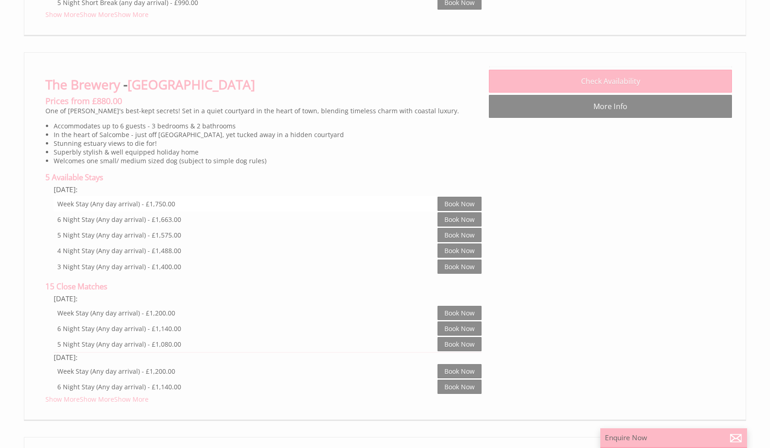
scroll to position [1252, 0]
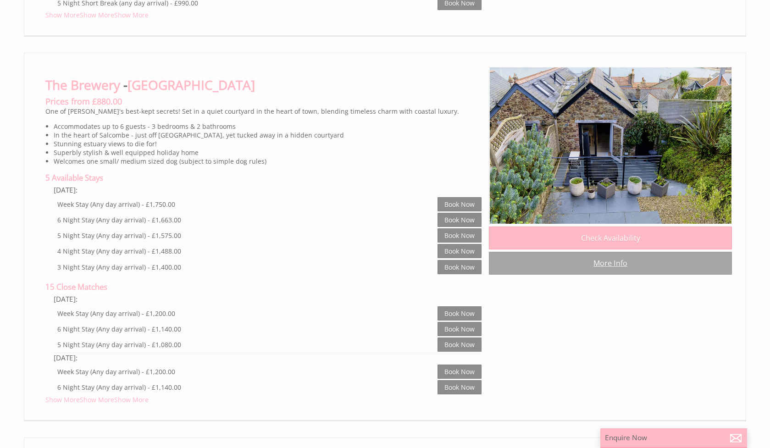
click at [598, 256] on link "More Info" at bounding box center [610, 263] width 243 height 23
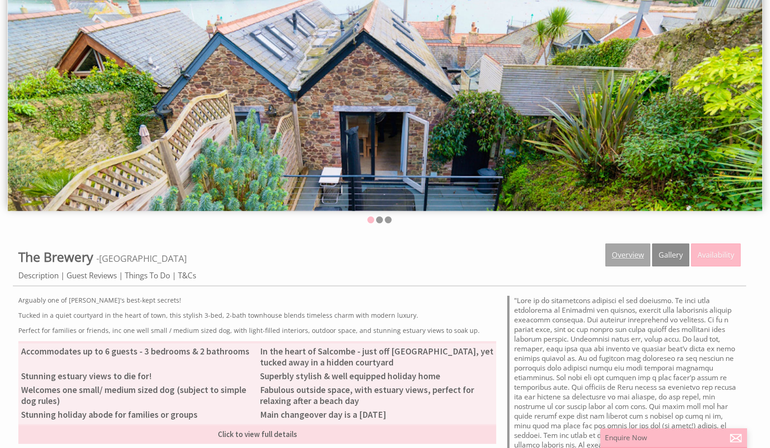
scroll to position [130, 0]
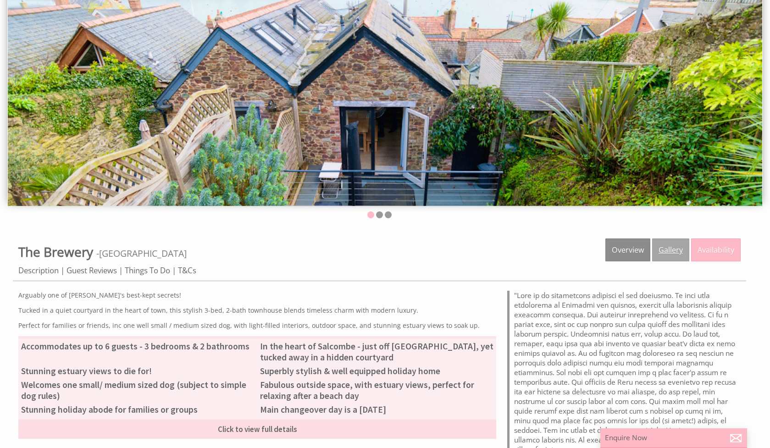
click at [662, 244] on link "Gallery" at bounding box center [670, 250] width 37 height 23
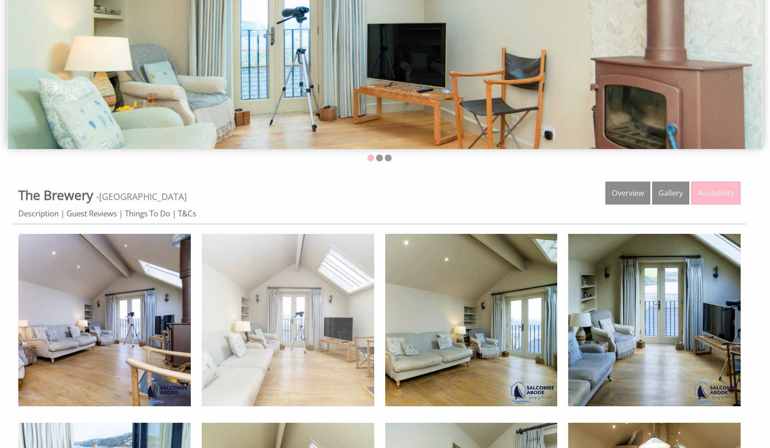
scroll to position [187, 0]
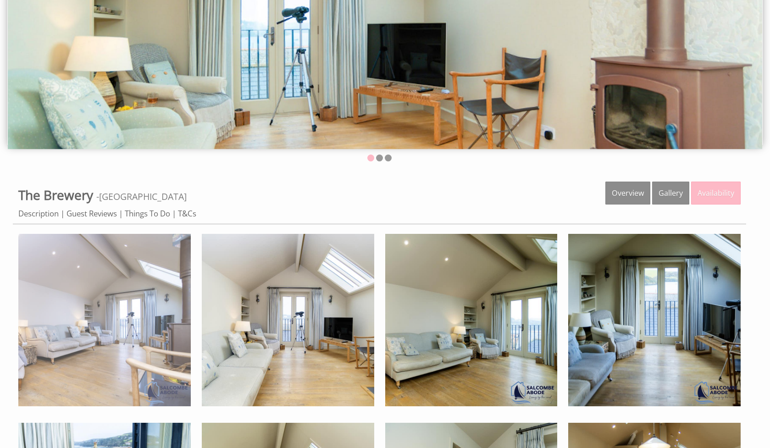
click at [117, 267] on img at bounding box center [104, 320] width 172 height 172
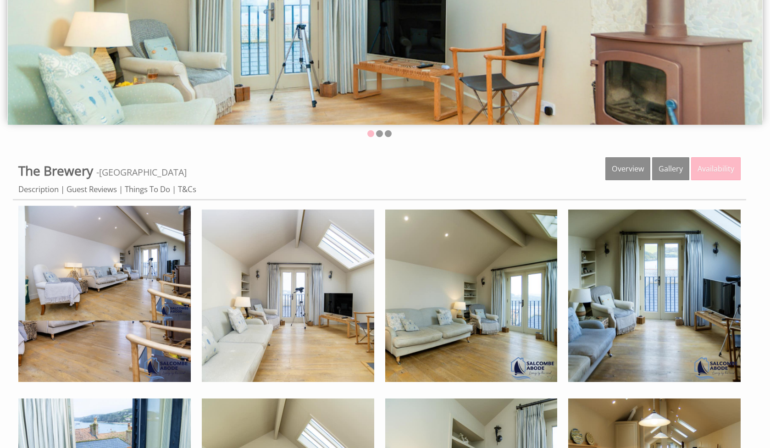
scroll to position [216, 0]
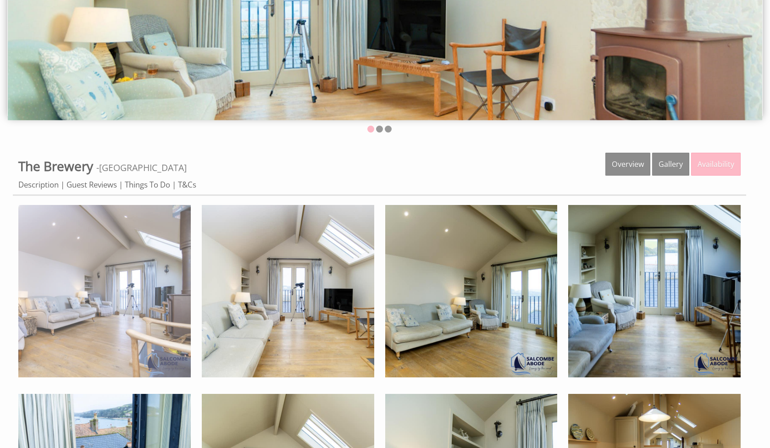
click at [87, 246] on img at bounding box center [104, 291] width 172 height 172
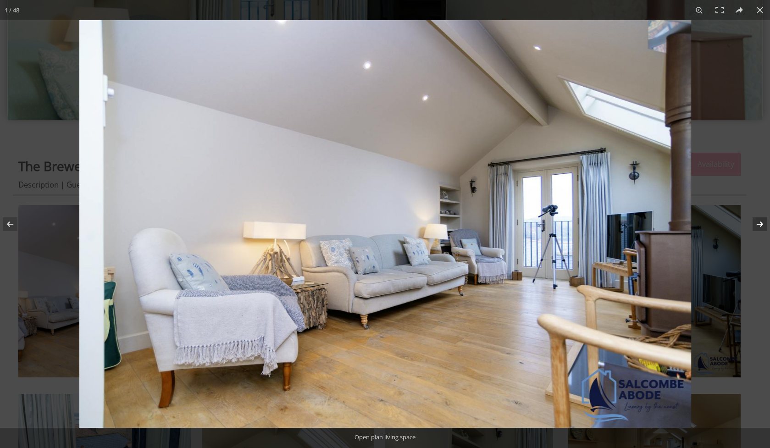
click at [755, 222] on button at bounding box center [754, 224] width 32 height 46
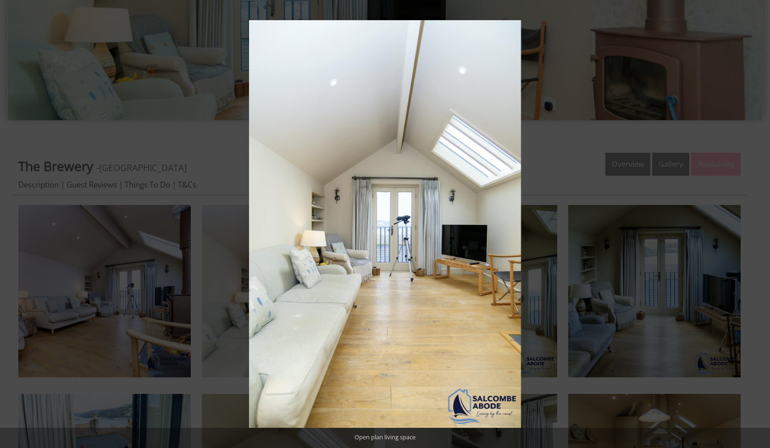
click at [755, 222] on button at bounding box center [754, 224] width 32 height 46
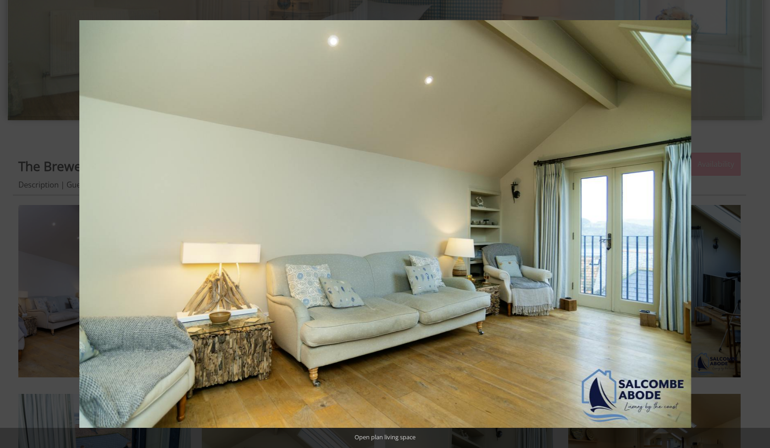
click at [755, 222] on button at bounding box center [754, 224] width 32 height 46
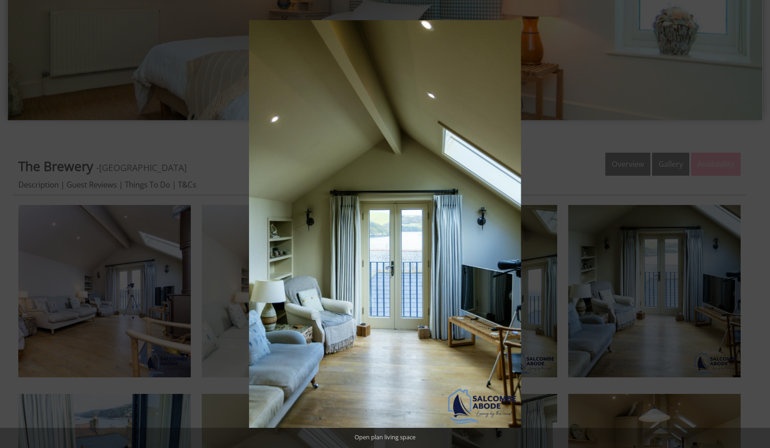
click at [755, 222] on button at bounding box center [754, 224] width 32 height 46
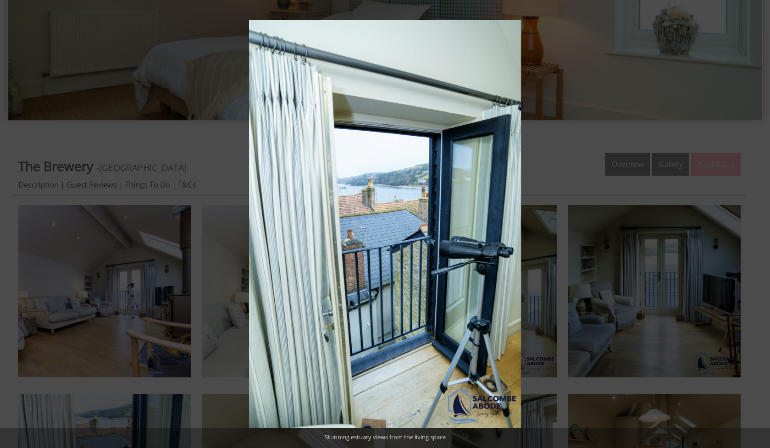
click at [755, 222] on button at bounding box center [754, 224] width 32 height 46
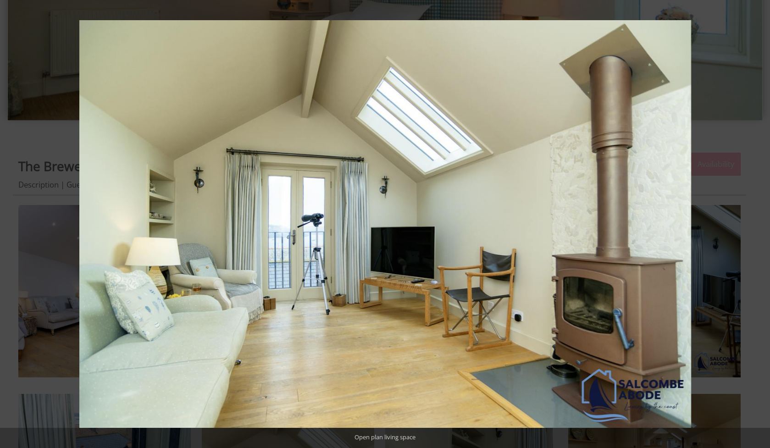
click at [755, 222] on button at bounding box center [754, 224] width 32 height 46
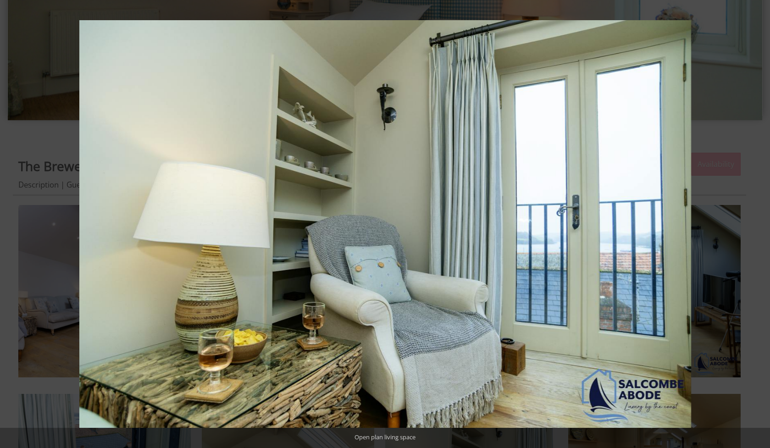
click at [755, 222] on button at bounding box center [754, 224] width 32 height 46
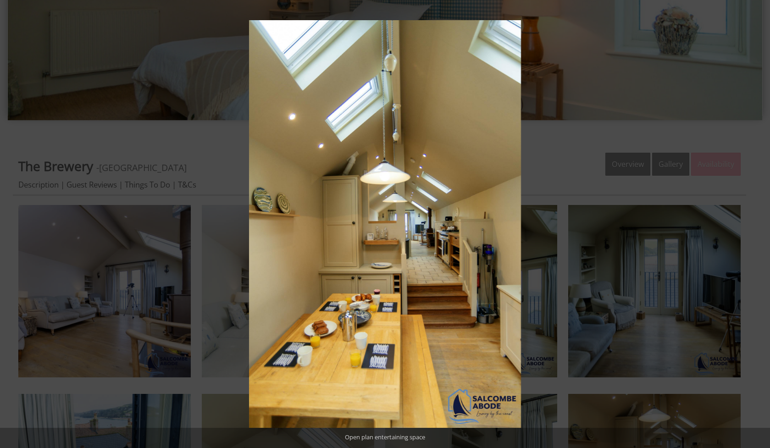
click at [755, 222] on button at bounding box center [754, 224] width 32 height 46
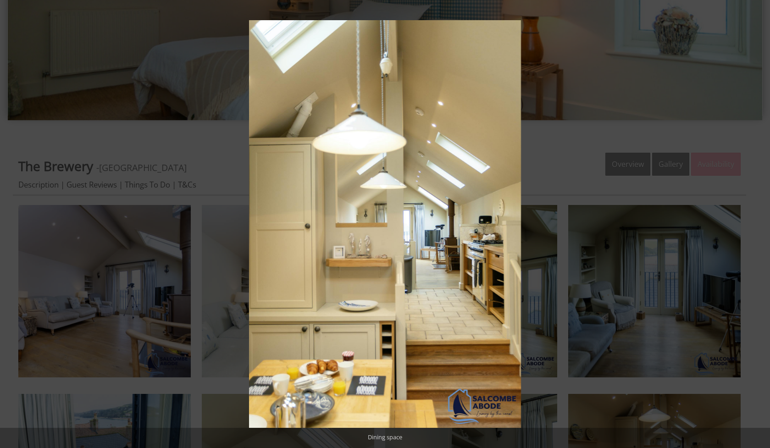
click at [755, 222] on button at bounding box center [754, 224] width 32 height 46
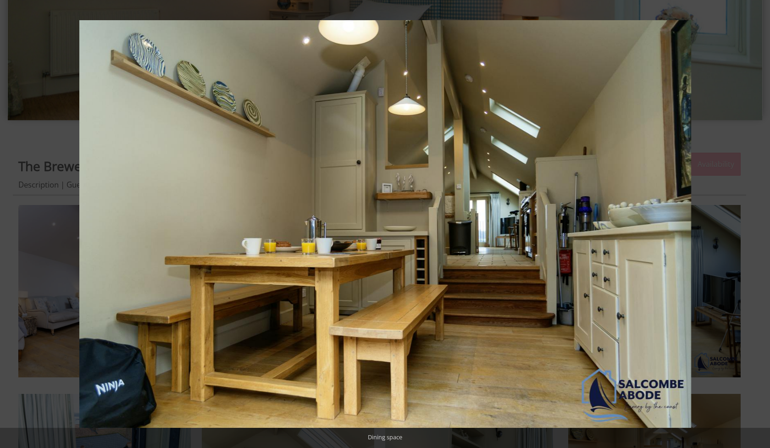
click at [755, 222] on button at bounding box center [754, 224] width 32 height 46
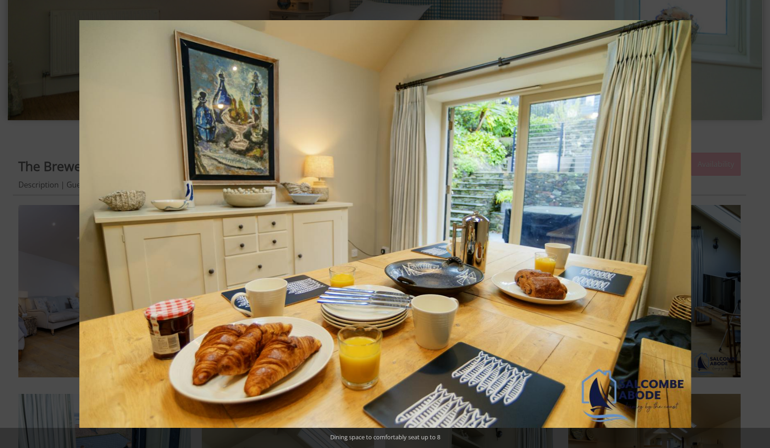
click at [755, 222] on button at bounding box center [754, 224] width 32 height 46
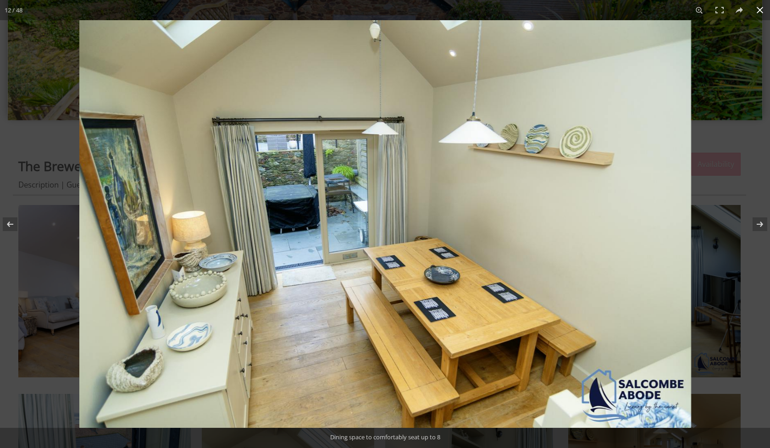
click at [753, 10] on button at bounding box center [760, 10] width 20 height 20
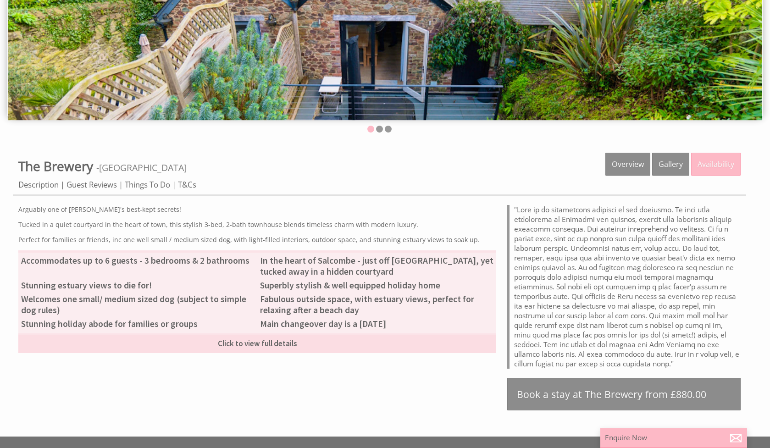
scroll to position [130, 0]
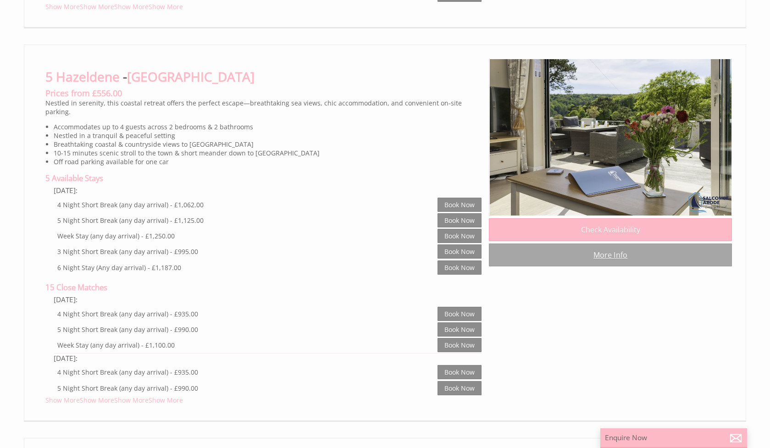
click at [621, 258] on link "More Info" at bounding box center [610, 255] width 243 height 23
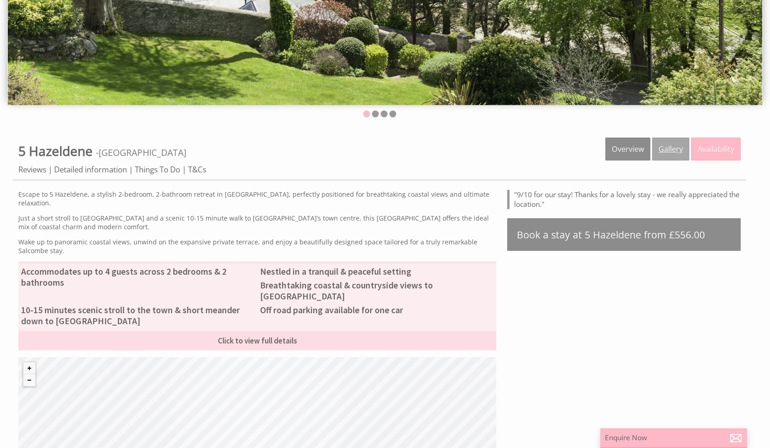
click at [668, 145] on link "Gallery" at bounding box center [670, 149] width 37 height 23
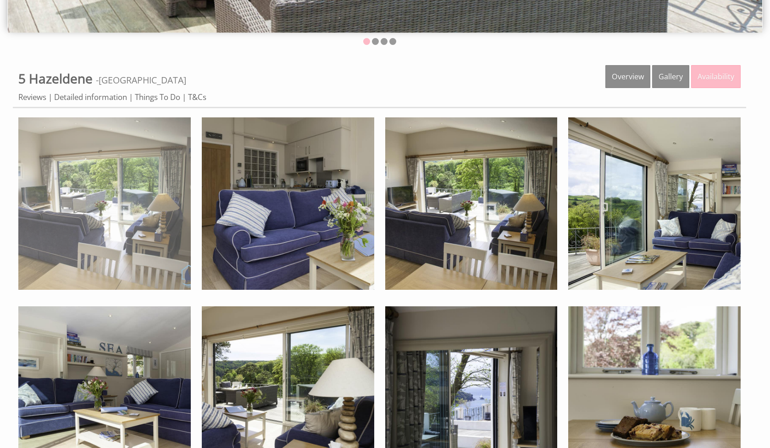
click at [96, 184] on img at bounding box center [104, 203] width 172 height 172
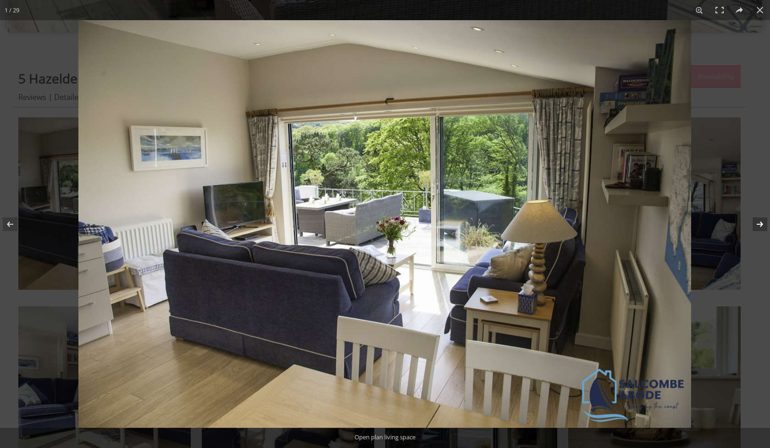
click at [755, 226] on button at bounding box center [754, 224] width 32 height 46
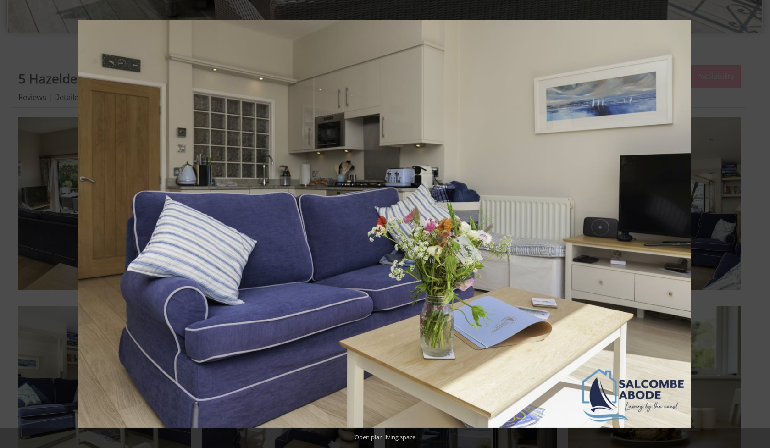
click at [755, 226] on button at bounding box center [754, 224] width 32 height 46
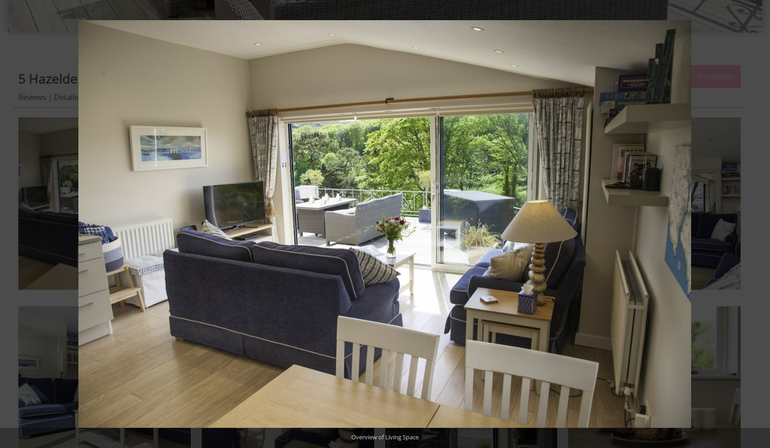
click at [755, 226] on button at bounding box center [754, 224] width 32 height 46
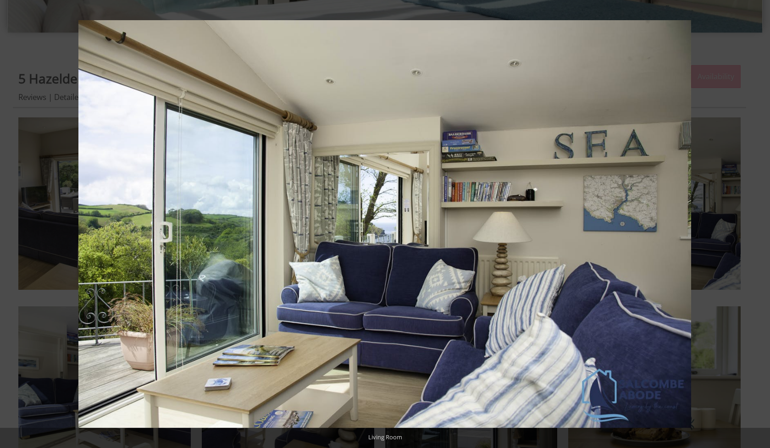
click at [755, 226] on button at bounding box center [754, 224] width 32 height 46
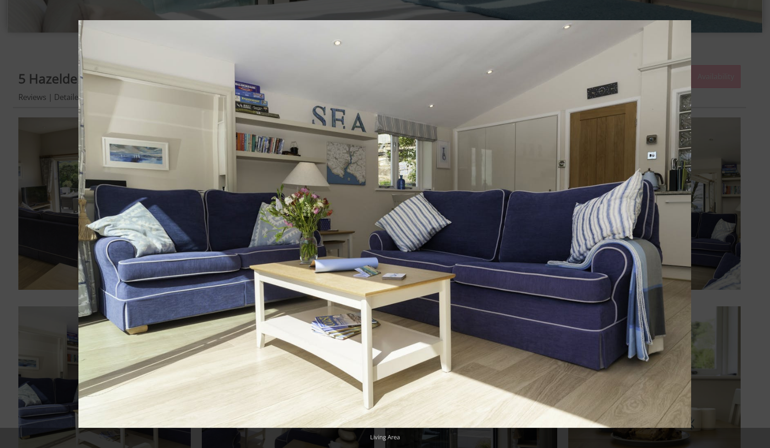
click at [755, 226] on button at bounding box center [754, 224] width 32 height 46
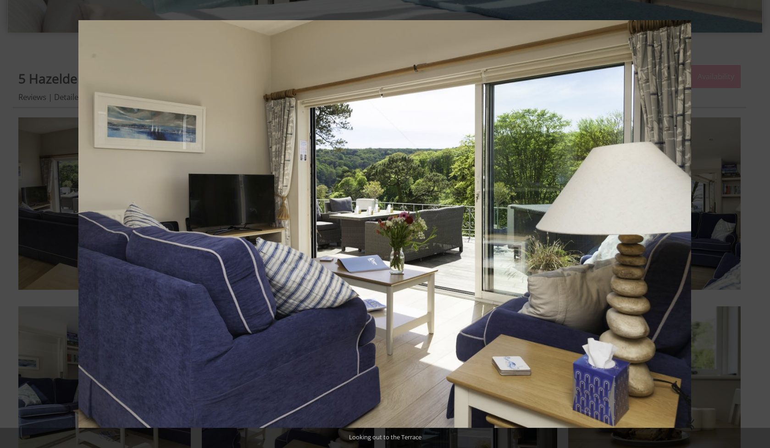
click at [755, 226] on button at bounding box center [754, 224] width 32 height 46
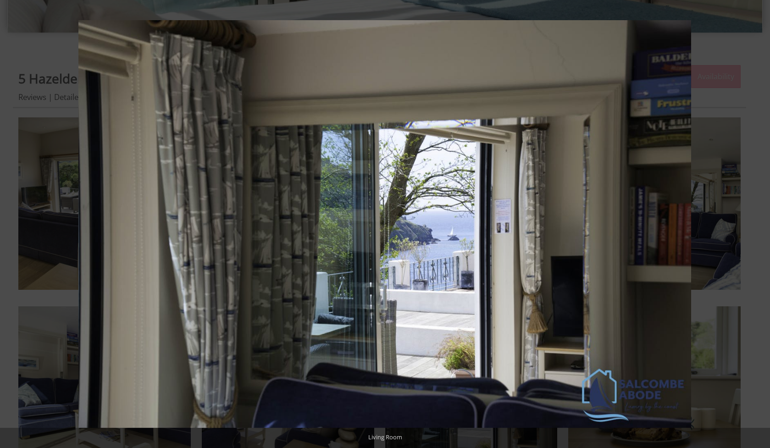
click at [755, 226] on button at bounding box center [754, 224] width 32 height 46
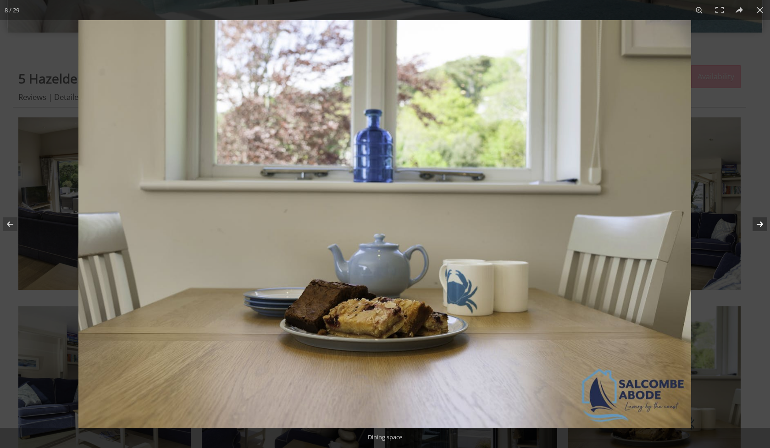
click at [755, 226] on button at bounding box center [754, 224] width 32 height 46
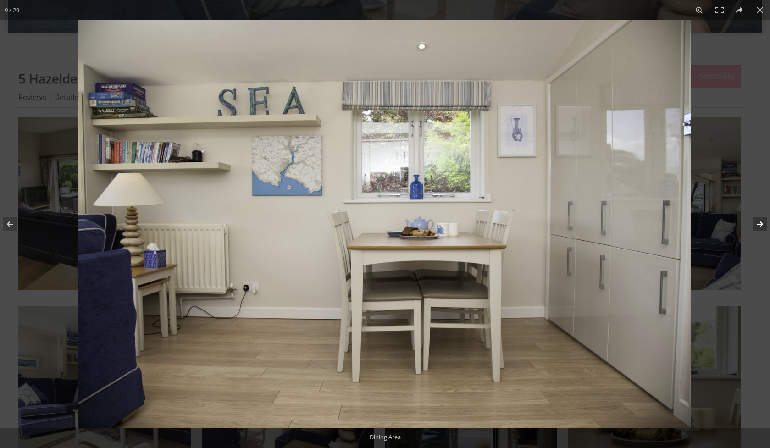
click at [759, 224] on button at bounding box center [754, 224] width 32 height 46
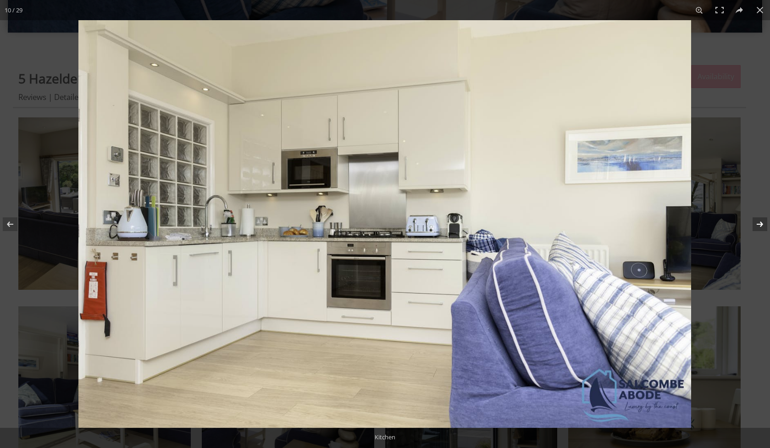
click at [759, 224] on button at bounding box center [754, 224] width 32 height 46
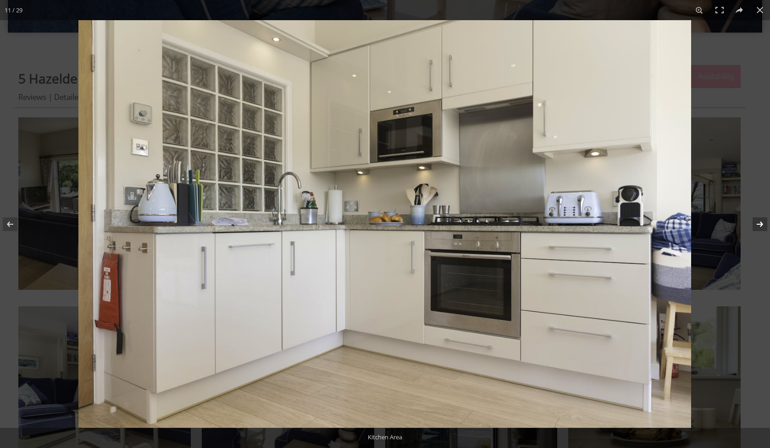
click at [759, 224] on button at bounding box center [754, 224] width 32 height 46
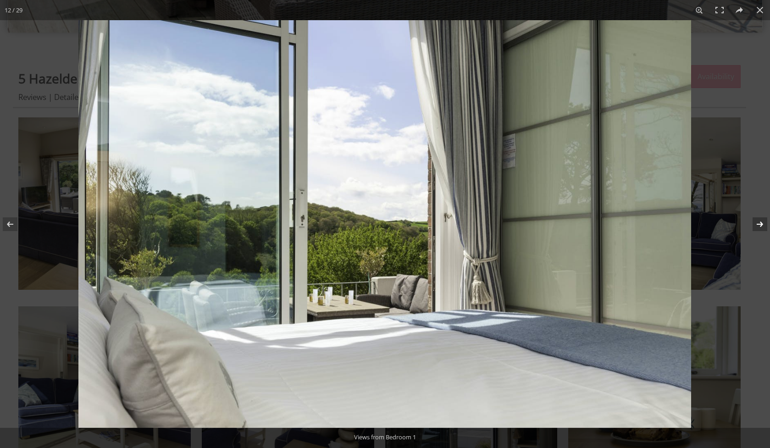
click at [759, 224] on button at bounding box center [754, 224] width 32 height 46
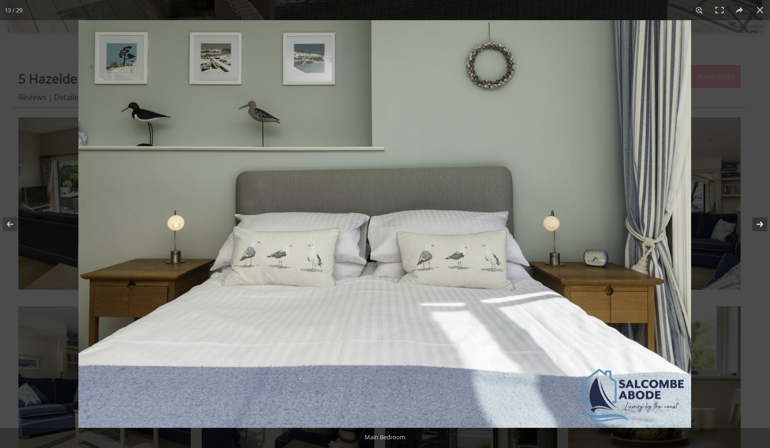
click at [759, 224] on button at bounding box center [754, 224] width 32 height 46
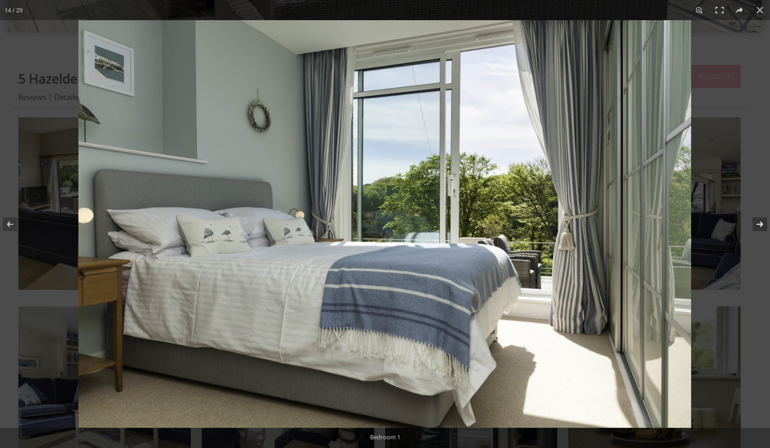
click at [759, 224] on button at bounding box center [754, 224] width 32 height 46
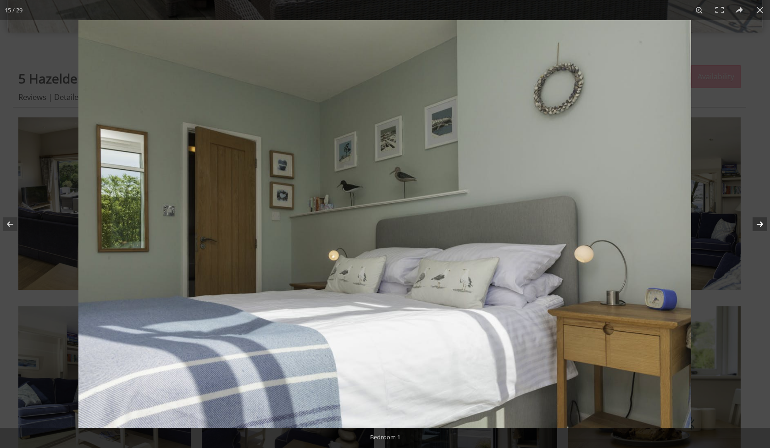
click at [759, 224] on button at bounding box center [754, 224] width 32 height 46
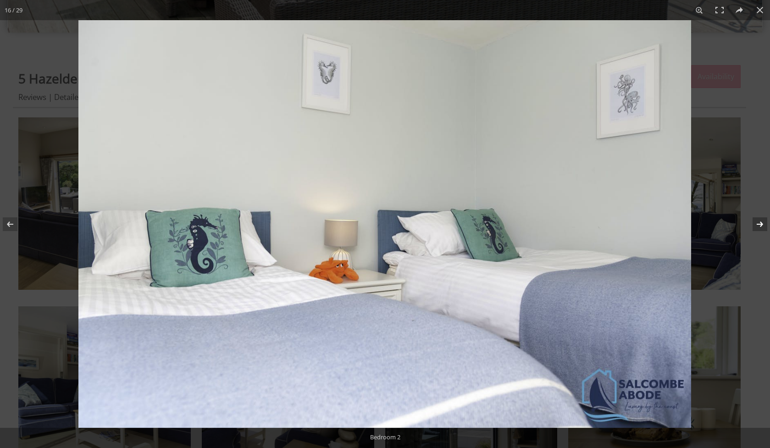
click at [759, 224] on button at bounding box center [754, 224] width 32 height 46
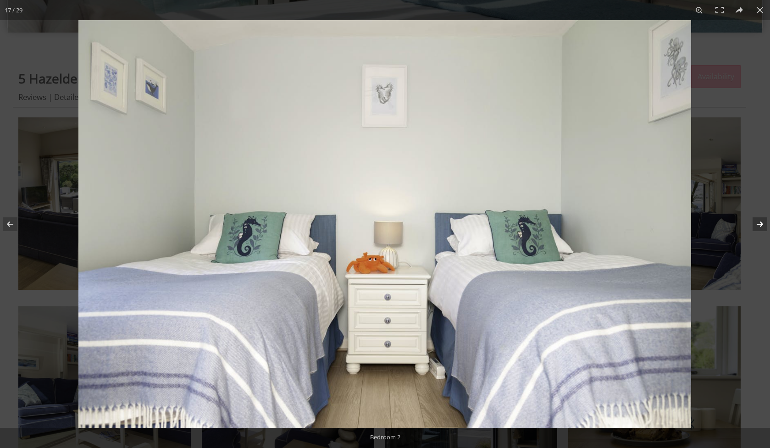
click at [759, 224] on button at bounding box center [754, 224] width 32 height 46
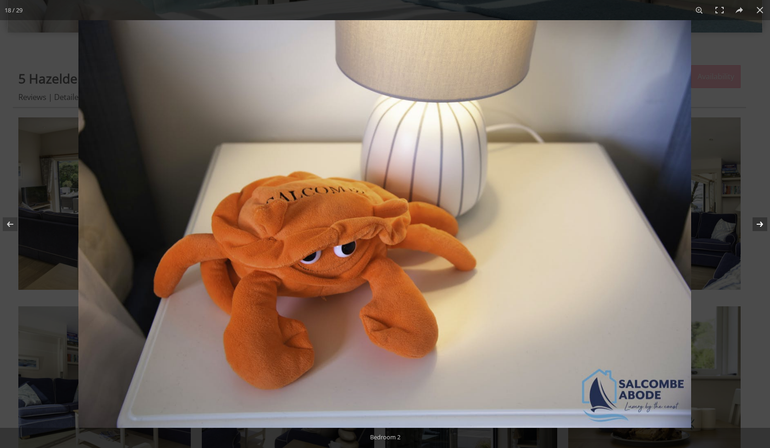
click at [759, 224] on button at bounding box center [754, 224] width 32 height 46
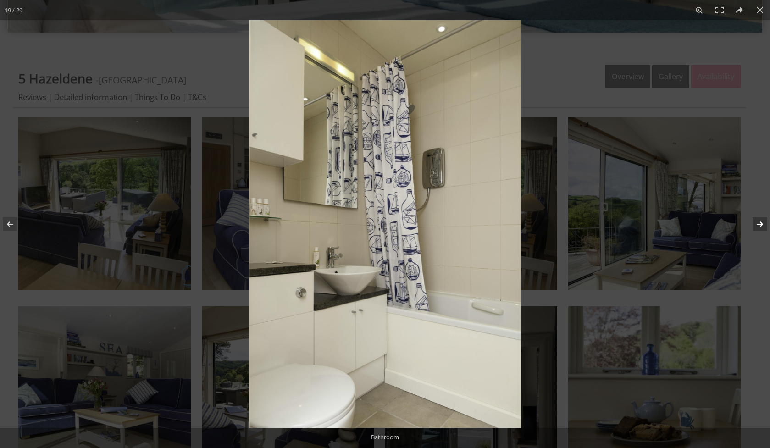
click at [759, 224] on button at bounding box center [754, 224] width 32 height 46
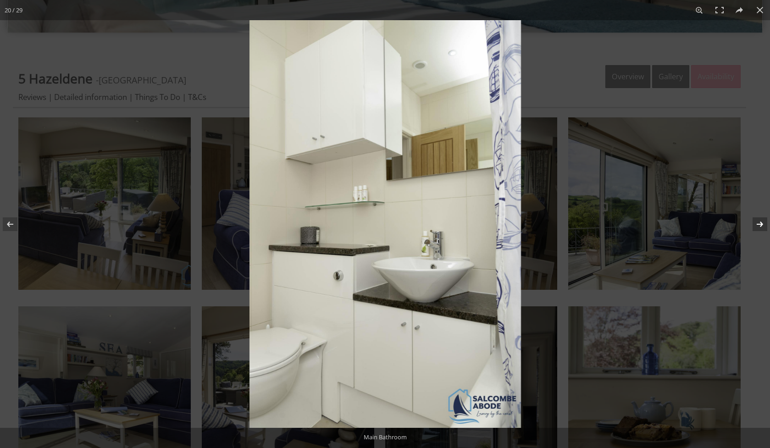
click at [759, 224] on button at bounding box center [754, 224] width 32 height 46
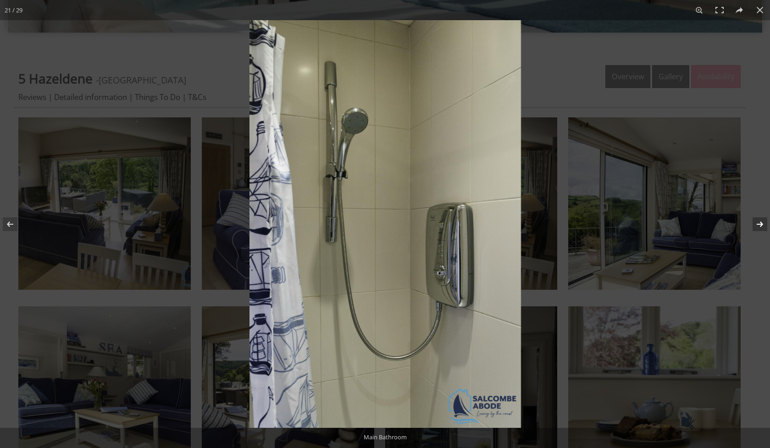
click at [759, 224] on button at bounding box center [754, 224] width 32 height 46
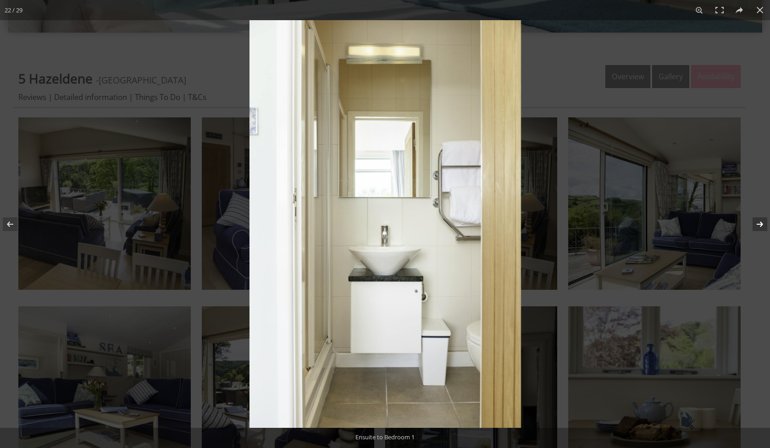
click at [759, 224] on button at bounding box center [754, 224] width 32 height 46
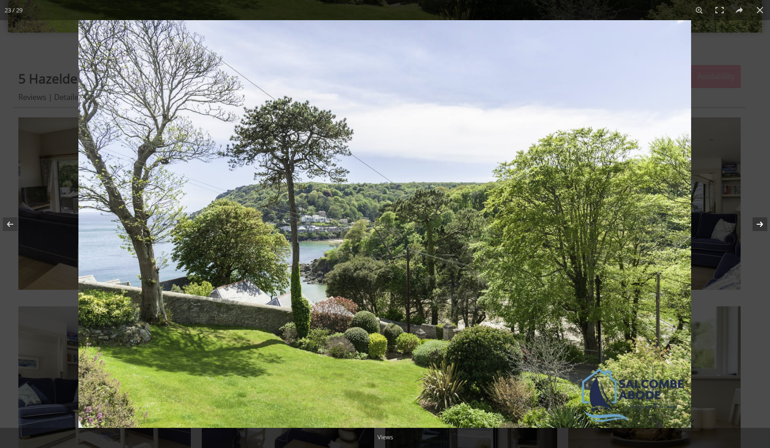
click at [759, 224] on button at bounding box center [754, 224] width 32 height 46
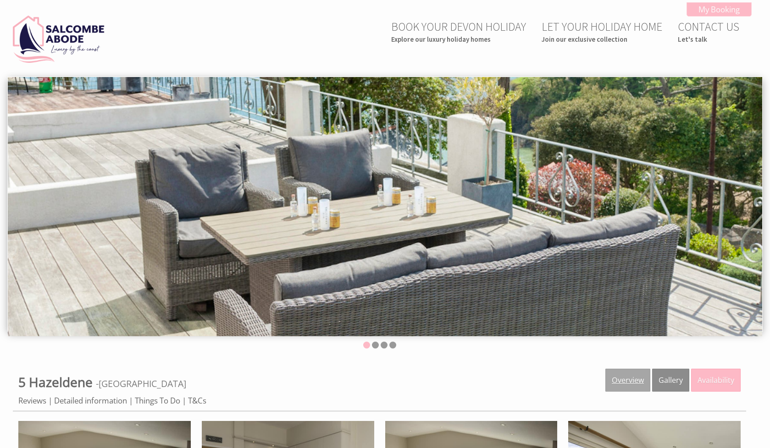
click at [629, 382] on link "Overview" at bounding box center [628, 380] width 45 height 23
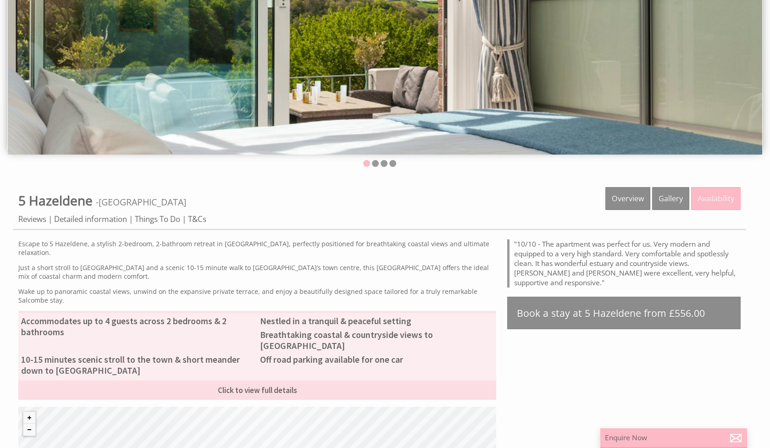
scroll to position [187, 0]
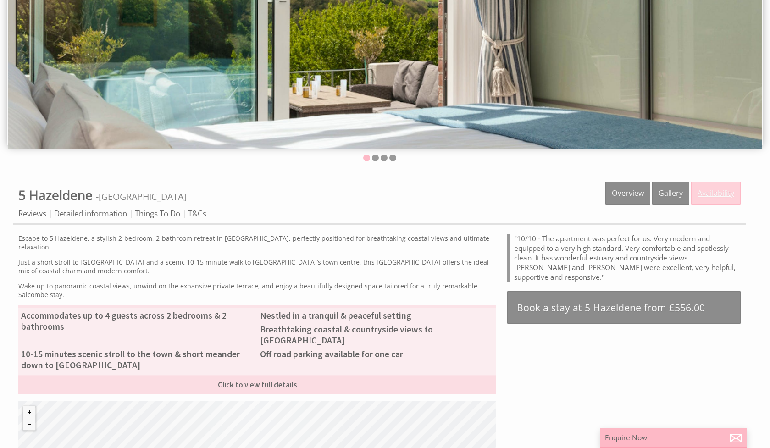
click at [701, 196] on link "Availability" at bounding box center [716, 193] width 50 height 23
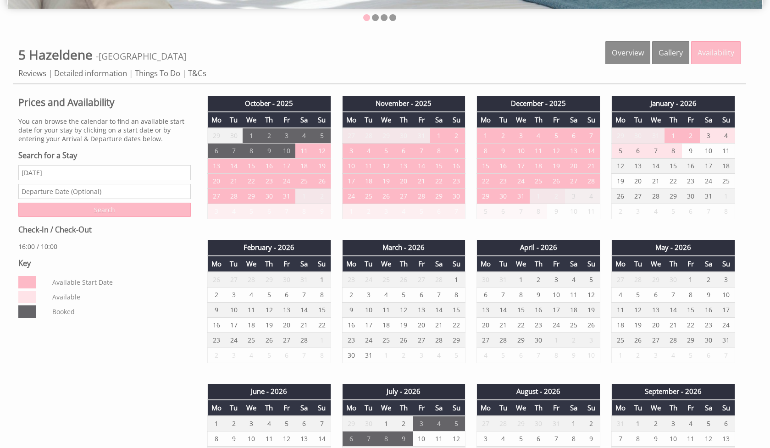
scroll to position [324, 0]
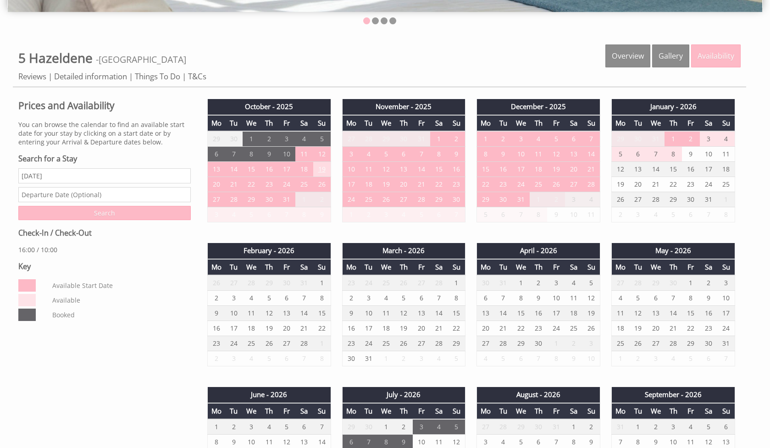
click at [322, 173] on td "19" at bounding box center [321, 169] width 17 height 15
select select "book/6689198"
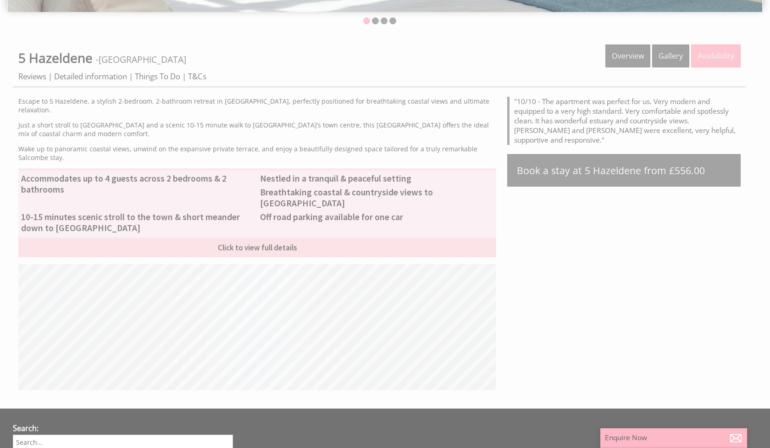
scroll to position [187, 0]
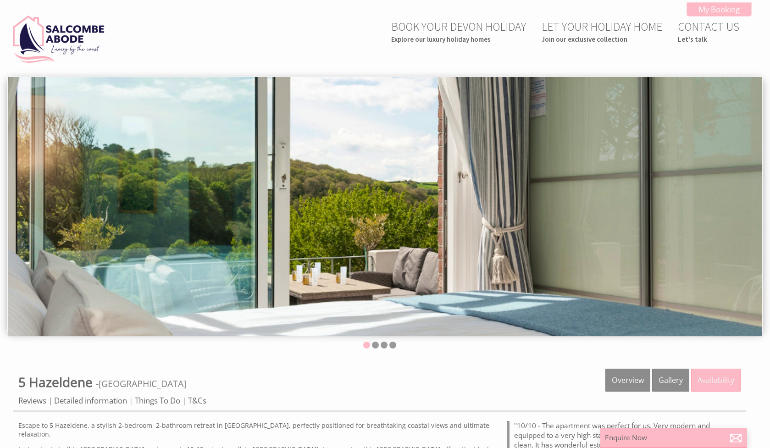
scroll to position [231, 0]
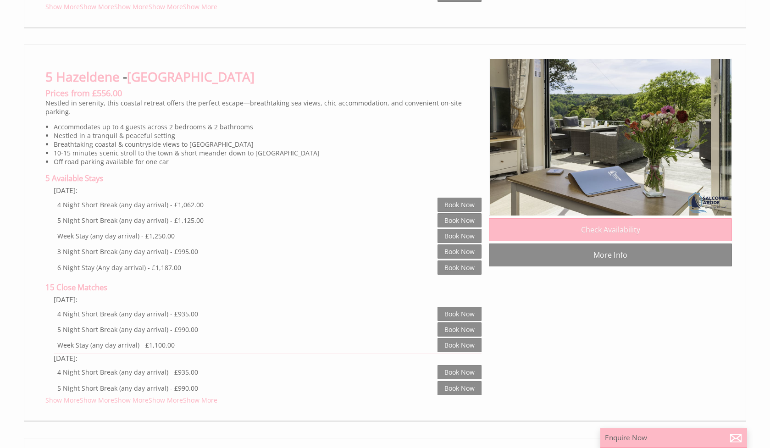
scroll to position [0, 8]
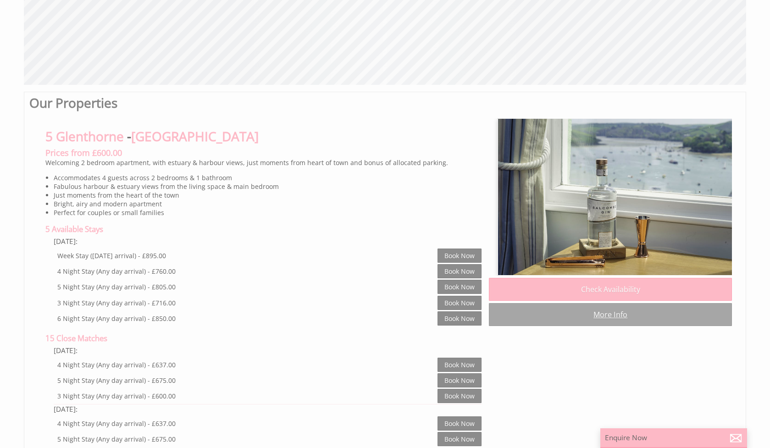
click at [619, 312] on link "More Info" at bounding box center [610, 314] width 243 height 23
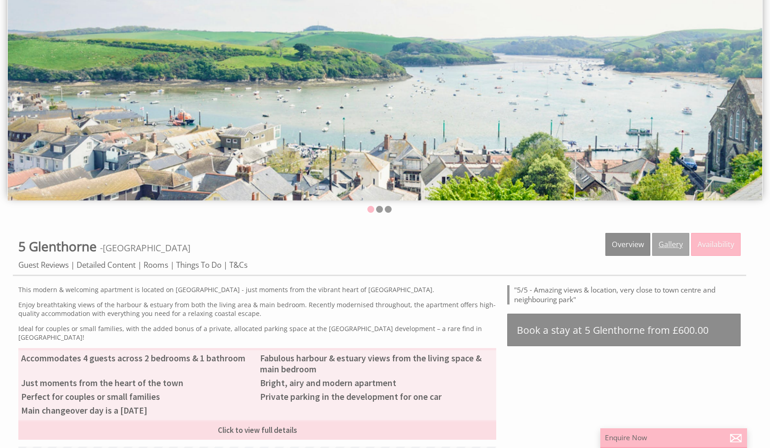
click at [656, 246] on link "Gallery" at bounding box center [670, 244] width 37 height 23
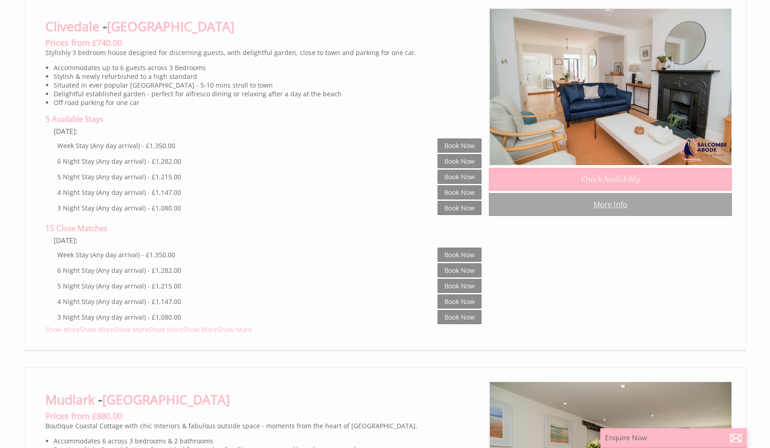
click at [612, 193] on link "More Info" at bounding box center [610, 204] width 243 height 23
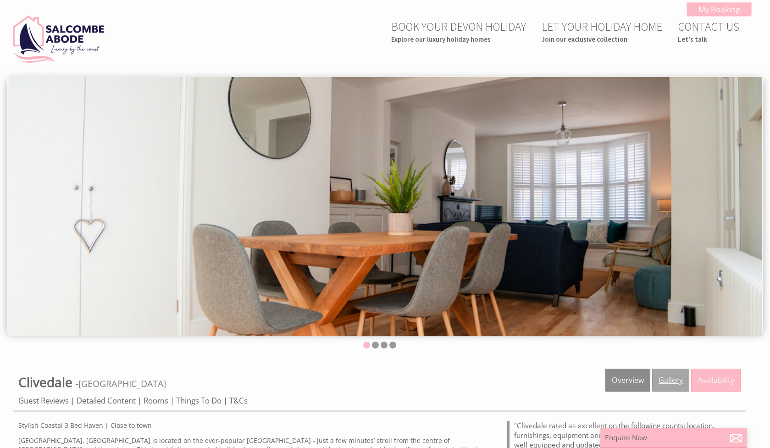
click at [672, 378] on link "Gallery" at bounding box center [670, 380] width 37 height 23
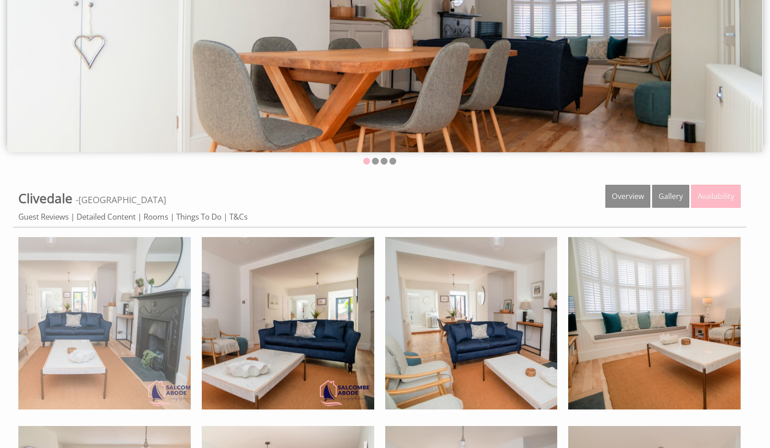
click at [109, 300] on img at bounding box center [104, 323] width 172 height 172
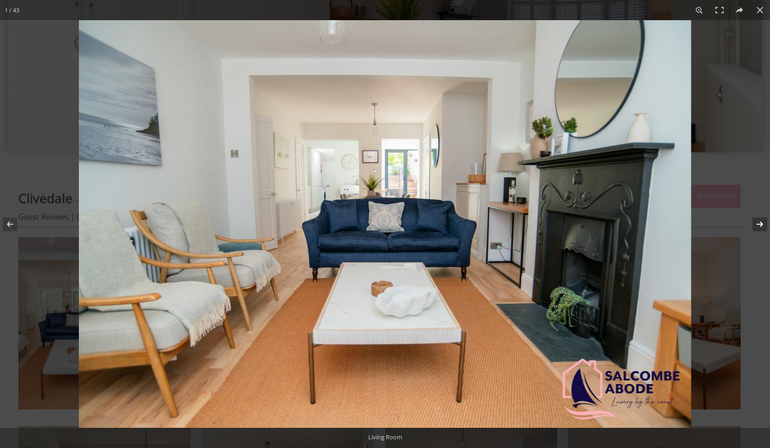
click at [762, 224] on button at bounding box center [754, 224] width 32 height 46
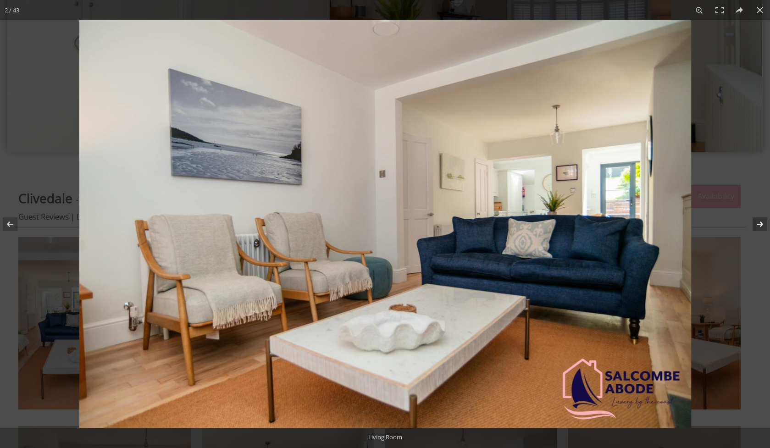
click at [762, 224] on button at bounding box center [754, 224] width 32 height 46
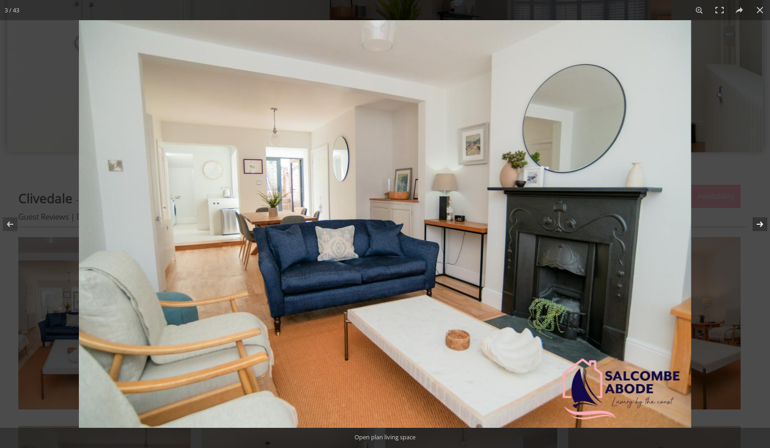
click at [762, 224] on button at bounding box center [754, 224] width 32 height 46
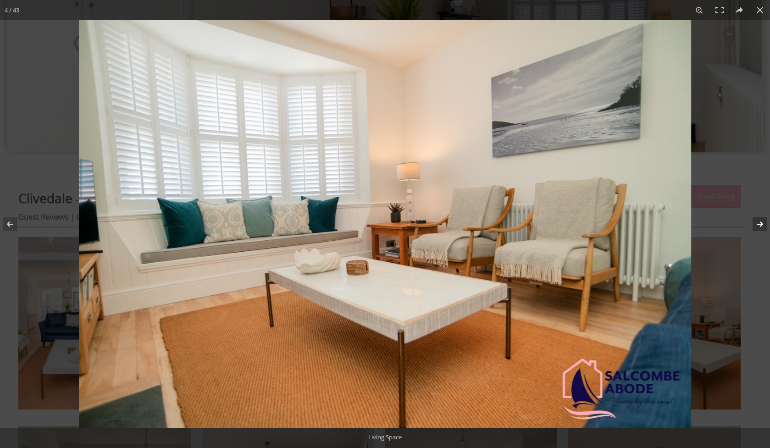
click at [762, 224] on button at bounding box center [754, 224] width 32 height 46
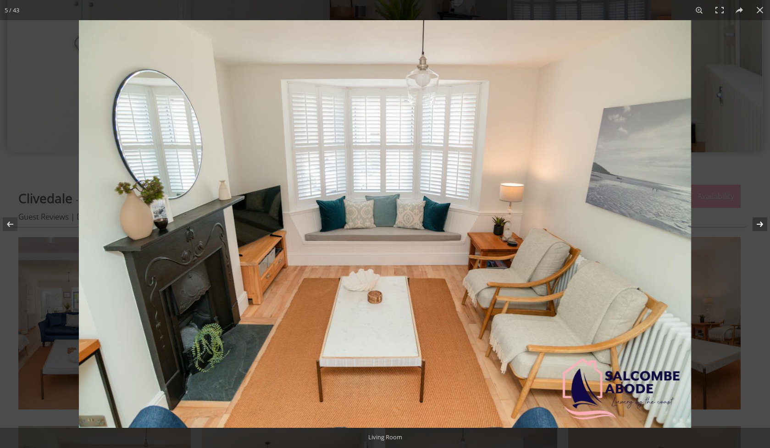
click at [762, 224] on button at bounding box center [754, 224] width 32 height 46
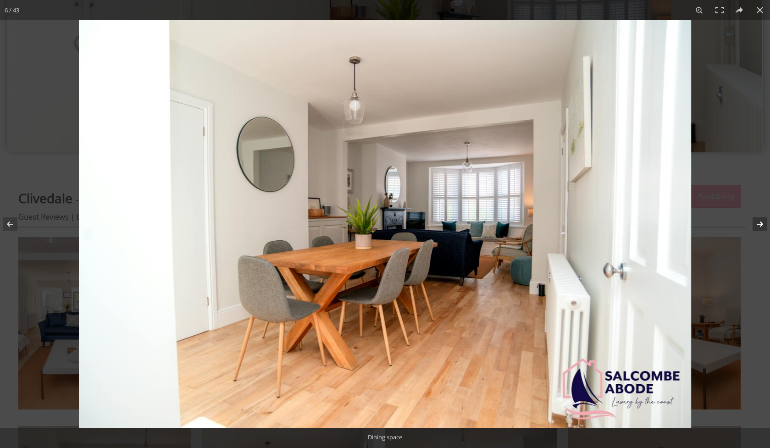
click at [762, 224] on button at bounding box center [754, 224] width 32 height 46
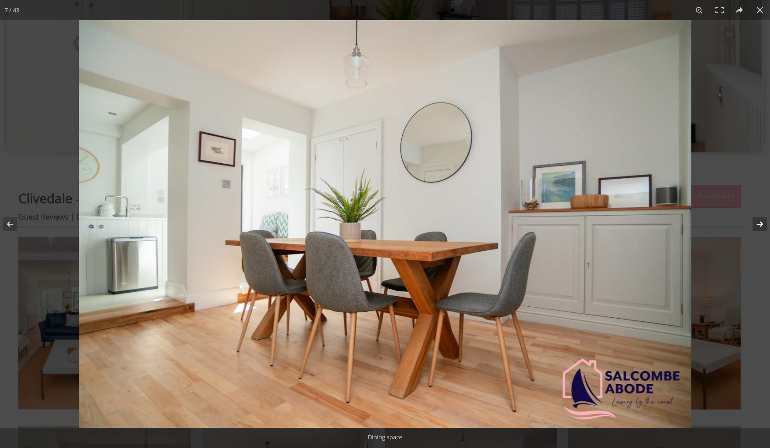
click at [762, 224] on button at bounding box center [754, 224] width 32 height 46
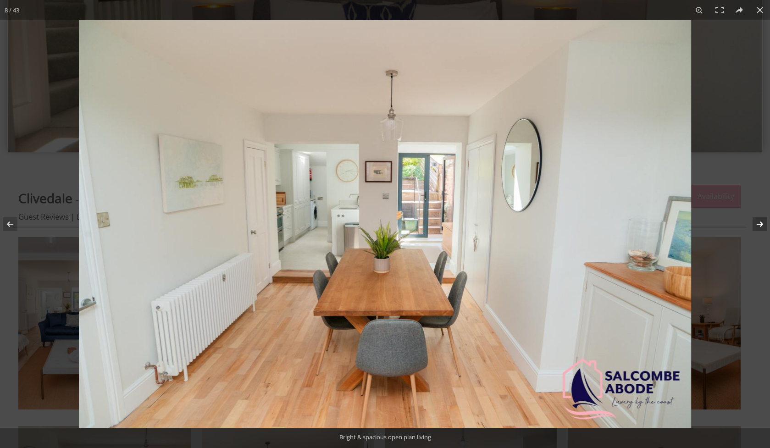
click at [762, 224] on button at bounding box center [754, 224] width 32 height 46
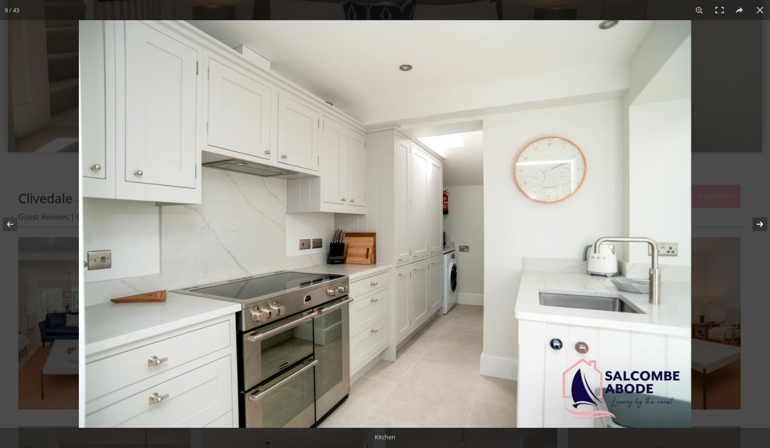
click at [762, 224] on button at bounding box center [754, 224] width 32 height 46
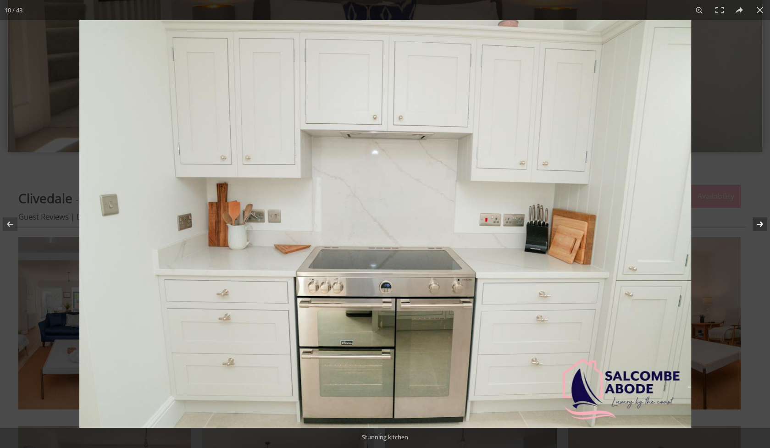
click at [762, 224] on button at bounding box center [754, 224] width 32 height 46
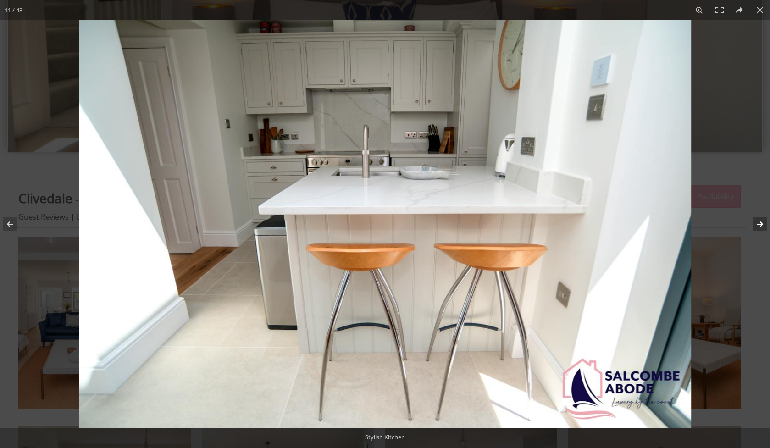
click at [762, 224] on button at bounding box center [754, 224] width 32 height 46
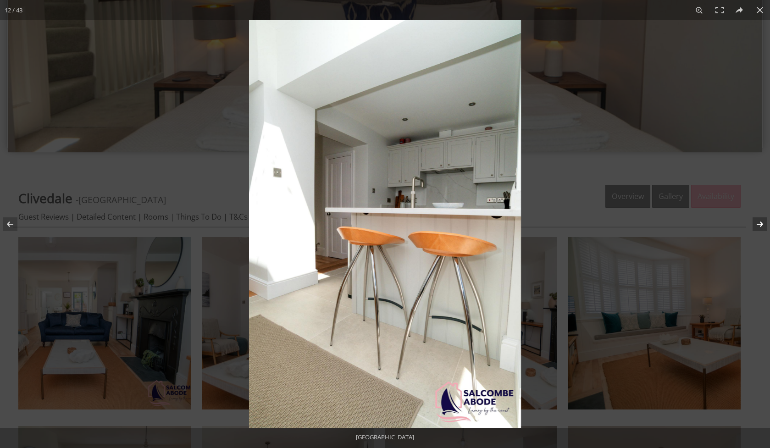
click at [762, 224] on button at bounding box center [754, 224] width 32 height 46
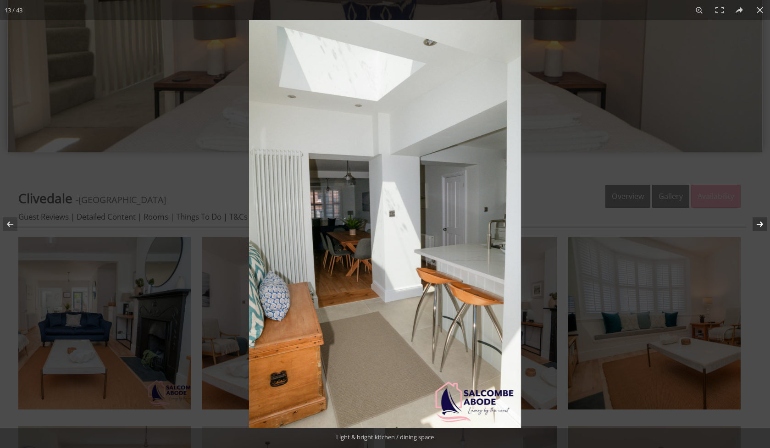
click at [762, 224] on button at bounding box center [754, 224] width 32 height 46
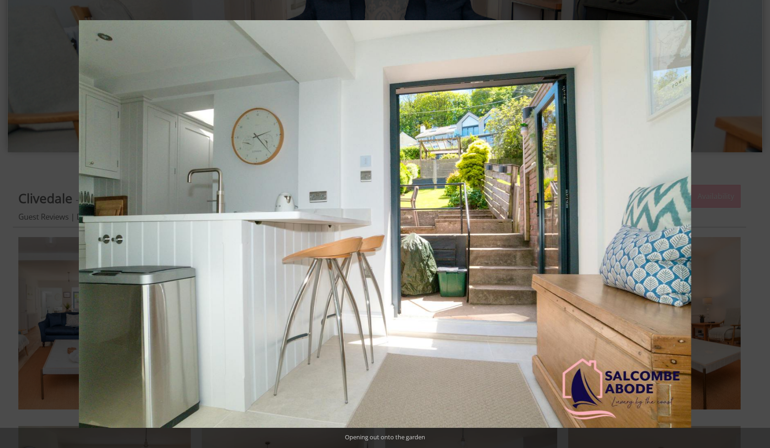
click at [762, 224] on button at bounding box center [754, 224] width 32 height 46
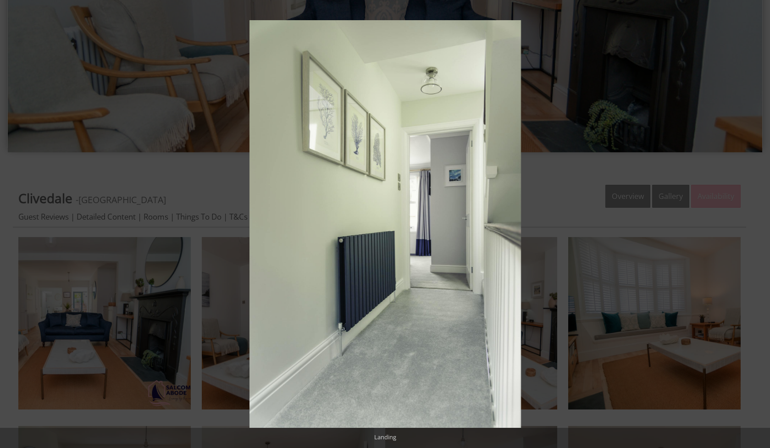
click at [762, 224] on button at bounding box center [754, 224] width 32 height 46
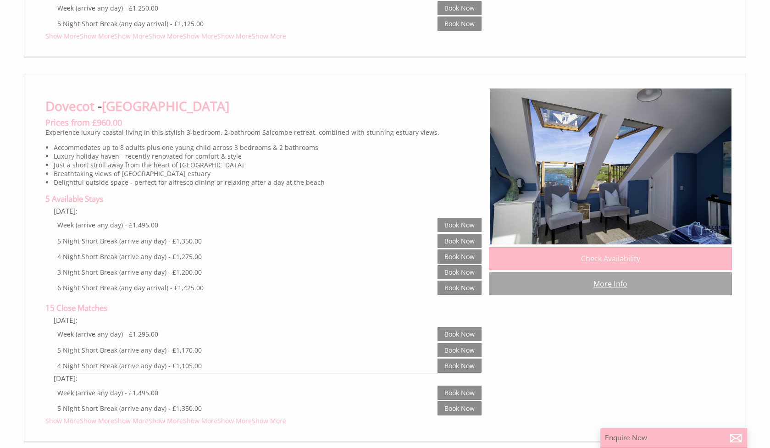
click at [618, 273] on link "More Info" at bounding box center [610, 284] width 243 height 23
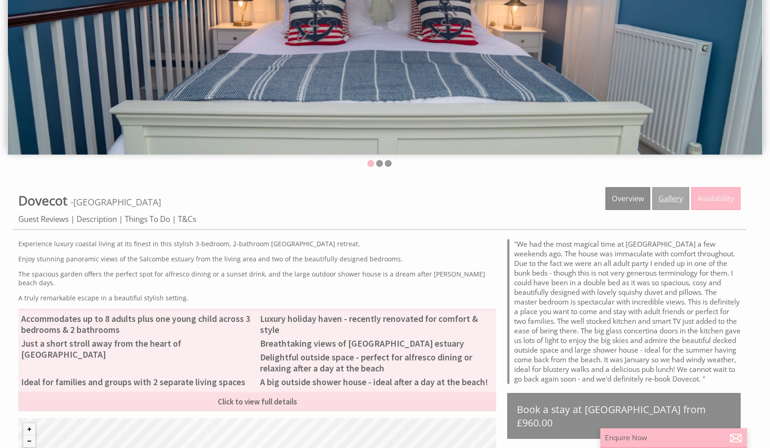
click at [664, 196] on link "Gallery" at bounding box center [670, 198] width 37 height 23
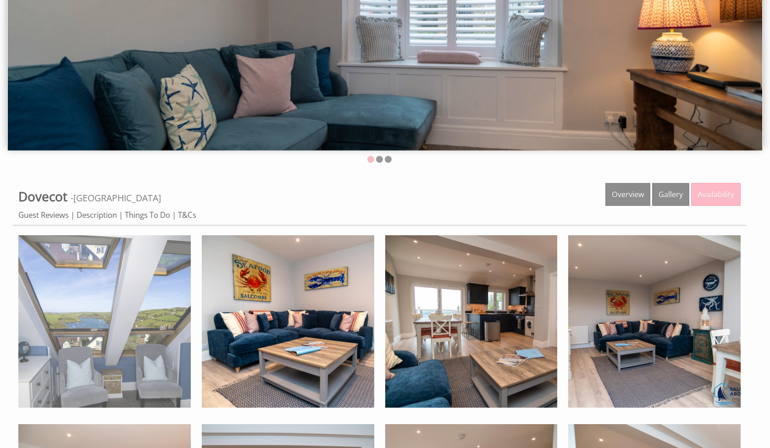
click at [89, 300] on img at bounding box center [104, 321] width 172 height 172
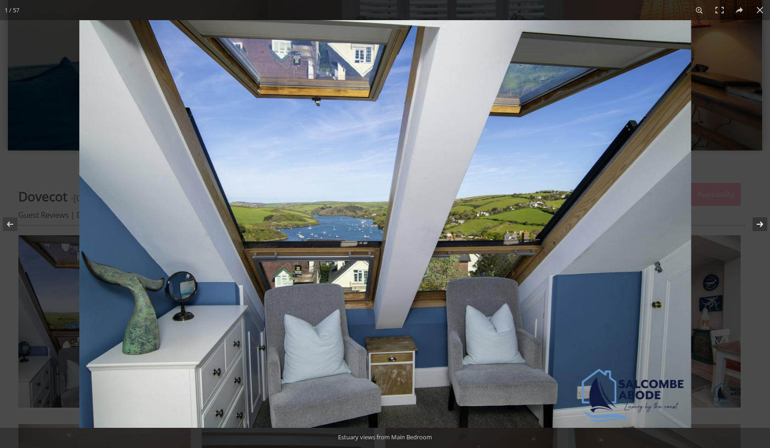
click at [757, 225] on button at bounding box center [754, 224] width 32 height 46
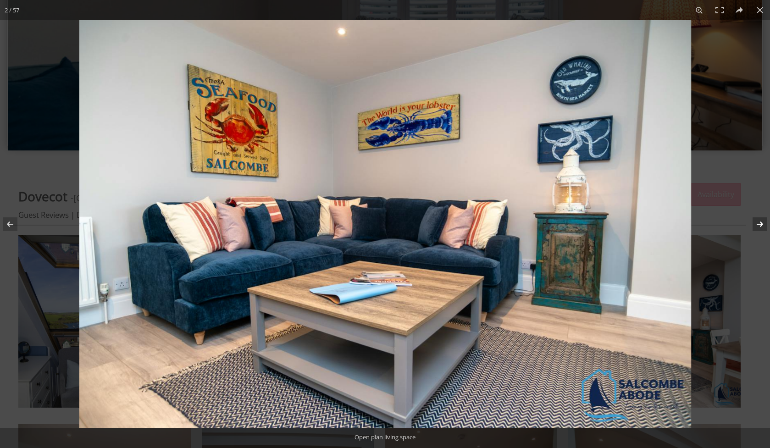
click at [757, 225] on button at bounding box center [754, 224] width 32 height 46
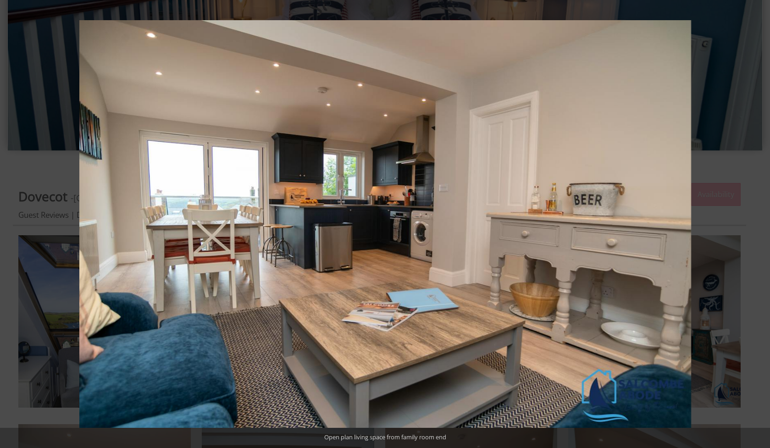
click at [757, 225] on button at bounding box center [754, 224] width 32 height 46
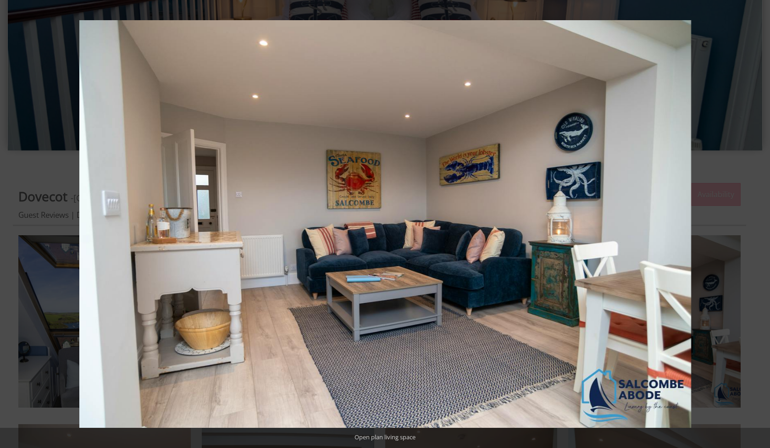
click at [757, 225] on button at bounding box center [754, 224] width 32 height 46
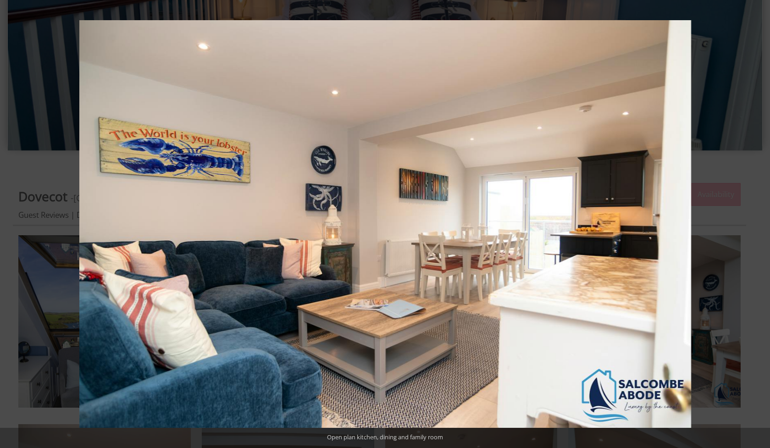
click at [757, 225] on button at bounding box center [754, 224] width 32 height 46
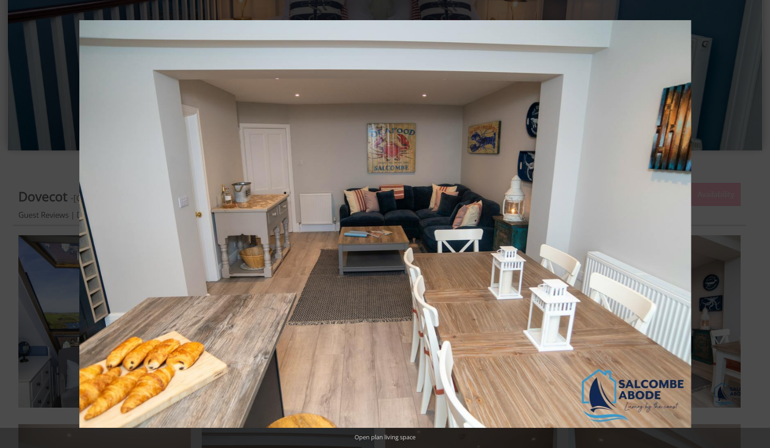
click at [757, 225] on button at bounding box center [754, 224] width 32 height 46
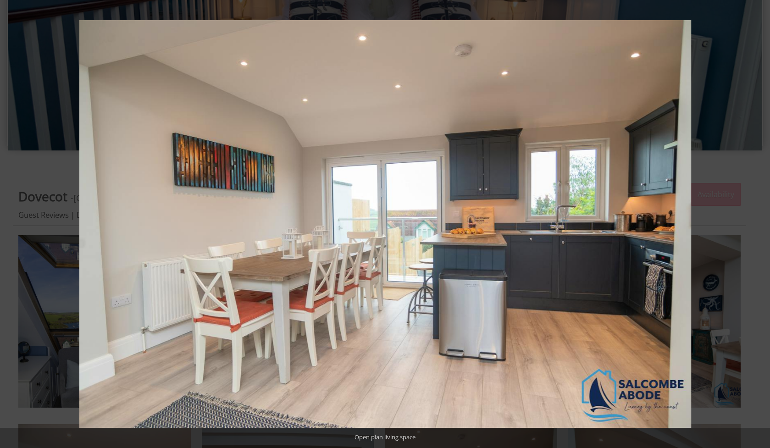
click at [757, 225] on button at bounding box center [754, 224] width 32 height 46
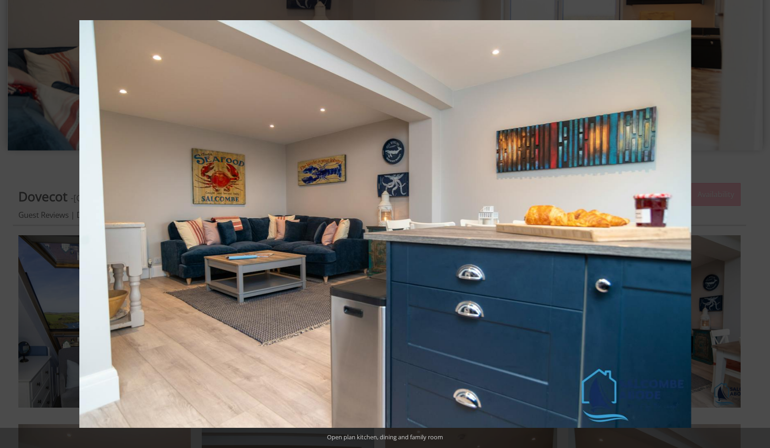
click at [757, 225] on button at bounding box center [754, 224] width 32 height 46
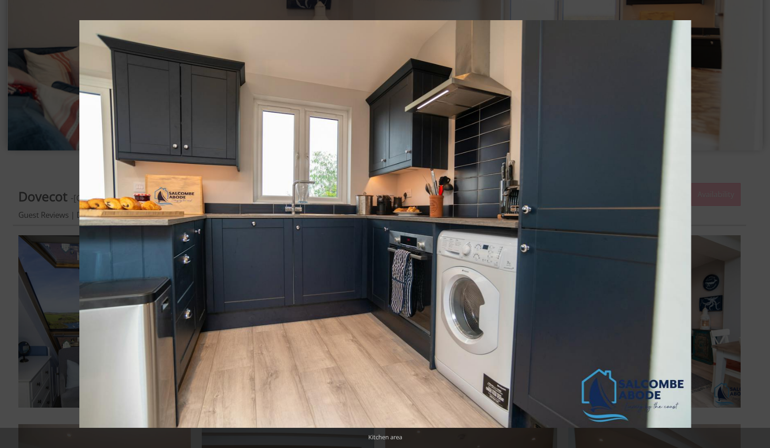
click at [757, 225] on button at bounding box center [754, 224] width 32 height 46
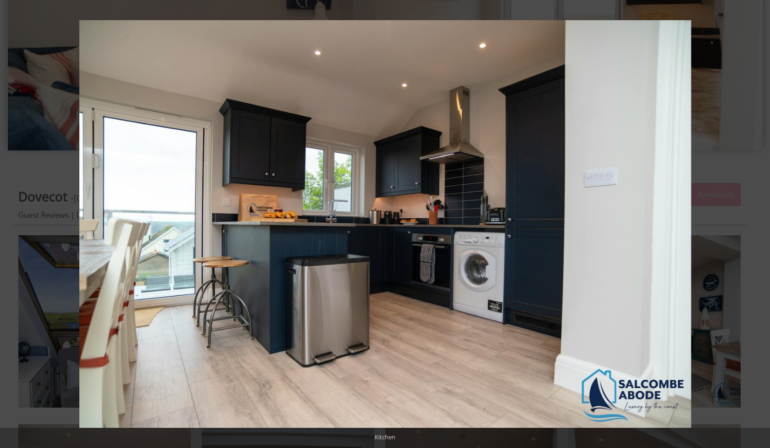
click at [757, 225] on button at bounding box center [754, 224] width 32 height 46
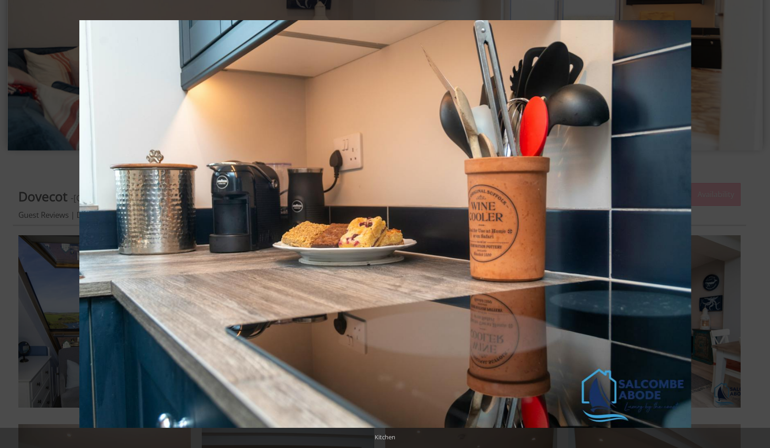
click at [757, 225] on button at bounding box center [754, 224] width 32 height 46
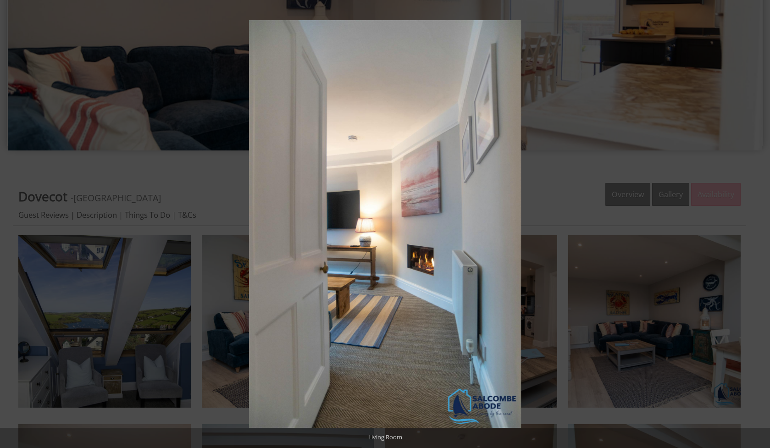
click at [757, 225] on button at bounding box center [754, 224] width 32 height 46
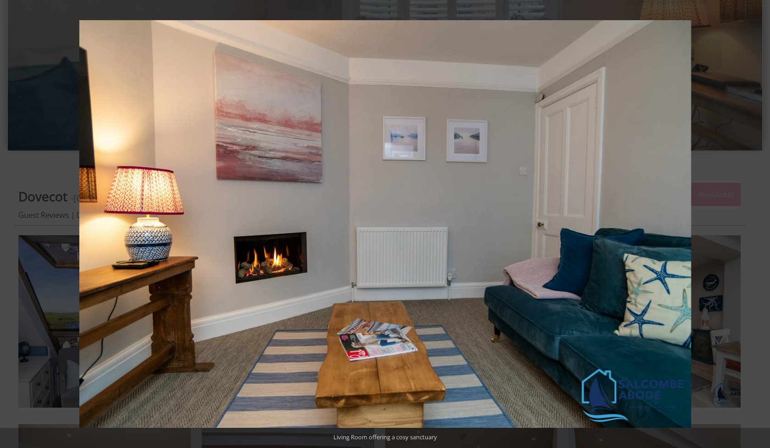
click at [757, 225] on button at bounding box center [754, 224] width 32 height 46
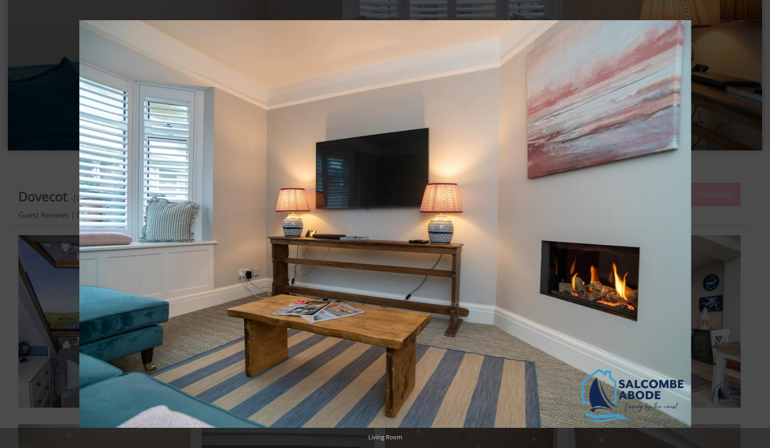
click at [757, 225] on button at bounding box center [754, 224] width 32 height 46
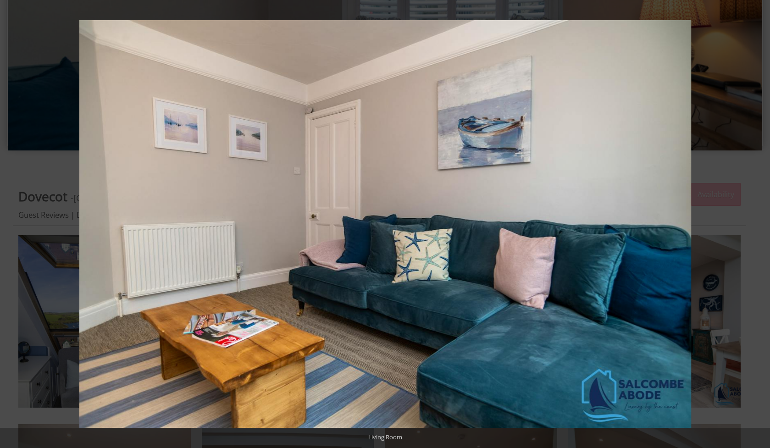
click at [757, 225] on button at bounding box center [754, 224] width 32 height 46
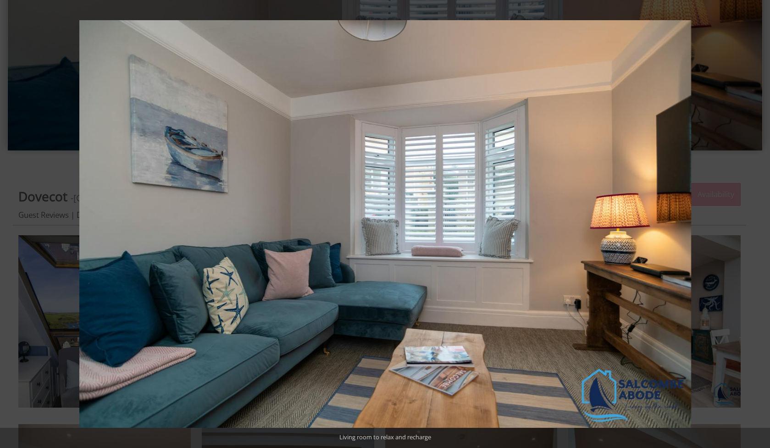
click at [757, 225] on button at bounding box center [754, 224] width 32 height 46
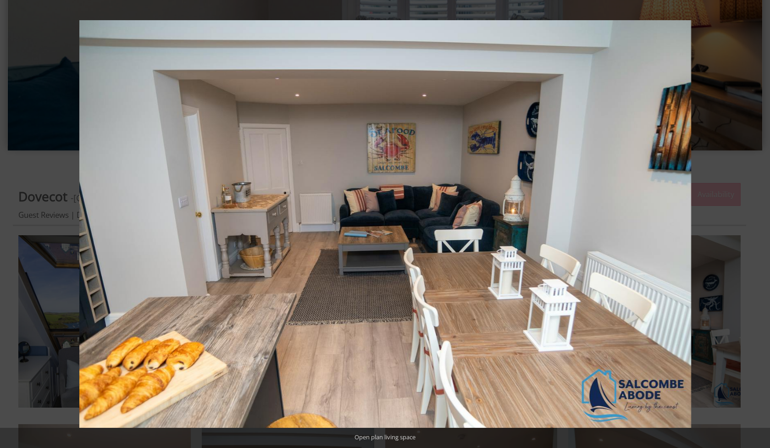
click at [757, 225] on button at bounding box center [754, 224] width 32 height 46
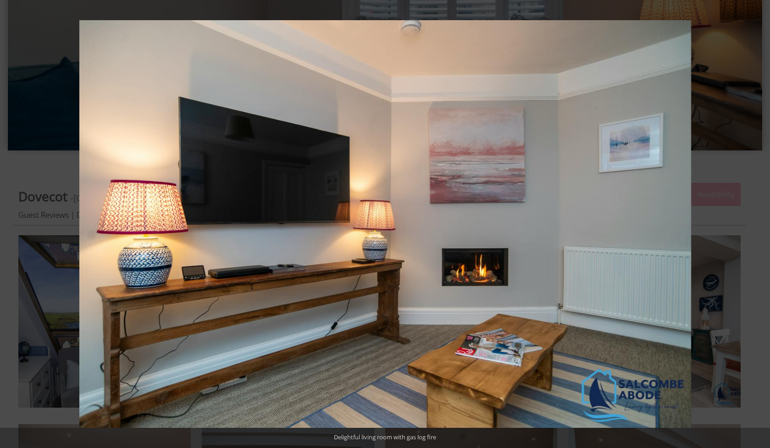
click at [757, 225] on button at bounding box center [754, 224] width 32 height 46
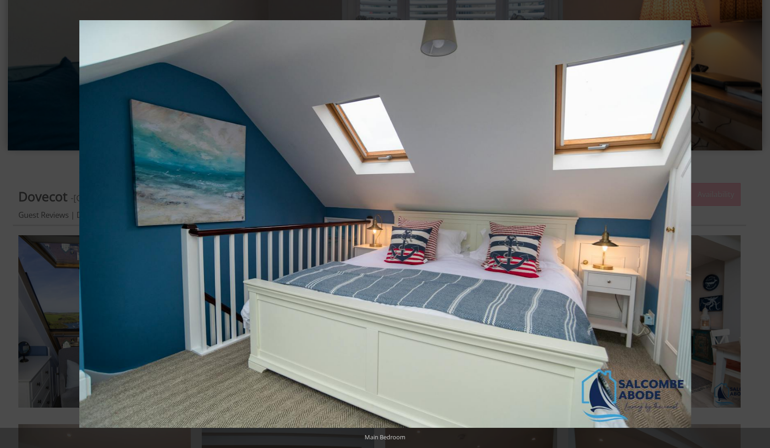
click at [757, 225] on button at bounding box center [754, 224] width 32 height 46
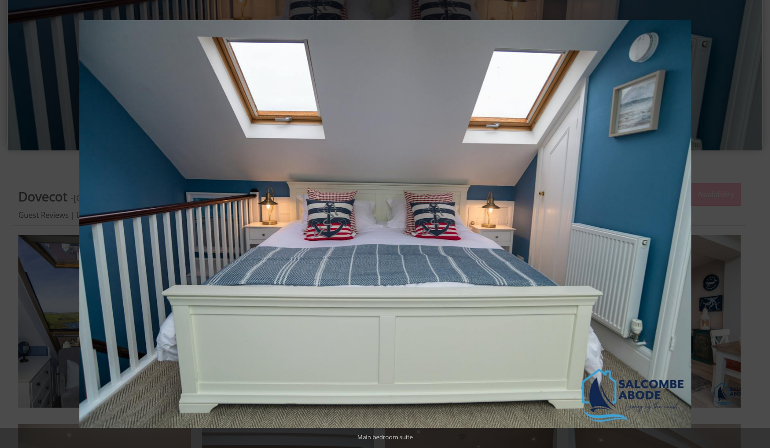
click at [757, 225] on button at bounding box center [754, 224] width 32 height 46
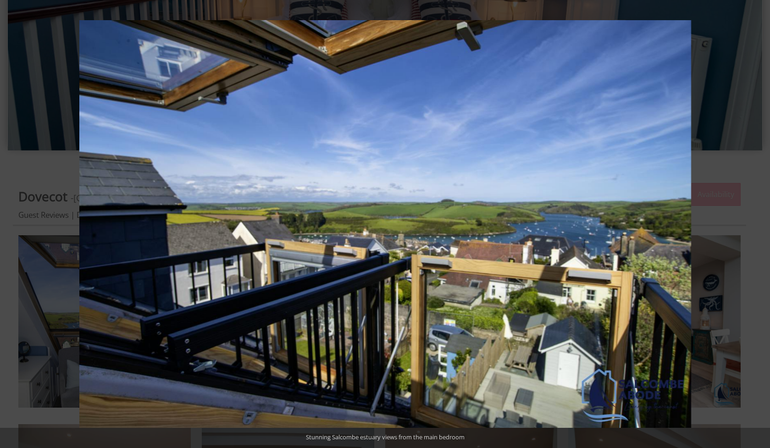
click at [757, 225] on button at bounding box center [754, 224] width 32 height 46
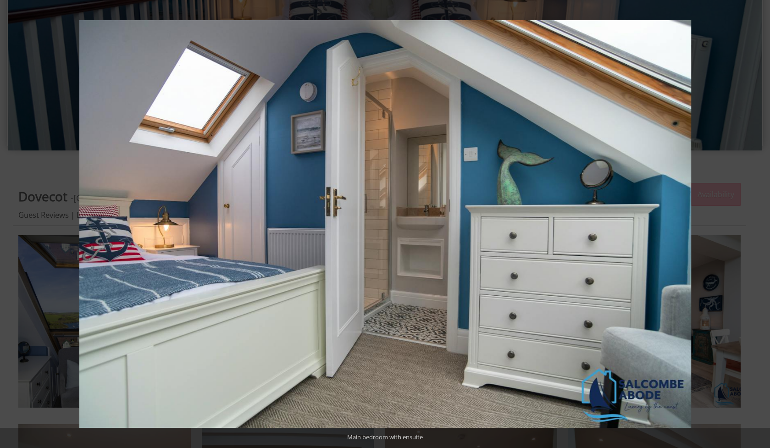
click at [757, 225] on button at bounding box center [754, 224] width 32 height 46
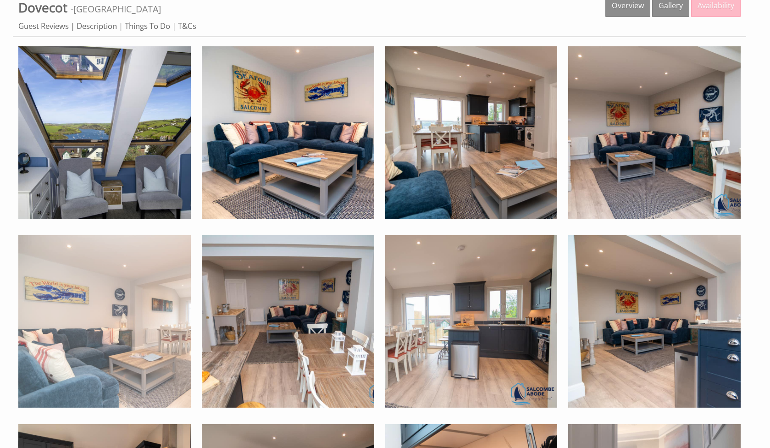
scroll to position [375, 0]
click at [110, 304] on img at bounding box center [104, 321] width 172 height 172
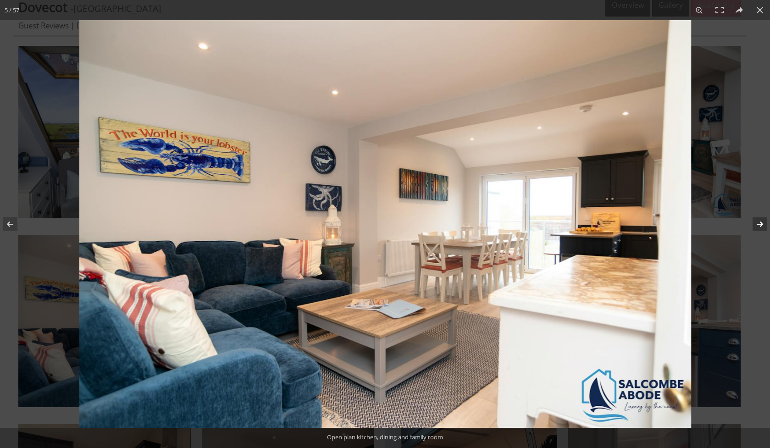
click at [758, 226] on button at bounding box center [754, 224] width 32 height 46
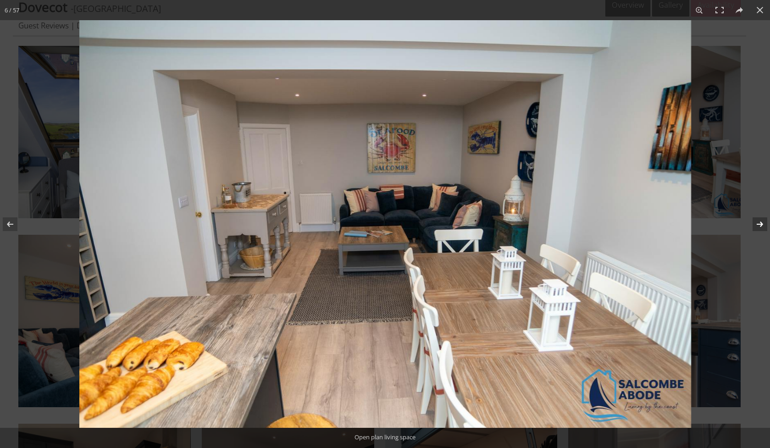
click at [758, 226] on button at bounding box center [754, 224] width 32 height 46
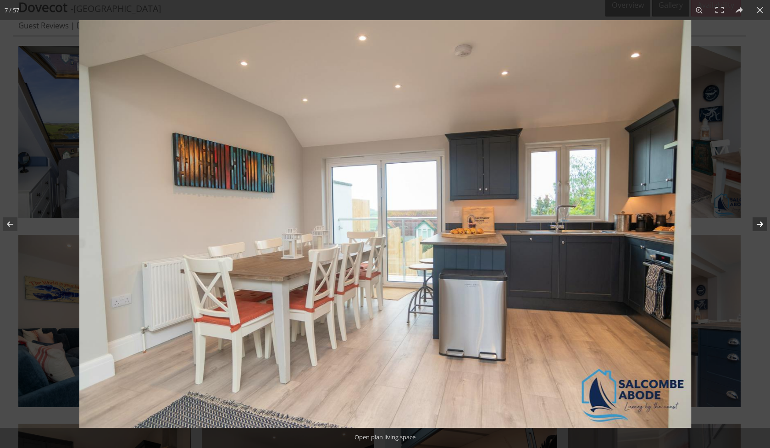
click at [758, 226] on button at bounding box center [754, 224] width 32 height 46
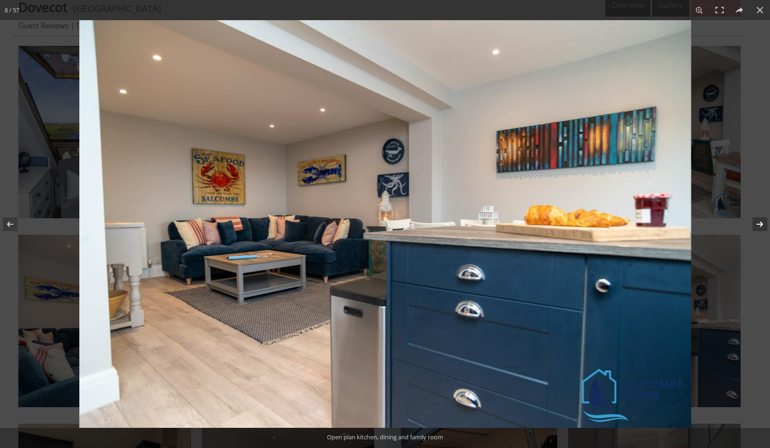
click at [758, 226] on button at bounding box center [754, 224] width 32 height 46
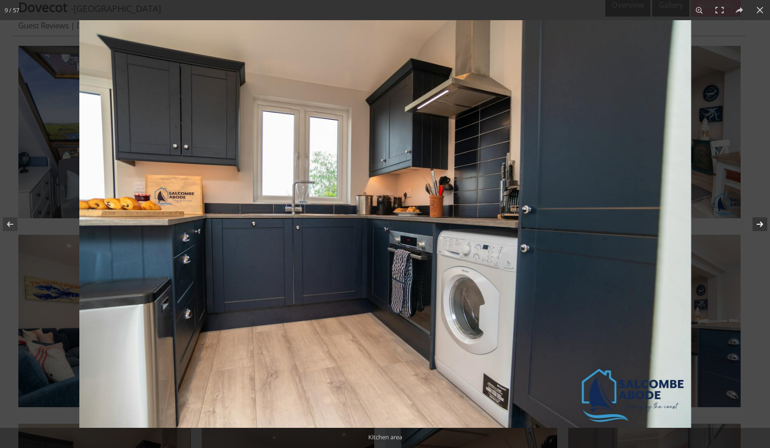
click at [758, 226] on button at bounding box center [754, 224] width 32 height 46
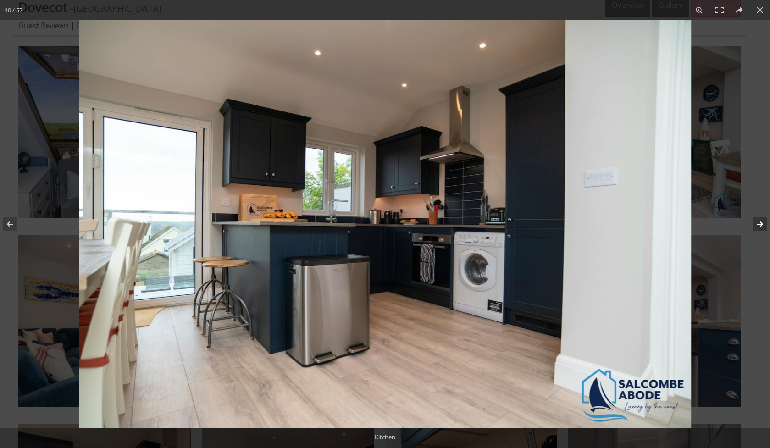
click at [758, 226] on button at bounding box center [754, 224] width 32 height 46
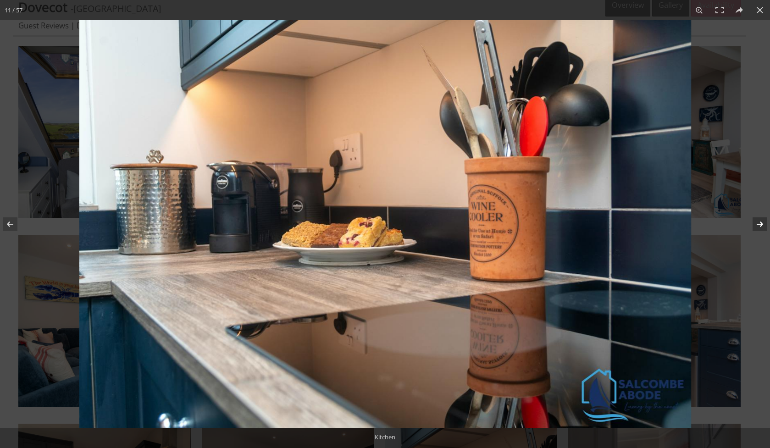
click at [758, 226] on button at bounding box center [754, 224] width 32 height 46
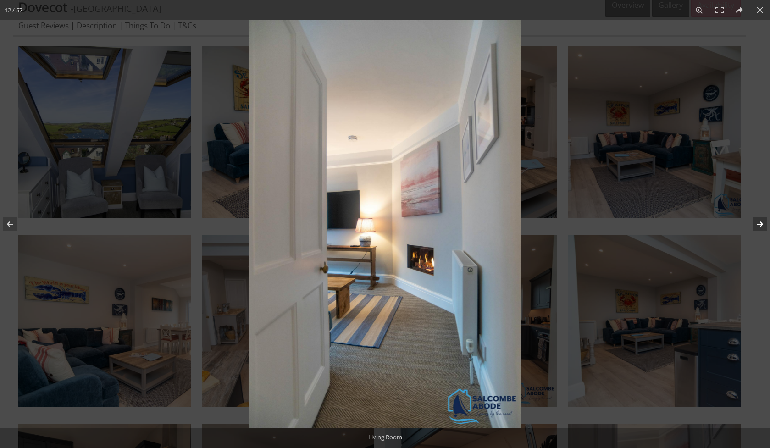
click at [758, 226] on button at bounding box center [754, 224] width 32 height 46
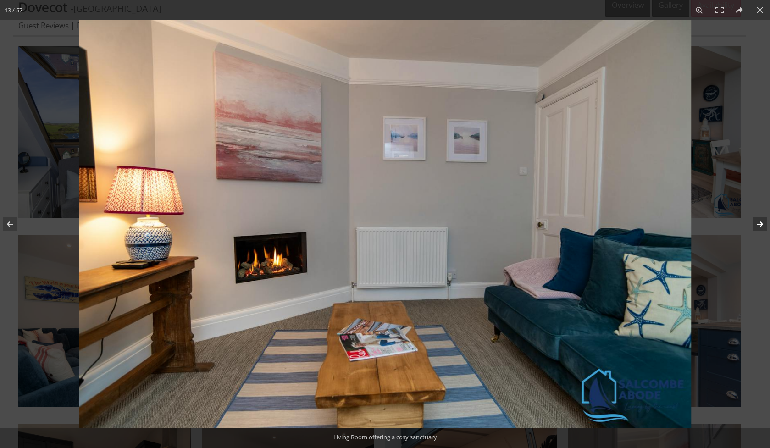
click at [758, 226] on button at bounding box center [754, 224] width 32 height 46
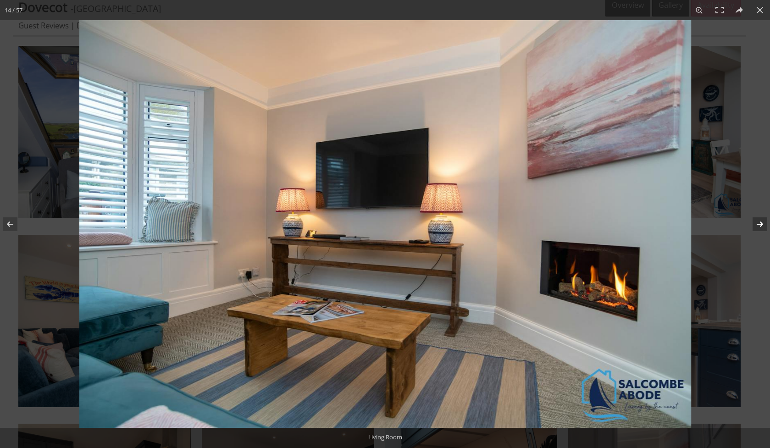
click at [758, 226] on button at bounding box center [754, 224] width 32 height 46
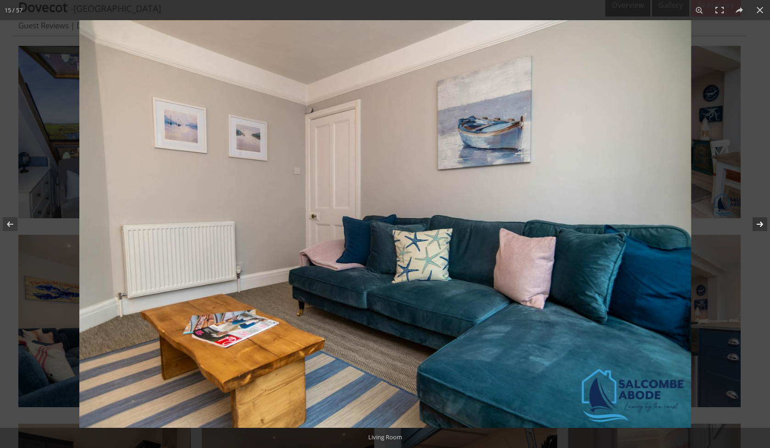
click at [758, 226] on button at bounding box center [754, 224] width 32 height 46
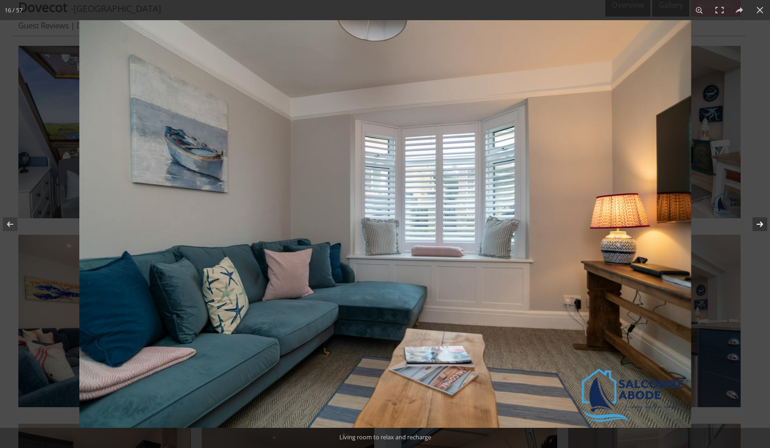
click at [758, 226] on button at bounding box center [754, 224] width 32 height 46
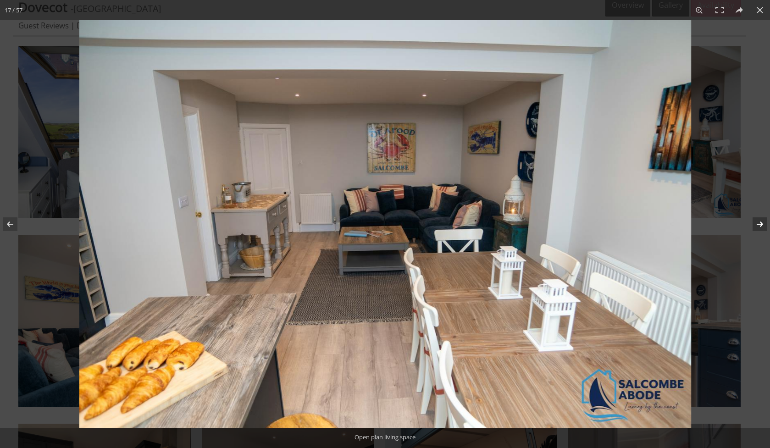
click at [758, 226] on button at bounding box center [754, 224] width 32 height 46
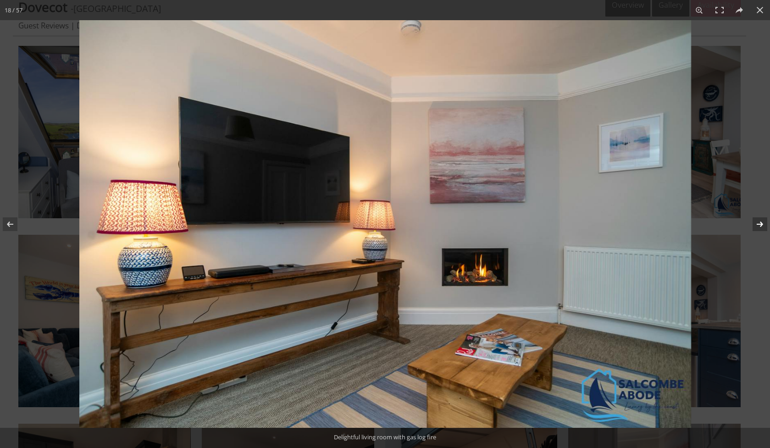
click at [758, 226] on button at bounding box center [754, 224] width 32 height 46
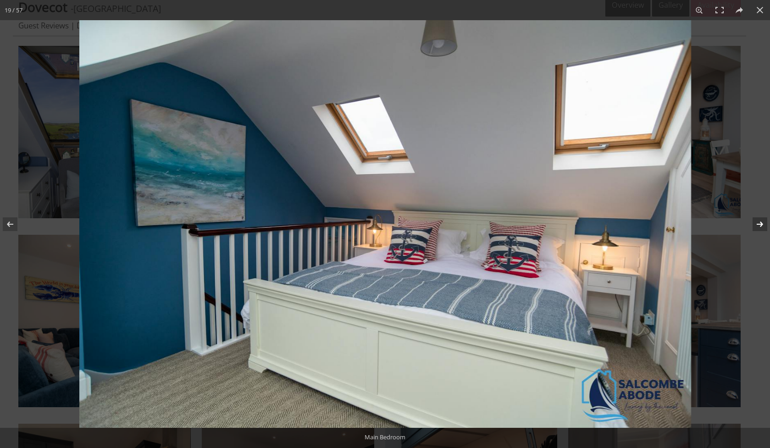
click at [758, 226] on button at bounding box center [754, 224] width 32 height 46
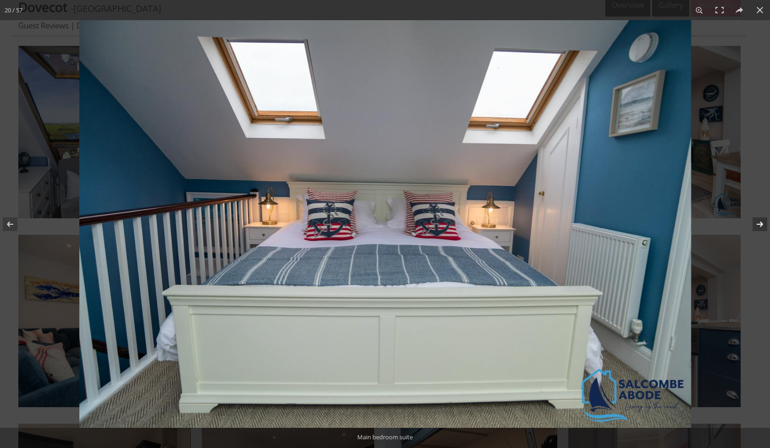
click at [758, 226] on button at bounding box center [754, 224] width 32 height 46
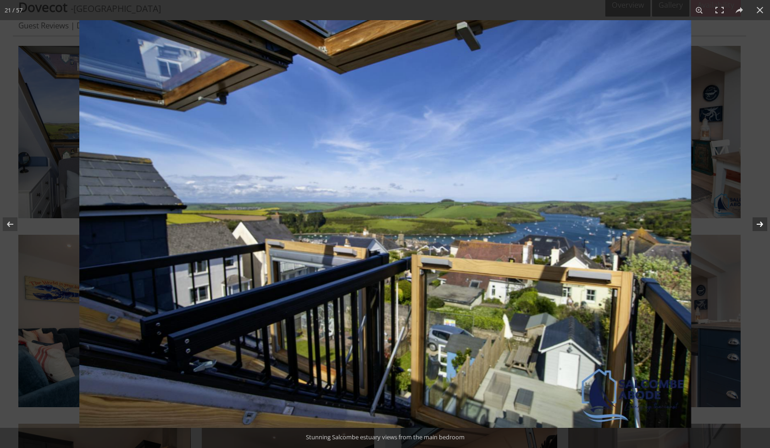
click at [758, 226] on button at bounding box center [754, 224] width 32 height 46
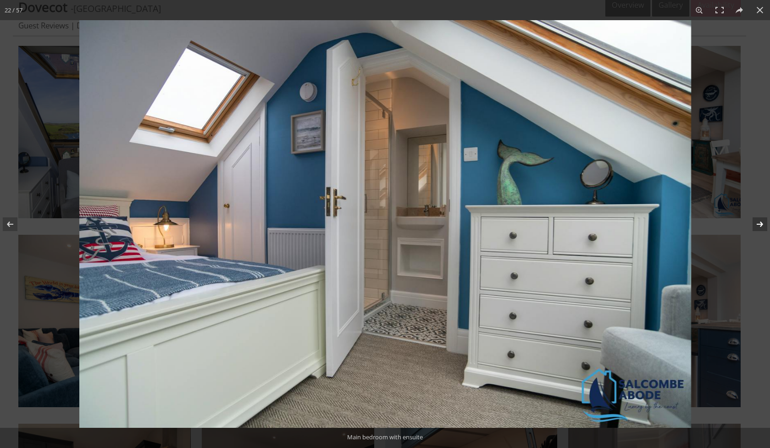
click at [758, 226] on button at bounding box center [754, 224] width 32 height 46
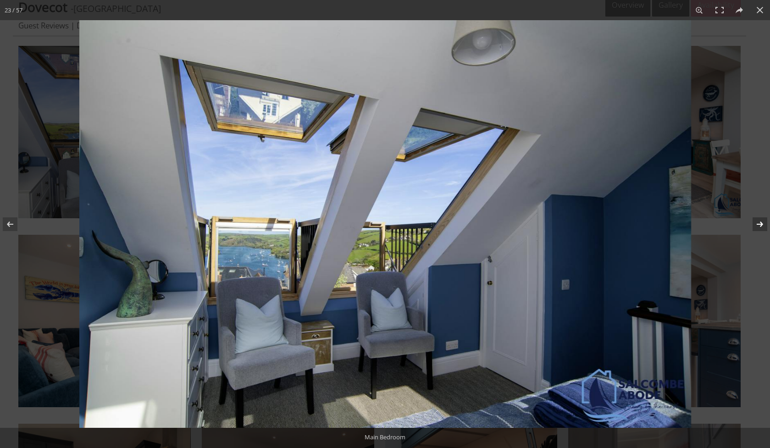
click at [758, 226] on button at bounding box center [754, 224] width 32 height 46
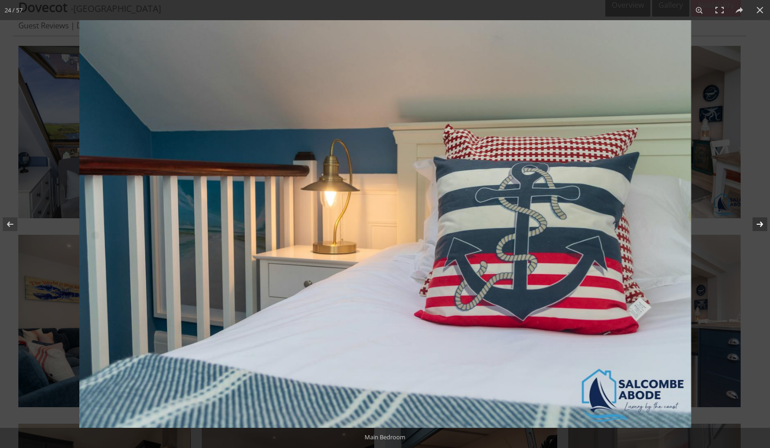
click at [758, 226] on button at bounding box center [754, 224] width 32 height 46
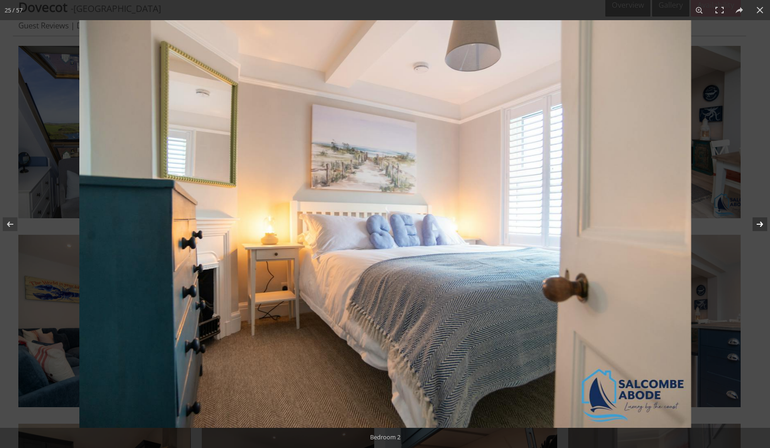
click at [758, 226] on button at bounding box center [754, 224] width 32 height 46
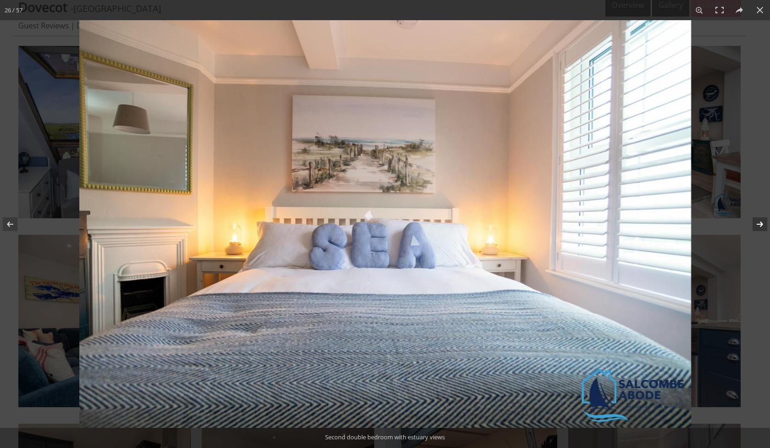
click at [758, 226] on button at bounding box center [754, 224] width 32 height 46
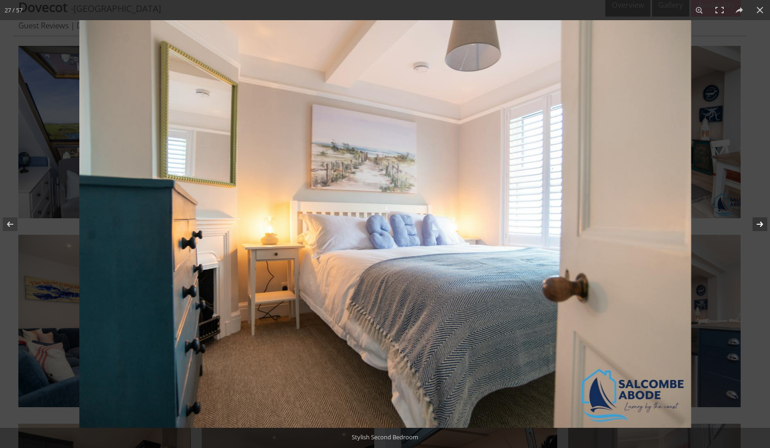
click at [758, 226] on button at bounding box center [754, 224] width 32 height 46
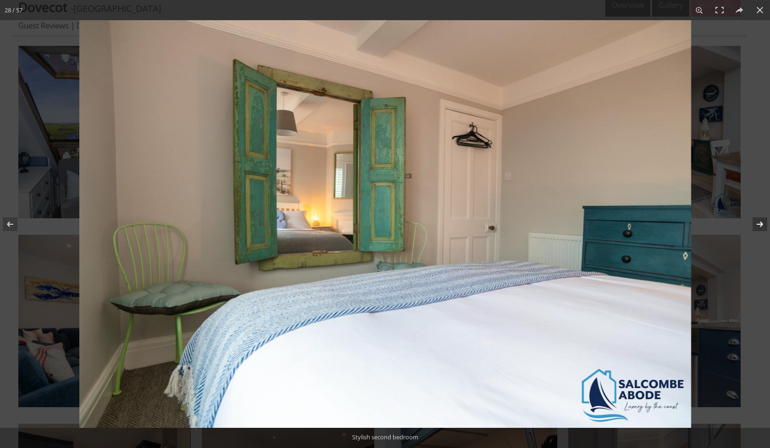
click at [758, 226] on button at bounding box center [754, 224] width 32 height 46
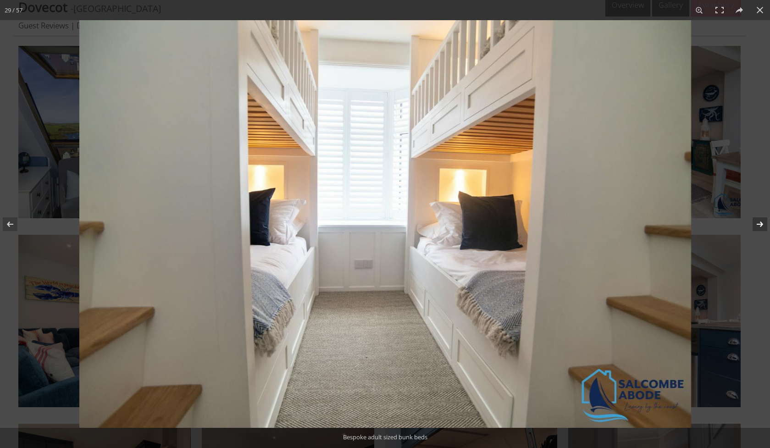
click at [758, 226] on button at bounding box center [754, 224] width 32 height 46
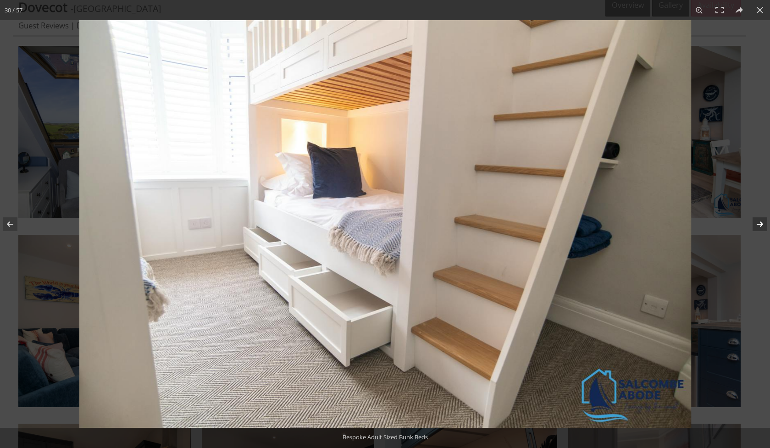
click at [758, 226] on button at bounding box center [754, 224] width 32 height 46
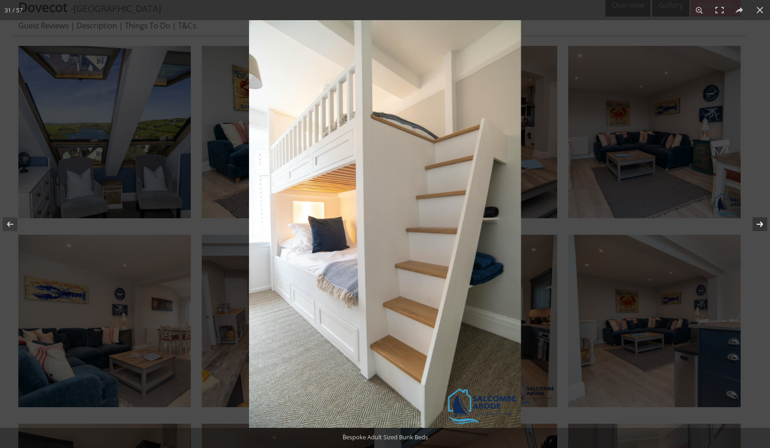
click at [758, 226] on button at bounding box center [754, 224] width 32 height 46
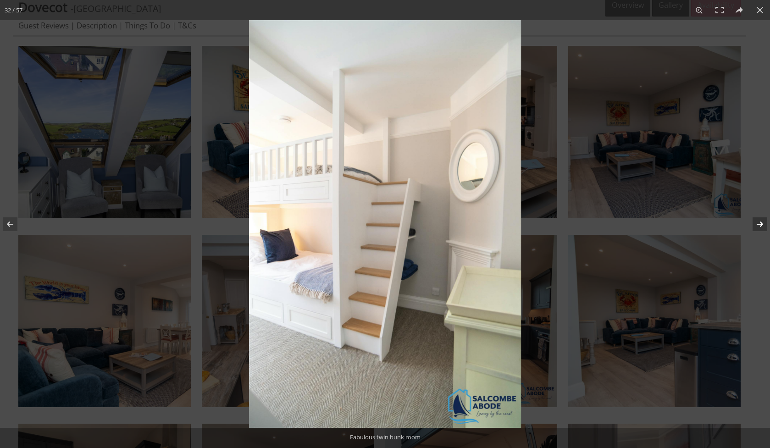
click at [758, 226] on button at bounding box center [754, 224] width 32 height 46
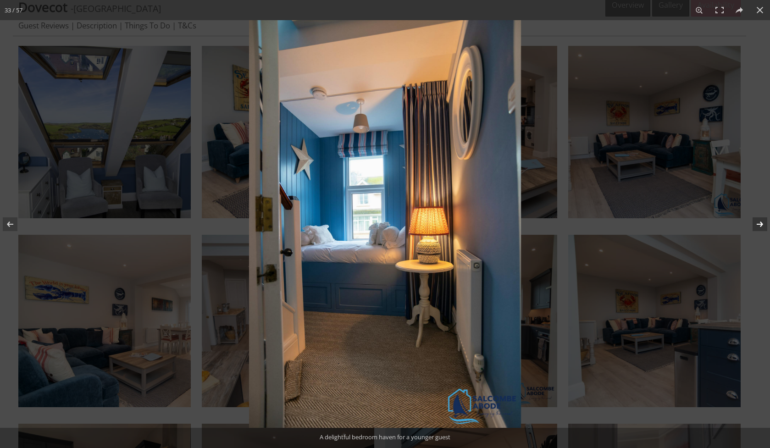
click at [758, 226] on button at bounding box center [754, 224] width 32 height 46
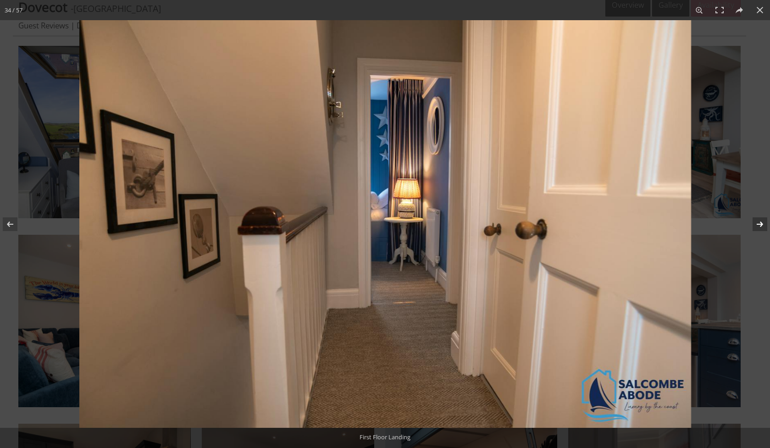
click at [758, 226] on button at bounding box center [754, 224] width 32 height 46
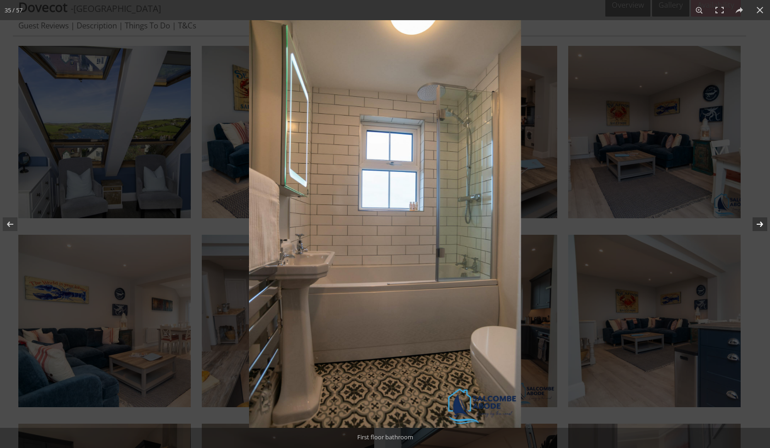
click at [758, 226] on button at bounding box center [754, 224] width 32 height 46
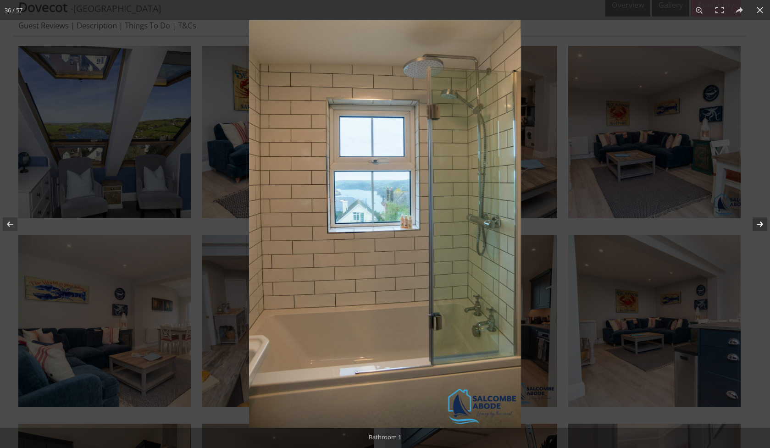
click at [758, 226] on button at bounding box center [754, 224] width 32 height 46
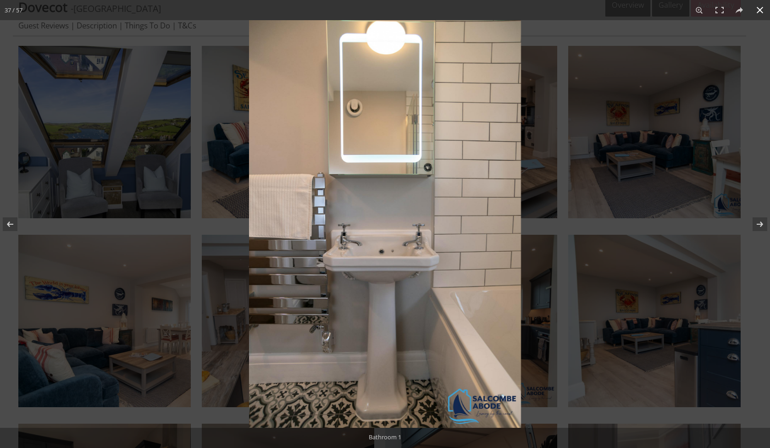
click at [755, 9] on button at bounding box center [760, 10] width 20 height 20
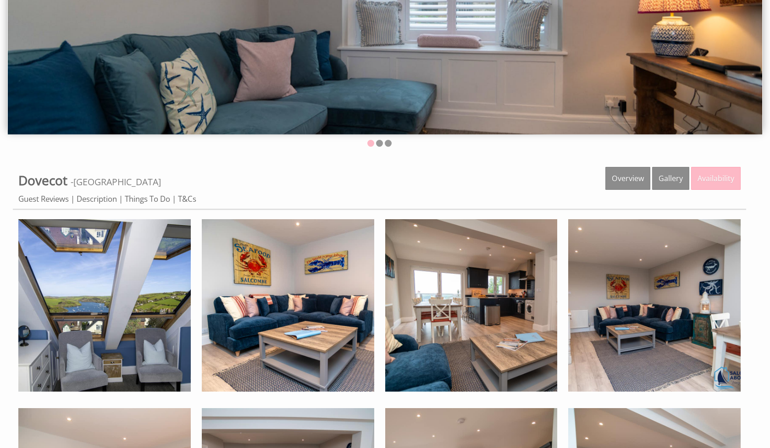
scroll to position [194, 0]
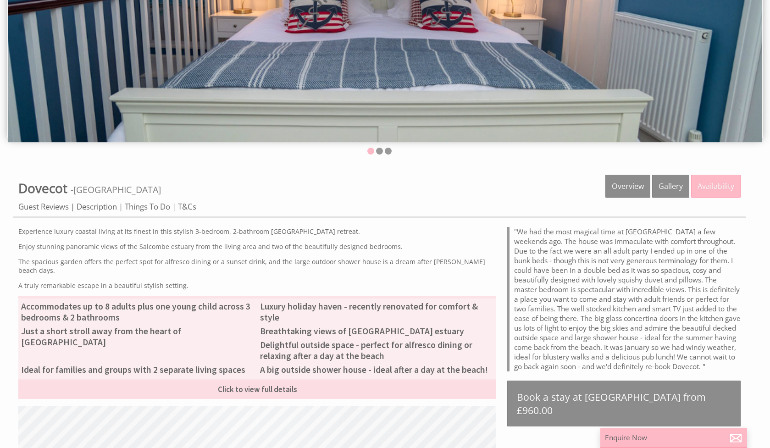
scroll to position [182, 0]
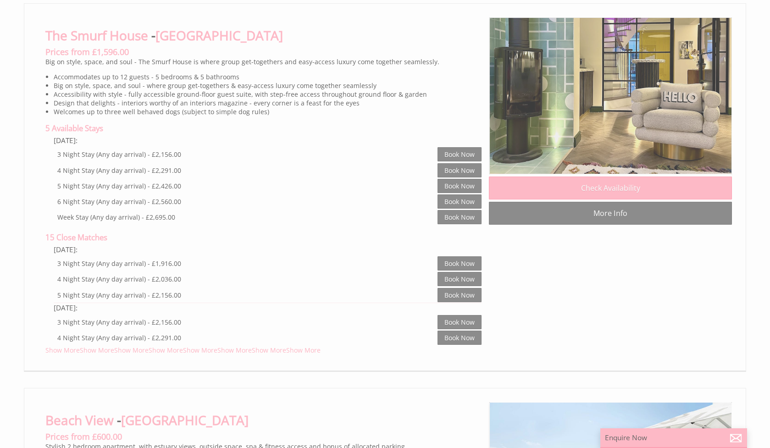
scroll to position [0, 8]
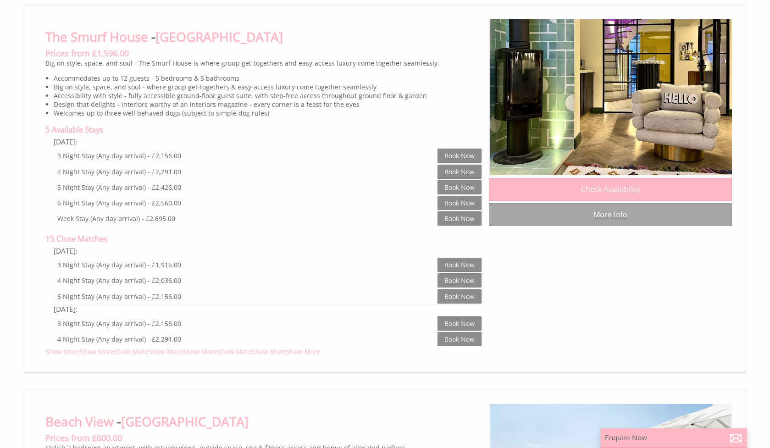
click at [627, 203] on link "More Info" at bounding box center [610, 214] width 243 height 23
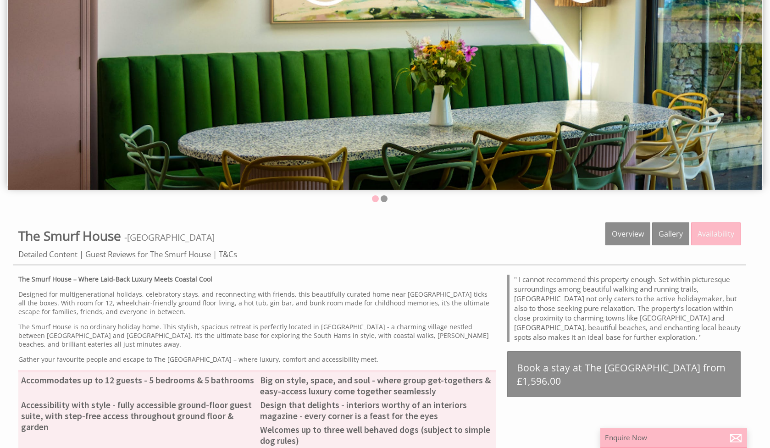
scroll to position [163, 0]
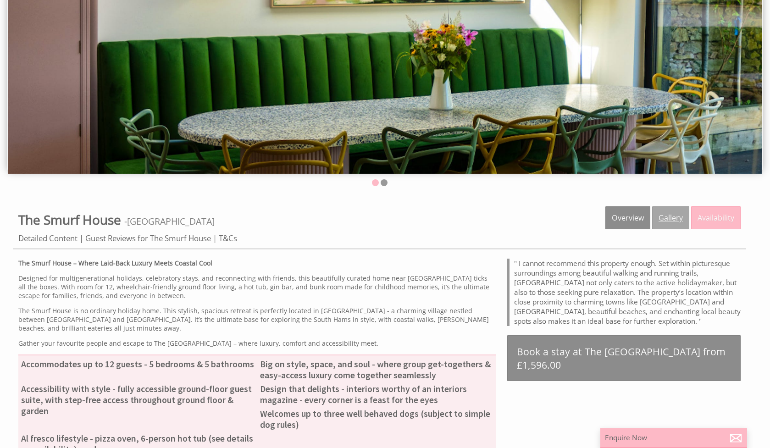
click at [662, 210] on link "Gallery" at bounding box center [670, 217] width 37 height 23
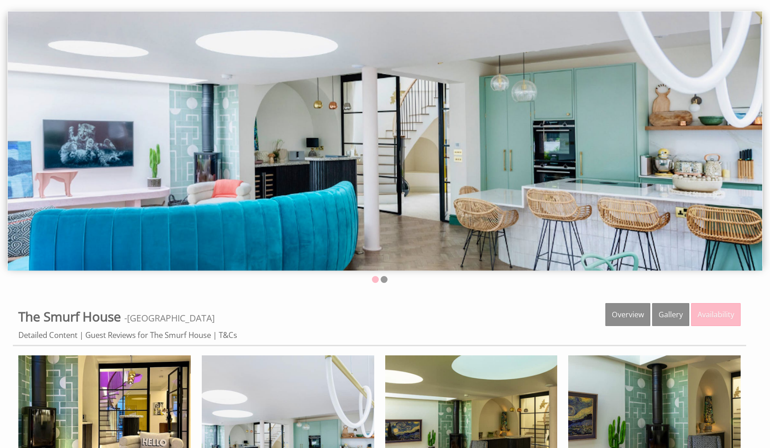
scroll to position [61, 0]
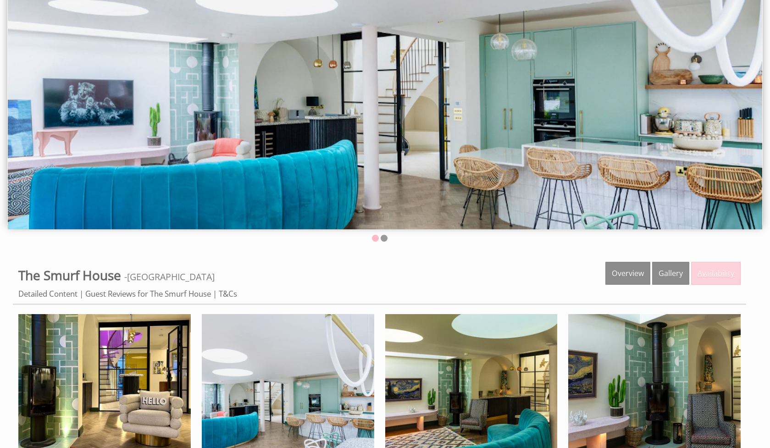
click at [711, 277] on link "Availability" at bounding box center [716, 273] width 50 height 23
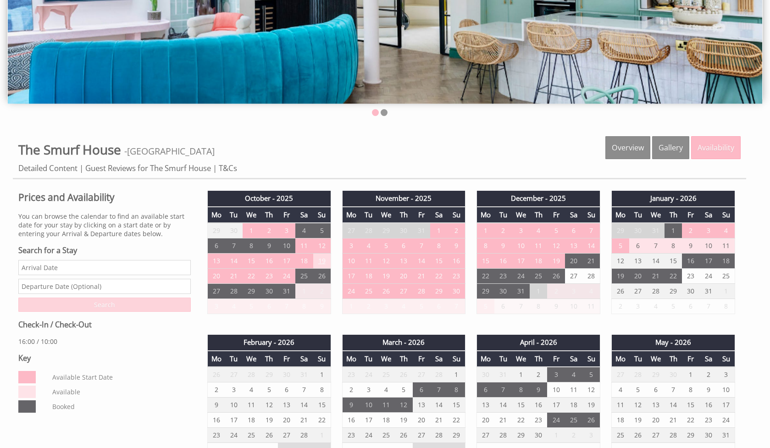
click at [328, 264] on td "19" at bounding box center [321, 261] width 17 height 15
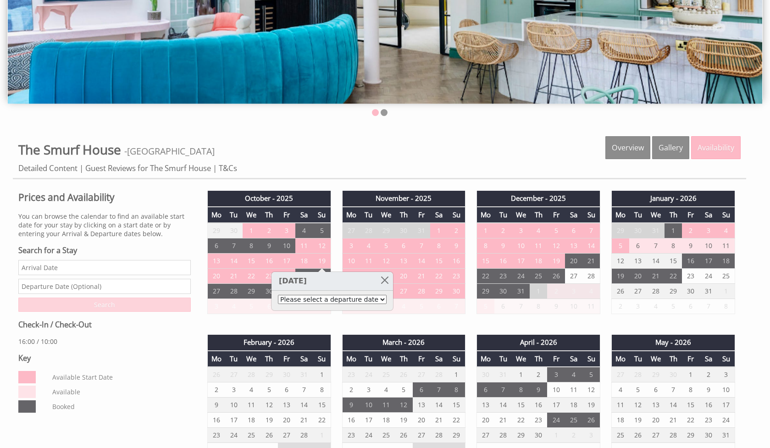
select select "book/6714625"
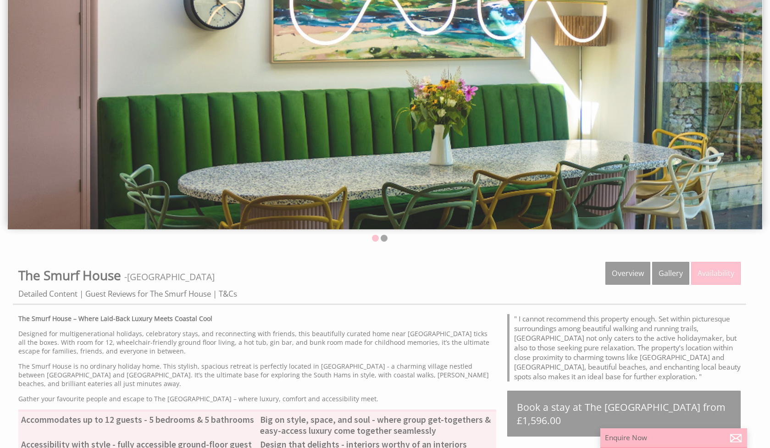
scroll to position [162, 0]
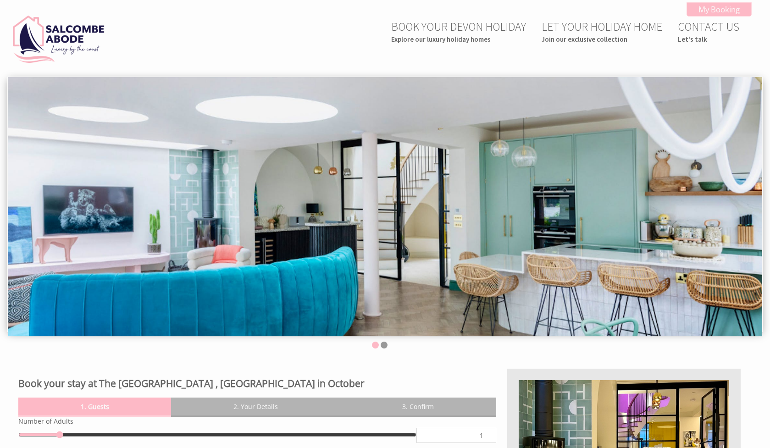
scroll to position [369, 0]
